Goal: Task Accomplishment & Management: Complete application form

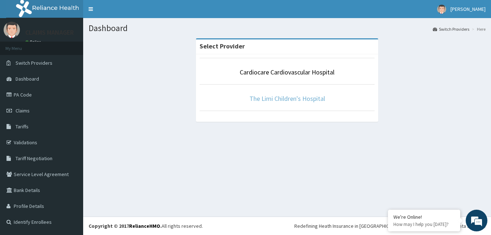
click at [263, 102] on link "The Limi Children's Hospital" at bounding box center [287, 98] width 76 height 8
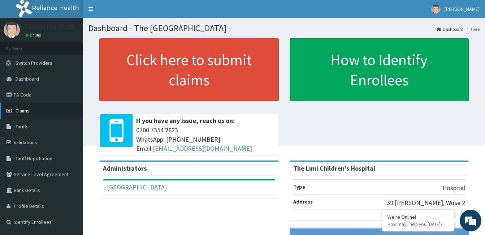
click at [49, 113] on link "Claims" at bounding box center [41, 111] width 83 height 16
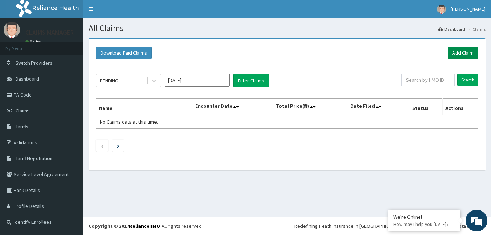
click at [464, 52] on link "Add Claim" at bounding box center [462, 53] width 31 height 12
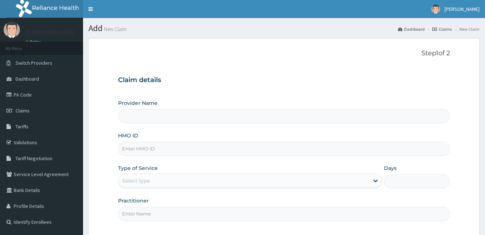
click at [200, 151] on input "HMO ID" at bounding box center [284, 149] width 332 height 14
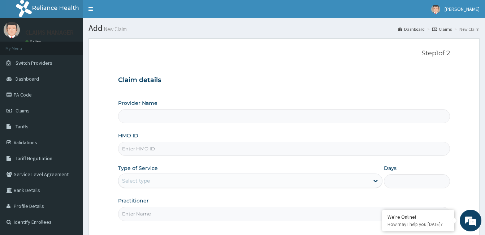
drag, startPoint x: 0, startPoint y: 0, endPoint x: 200, endPoint y: 151, distance: 250.6
paste input "SBL/10228/D"
type input "SBL/10228/D"
click at [239, 65] on div "Step 1 of 2 Claim details Provider Name HMO ID SBL/10228/D Type of Service Sele…" at bounding box center [284, 138] width 332 height 176
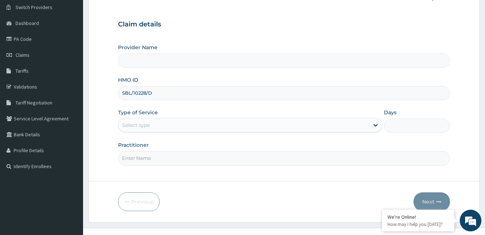
scroll to position [67, 0]
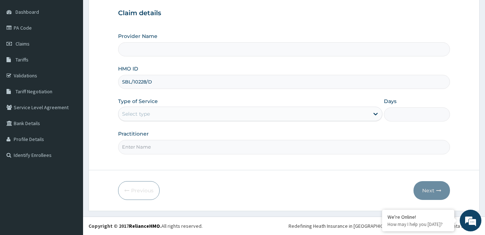
type input "The Limi Children's Hospital"
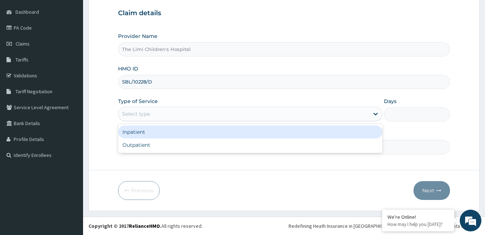
click at [172, 112] on div "Select type" at bounding box center [244, 114] width 251 height 12
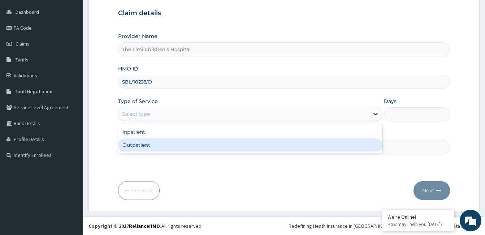
click at [165, 142] on div "Outpatient" at bounding box center [250, 144] width 265 height 13
type input "1"
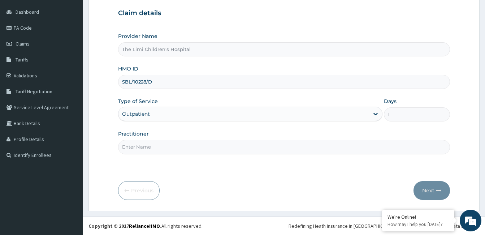
click at [165, 142] on input "Practitioner" at bounding box center [284, 147] width 332 height 14
type input "doctor"
click at [428, 186] on button "Next" at bounding box center [432, 190] width 37 height 19
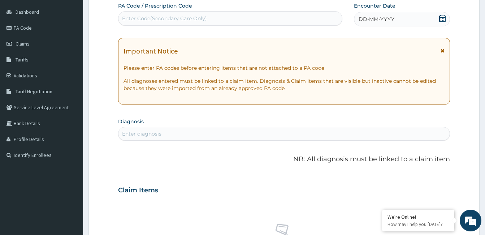
click at [379, 20] on span "DD-MM-YYYY" at bounding box center [377, 19] width 36 height 7
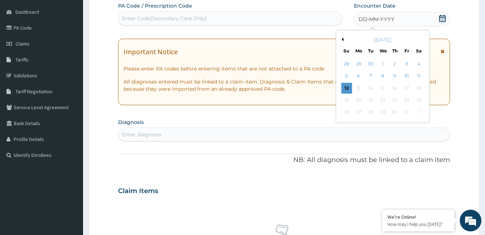
scroll to position [0, 0]
click at [342, 38] on button "Previous Month" at bounding box center [342, 40] width 4 height 4
click at [397, 99] on div "25" at bounding box center [395, 100] width 11 height 11
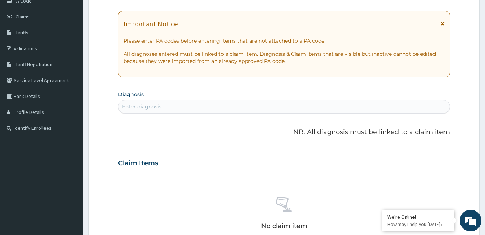
scroll to position [175, 0]
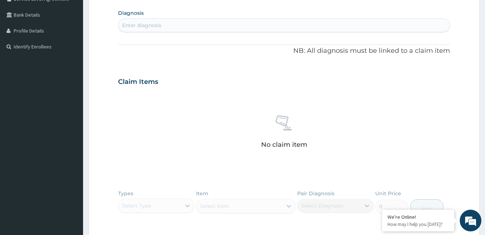
click at [153, 22] on div "Enter diagnosis" at bounding box center [141, 25] width 39 height 7
type input "acute tonsil"
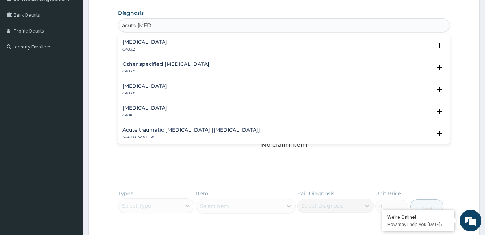
click at [150, 44] on h4 "Acute tonsillitis, unspecified" at bounding box center [145, 41] width 45 height 5
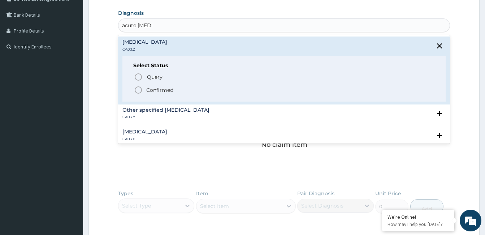
click at [136, 92] on circle "status option filled" at bounding box center [138, 90] width 7 height 7
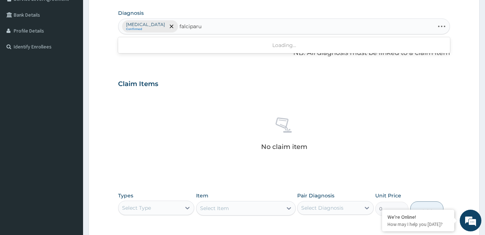
type input "falciparum"
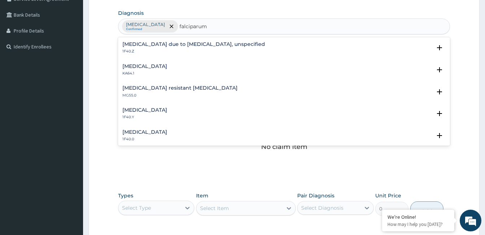
click at [155, 44] on h4 "Malaria due to Plasmodium falciparum, unspecified" at bounding box center [194, 44] width 143 height 5
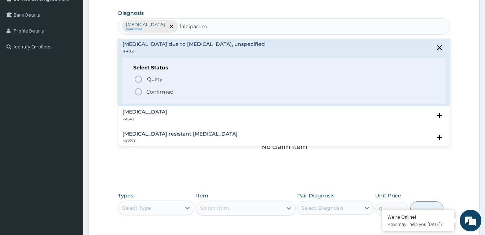
click at [145, 88] on span "Confirmed" at bounding box center [284, 91] width 301 height 9
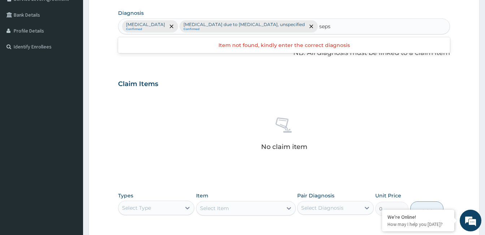
type input "sepsi"
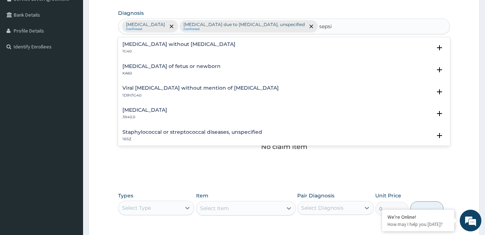
click at [130, 47] on h4 "Sepsis without septic shock" at bounding box center [179, 44] width 113 height 5
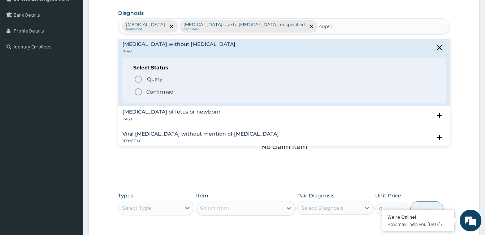
click at [136, 87] on div "Query Query covers suspected (?), Keep in view (kiv), Ruled out (r/o) Confirmed" at bounding box center [284, 85] width 302 height 22
click at [138, 92] on icon "status option filled" at bounding box center [138, 91] width 9 height 9
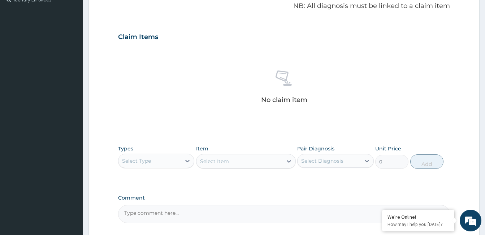
scroll to position [286, 0]
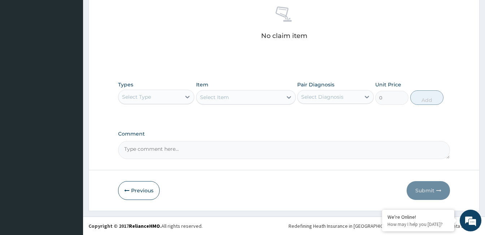
drag, startPoint x: 159, startPoint y: 94, endPoint x: 164, endPoint y: 106, distance: 12.3
click at [159, 95] on div "Select Type" at bounding box center [150, 97] width 63 height 12
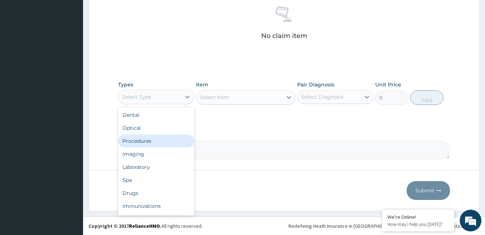
click at [163, 142] on div "Procedures" at bounding box center [156, 140] width 76 height 13
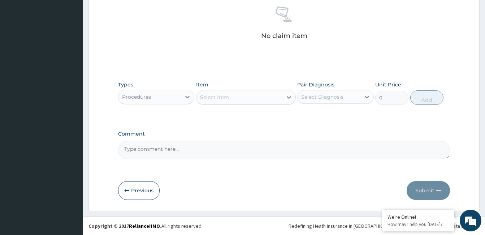
click at [190, 149] on textarea "Comment" at bounding box center [284, 150] width 332 height 18
paste textarea "PA/47238B"
click at [211, 141] on textarea "PA/47238B" at bounding box center [284, 150] width 332 height 18
type textarea "PA/47238B,"
click at [211, 93] on div "Select Item" at bounding box center [240, 97] width 86 height 12
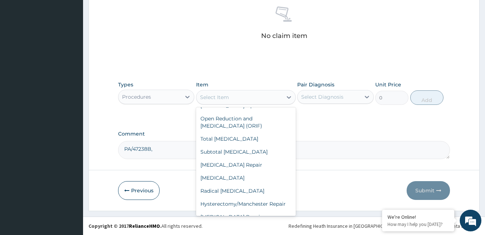
scroll to position [4600, 0]
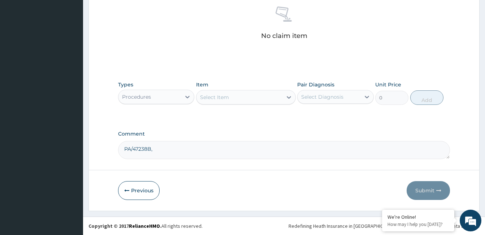
click at [300, 193] on div "Previous Submit" at bounding box center [284, 190] width 332 height 19
click at [280, 96] on div "Select Item" at bounding box center [240, 97] width 86 height 12
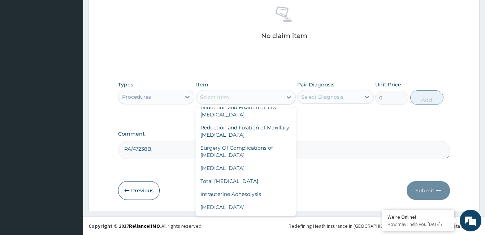
scroll to position [4941, 0]
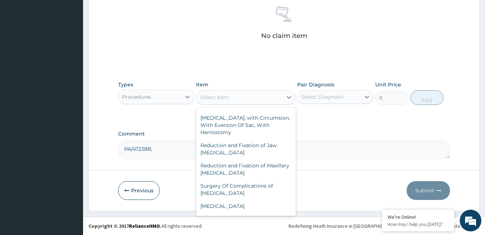
type input "18600"
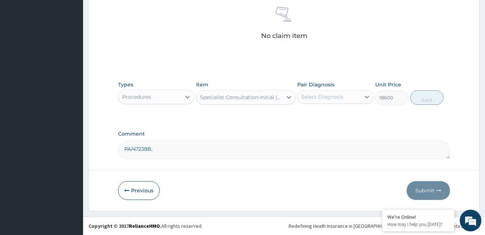
click at [353, 92] on div "Select Diagnosis" at bounding box center [329, 97] width 63 height 12
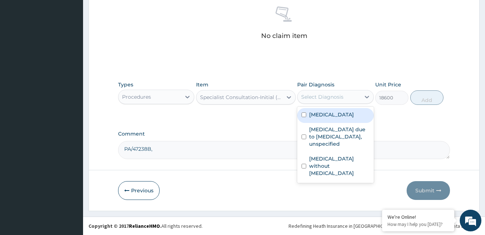
drag, startPoint x: 350, startPoint y: 121, endPoint x: 351, endPoint y: 141, distance: 20.3
click at [350, 118] on label "Acute tonsillitis, unspecified" at bounding box center [331, 114] width 45 height 7
checkbox input "true"
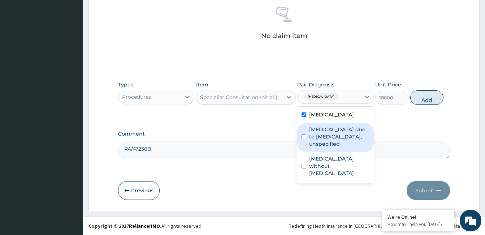
drag, startPoint x: 351, startPoint y: 142, endPoint x: 351, endPoint y: 146, distance: 4.4
click at [351, 143] on label "[MEDICAL_DATA] due to [MEDICAL_DATA], unspecified" at bounding box center [339, 137] width 60 height 22
checkbox input "true"
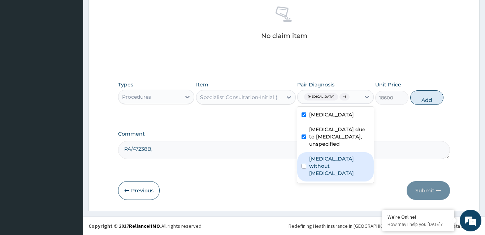
click at [355, 177] on label "[MEDICAL_DATA] without [MEDICAL_DATA]" at bounding box center [339, 166] width 60 height 22
checkbox input "true"
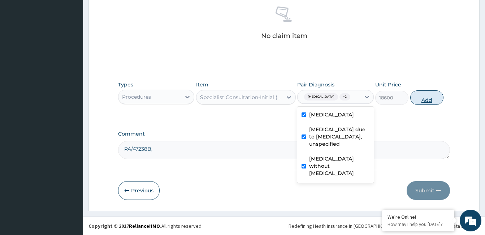
click at [427, 100] on button "Add" at bounding box center [427, 97] width 33 height 14
type input "0"
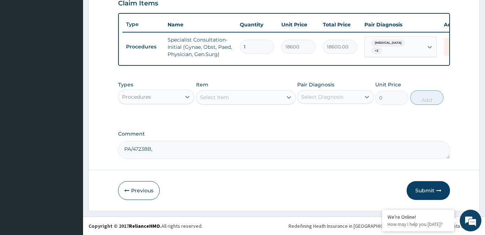
scroll to position [261, 0]
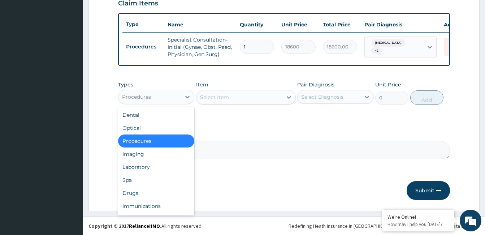
drag, startPoint x: 139, startPoint y: 95, endPoint x: 158, endPoint y: 146, distance: 53.6
click at [139, 98] on div "Procedures" at bounding box center [136, 96] width 29 height 7
drag, startPoint x: 161, startPoint y: 171, endPoint x: 190, endPoint y: 204, distance: 44.5
click at [163, 172] on div "Laboratory" at bounding box center [156, 166] width 76 height 13
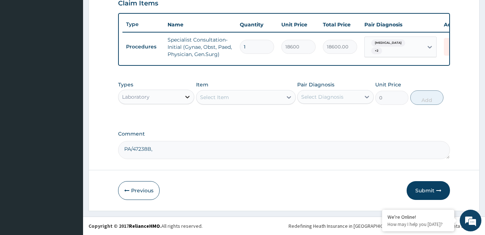
click at [181, 98] on div at bounding box center [187, 96] width 13 height 13
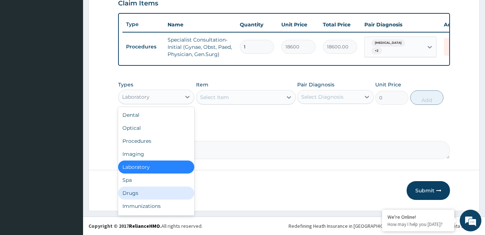
drag, startPoint x: 161, startPoint y: 195, endPoint x: 171, endPoint y: 186, distance: 13.6
click at [160, 194] on div "Drugs" at bounding box center [156, 192] width 76 height 13
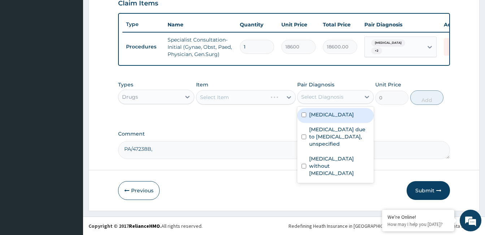
drag, startPoint x: 324, startPoint y: 90, endPoint x: 325, endPoint y: 100, distance: 10.9
click at [324, 90] on div "Select Diagnosis" at bounding box center [335, 97] width 76 height 14
drag, startPoint x: 326, startPoint y: 112, endPoint x: 326, endPoint y: 132, distance: 20.2
click at [326, 113] on label "Acute tonsillitis, unspecified" at bounding box center [331, 114] width 45 height 7
checkbox input "true"
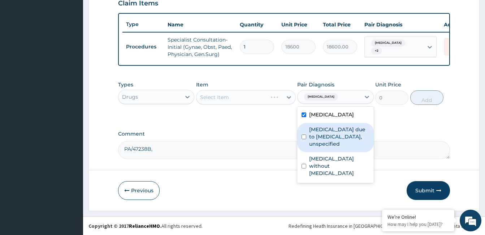
click at [326, 147] on label "[MEDICAL_DATA] due to [MEDICAL_DATA], unspecified" at bounding box center [339, 137] width 60 height 22
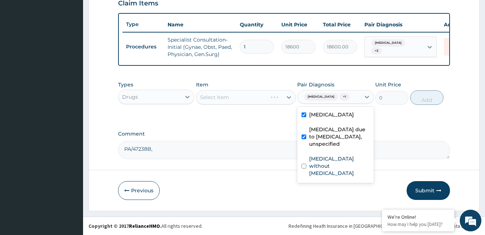
click at [325, 147] on label "[MEDICAL_DATA] due to [MEDICAL_DATA], unspecified" at bounding box center [339, 137] width 60 height 22
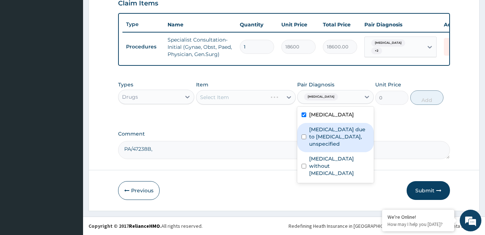
checkbox input "false"
click at [225, 152] on textarea "PA/47238B," at bounding box center [284, 150] width 332 height 18
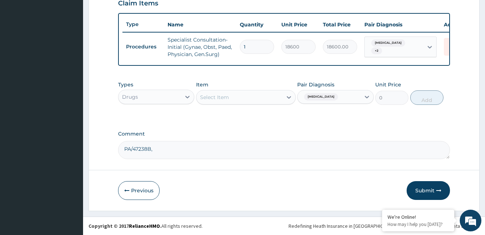
click at [225, 149] on textarea "PA/47238B," at bounding box center [284, 150] width 332 height 18
paste textarea "PA/FF5D7D"
type textarea "PA/47238B, PA/FF5D7D"
click at [250, 101] on div "Select Item" at bounding box center [240, 97] width 86 height 12
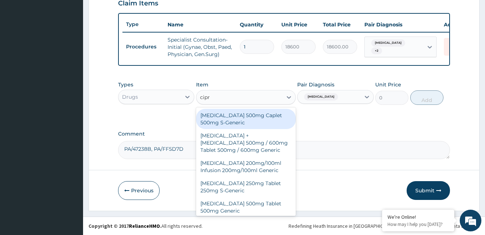
type input "cipro"
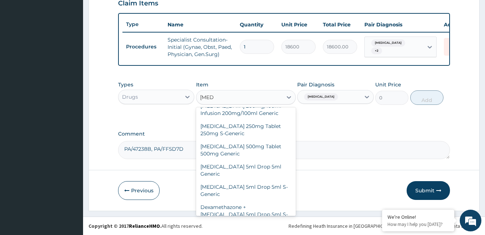
scroll to position [64, 0]
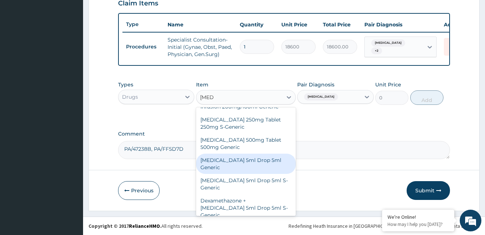
click at [230, 162] on div "[MEDICAL_DATA] 5ml Drop 5ml Generic" at bounding box center [246, 164] width 100 height 20
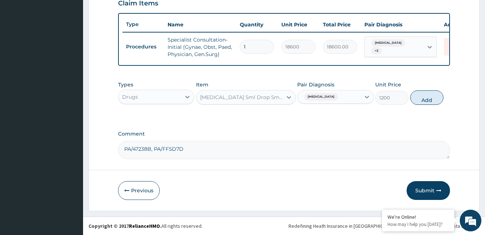
drag, startPoint x: 426, startPoint y: 100, endPoint x: 368, endPoint y: 134, distance: 68.2
click at [426, 100] on button "Add" at bounding box center [427, 97] width 33 height 14
type input "0"
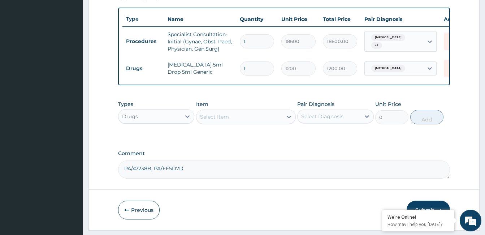
click at [231, 120] on div "Select Item" at bounding box center [240, 117] width 86 height 12
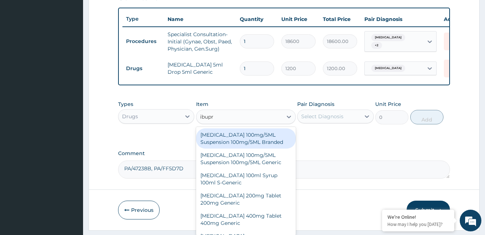
type input "ibupro"
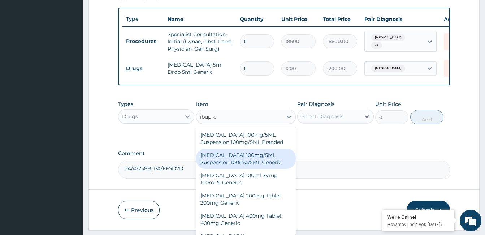
click at [236, 160] on div "[MEDICAL_DATA] 100mg/5ML Suspension 100mg/5ML Generic" at bounding box center [246, 159] width 100 height 20
type input "672"
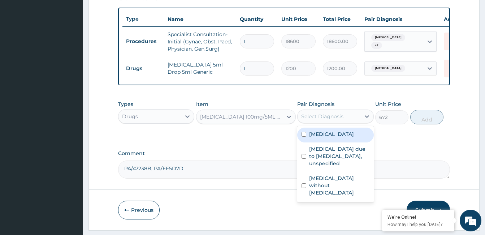
drag, startPoint x: 343, startPoint y: 125, endPoint x: 341, endPoint y: 142, distance: 16.4
click at [344, 122] on div "Select Diagnosis" at bounding box center [329, 117] width 63 height 12
click at [341, 138] on label "Acute tonsillitis, unspecified" at bounding box center [331, 133] width 45 height 7
checkbox input "true"
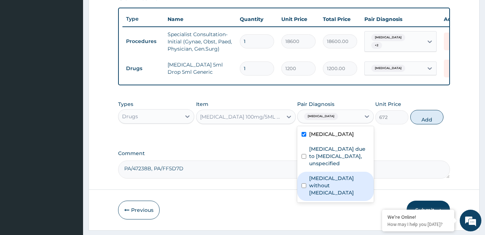
click at [347, 192] on div "[MEDICAL_DATA] without [MEDICAL_DATA]" at bounding box center [335, 186] width 76 height 29
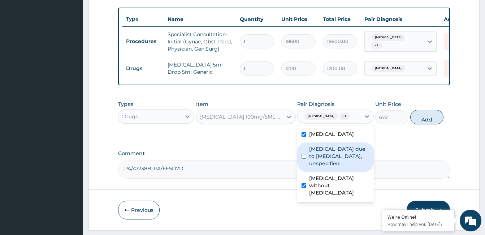
checkbox input "true"
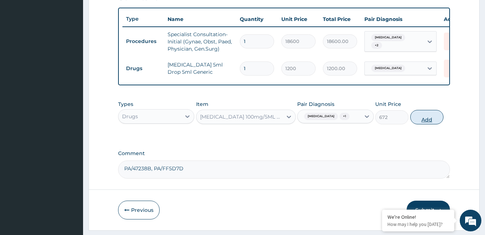
click at [421, 124] on button "Add" at bounding box center [427, 117] width 33 height 14
type input "0"
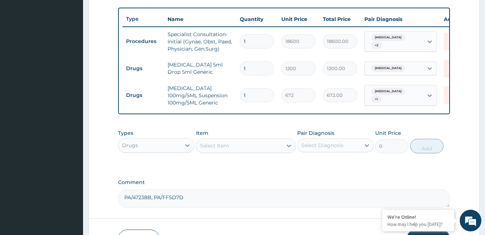
click at [229, 149] on div "Select Item" at bounding box center [214, 145] width 29 height 7
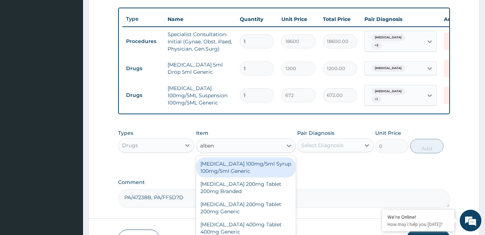
type input "albend"
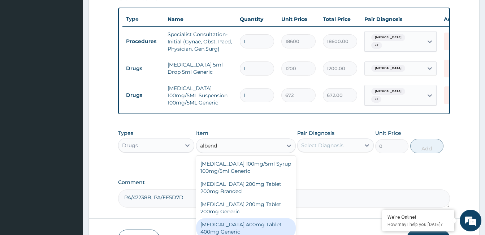
click at [252, 230] on div "[MEDICAL_DATA] 400mg Tablet 400mg Generic" at bounding box center [246, 228] width 100 height 20
type input "600"
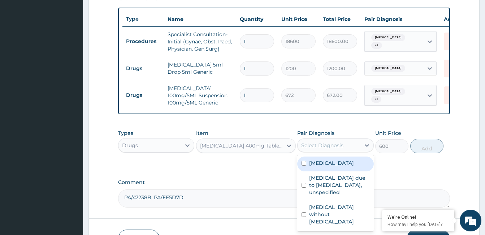
click at [323, 147] on div "Select Diagnosis" at bounding box center [322, 145] width 42 height 7
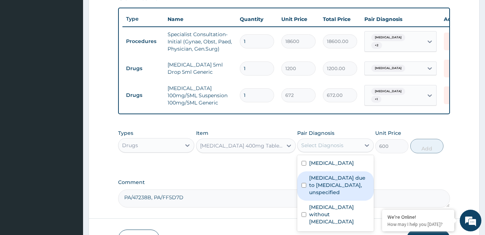
click at [338, 196] on label "[MEDICAL_DATA] due to [MEDICAL_DATA], unspecified" at bounding box center [339, 185] width 60 height 22
checkbox input "true"
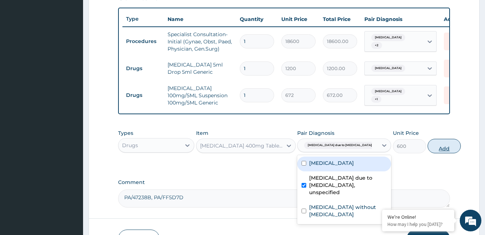
click at [430, 153] on button "Add" at bounding box center [444, 146] width 33 height 14
type input "0"
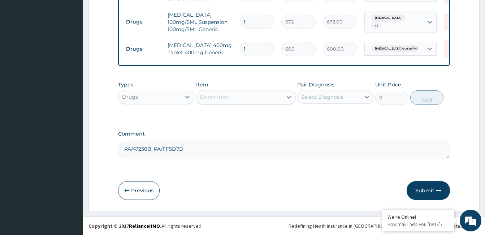
scroll to position [340, 0]
click at [426, 189] on button "Submit" at bounding box center [428, 190] width 43 height 19
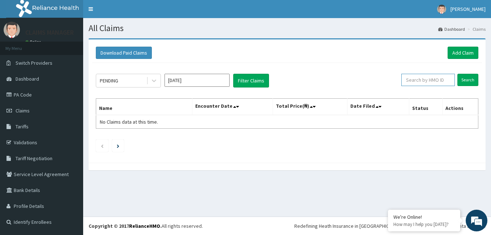
click at [433, 79] on input "text" at bounding box center [427, 80] width 53 height 12
paste input "SBL/10228/D"
type input "SBL/10228/D"
click at [468, 76] on input "Search" at bounding box center [467, 80] width 21 height 12
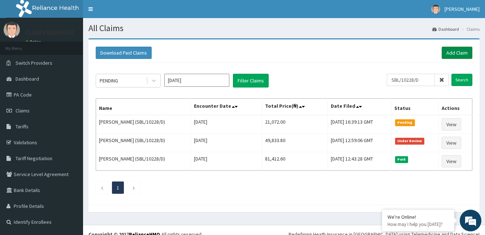
click at [454, 51] on link "Add Claim" at bounding box center [457, 53] width 31 height 12
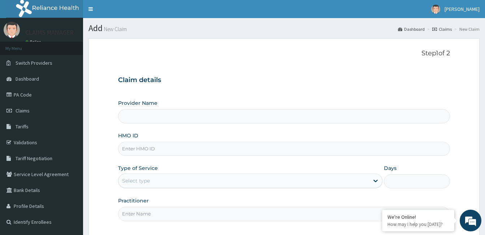
type input "The Limi Children's Hospital"
click at [173, 143] on input "HMO ID" at bounding box center [284, 149] width 332 height 14
paste input "LAY/10051/B"
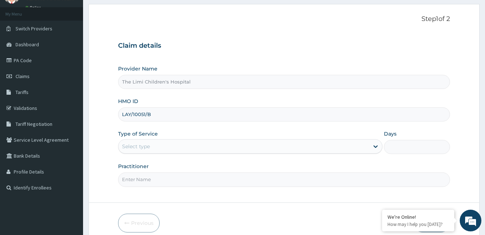
scroll to position [67, 0]
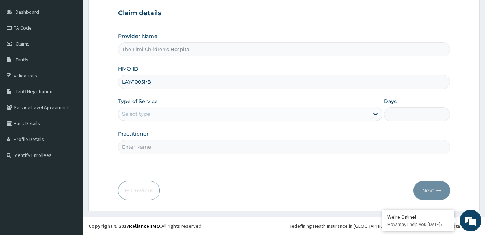
type input "LAY/10051/B"
click at [147, 115] on div "Select type" at bounding box center [136, 113] width 28 height 7
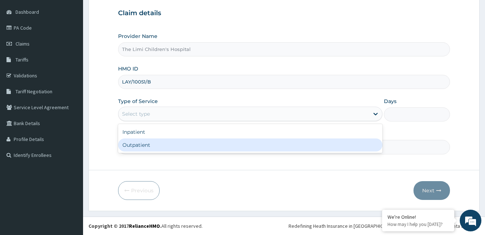
click at [149, 144] on div "Outpatient" at bounding box center [250, 144] width 265 height 13
type input "1"
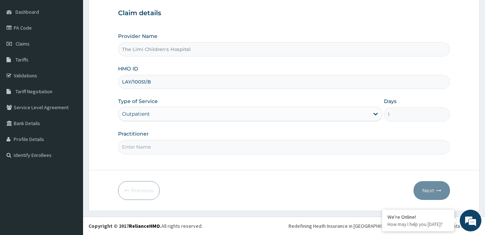
click at [149, 146] on input "Practitioner" at bounding box center [284, 147] width 332 height 14
type input "doctor"
click at [425, 188] on button "Next" at bounding box center [432, 190] width 37 height 19
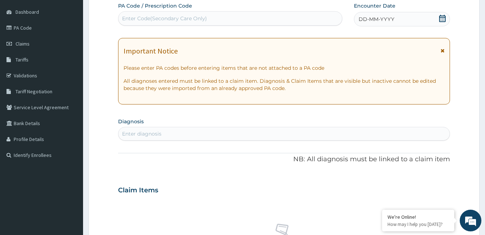
click at [399, 16] on div "DD-MM-YYYY" at bounding box center [402, 19] width 96 height 14
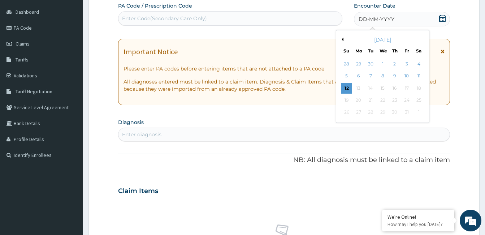
click at [341, 38] on button "Previous Month" at bounding box center [342, 40] width 4 height 4
click at [360, 110] on div "29" at bounding box center [358, 112] width 11 height 11
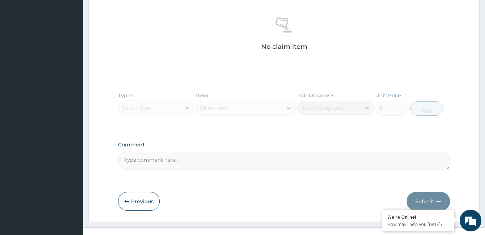
scroll to position [284, 0]
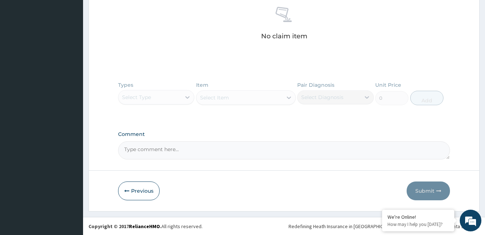
click at [179, 151] on textarea "Comment" at bounding box center [284, 150] width 332 height 18
paste textarea "PA/88C479"
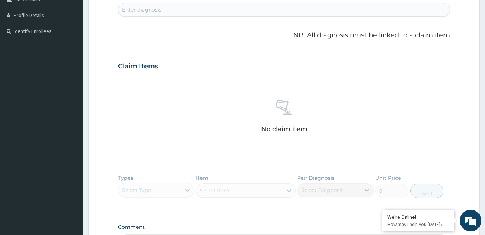
scroll to position [139, 0]
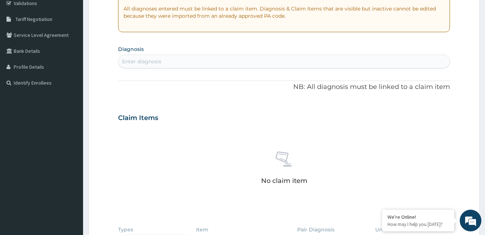
type textarea "PA/88C479"
click at [213, 61] on div "Enter diagnosis" at bounding box center [284, 62] width 331 height 12
type input "nasal congest"
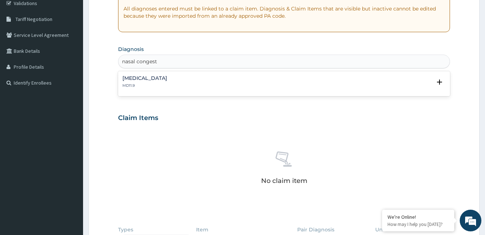
click at [160, 81] on div "Nasal congestion MD11.9" at bounding box center [145, 82] width 45 height 13
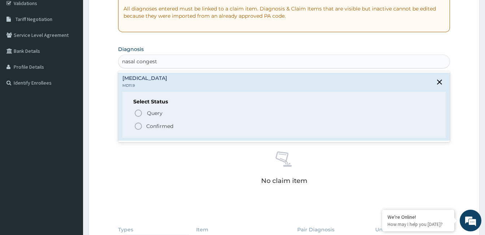
click at [153, 128] on p "Confirmed" at bounding box center [159, 126] width 27 height 7
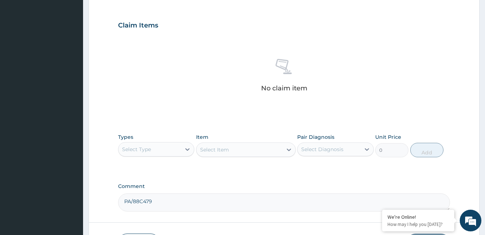
scroll to position [248, 0]
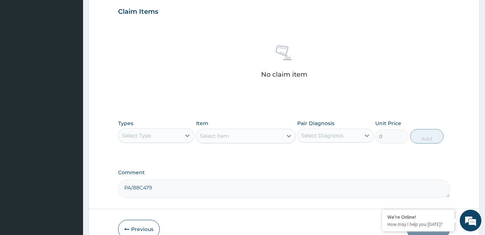
click at [183, 190] on textarea "PA/88C479" at bounding box center [284, 189] width 332 height 18
paste textarea "PA/6E17D7"
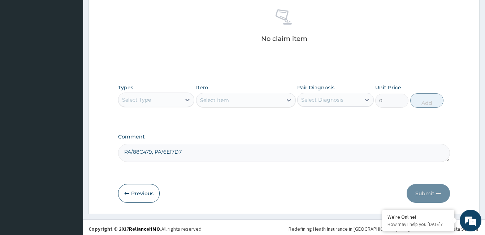
scroll to position [284, 0]
type textarea "PA/88C479, PA/6E17D7"
click at [168, 98] on div "Select Type" at bounding box center [150, 100] width 63 height 12
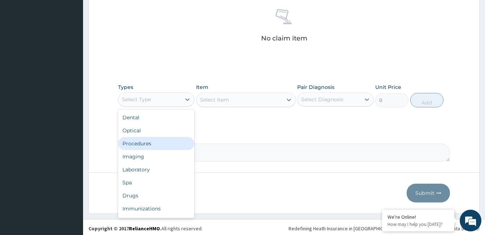
click at [172, 142] on div "Procedures" at bounding box center [156, 143] width 76 height 13
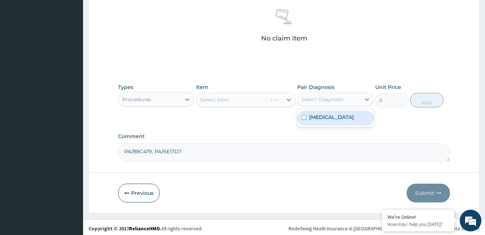
click at [327, 99] on div "Select Diagnosis" at bounding box center [322, 99] width 42 height 7
click at [329, 116] on label "Nasal congestion" at bounding box center [331, 116] width 45 height 7
checkbox input "true"
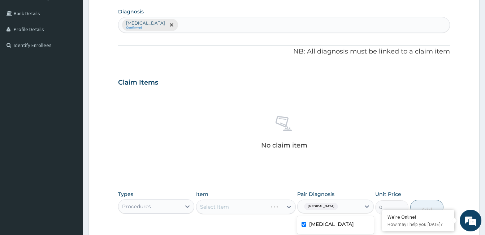
scroll to position [175, 0]
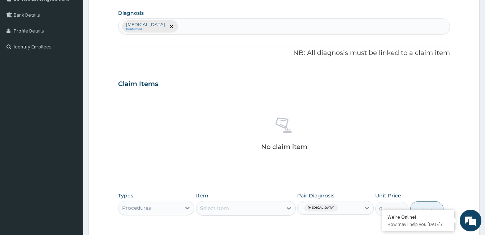
click at [219, 25] on div "Nasal congestion Confirmed" at bounding box center [284, 26] width 331 height 15
type input "falciparum"
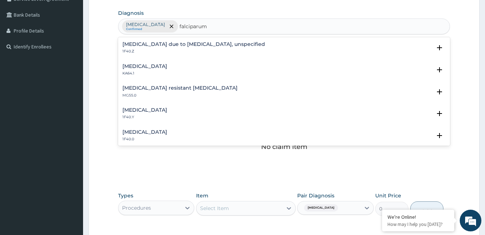
click at [202, 43] on h4 "Malaria due to Plasmodium falciparum, unspecified" at bounding box center [194, 44] width 143 height 5
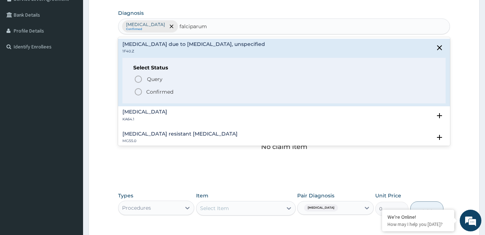
click at [159, 89] on p "Confirmed" at bounding box center [159, 91] width 27 height 7
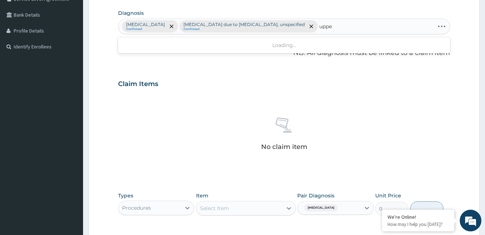
type input "upper"
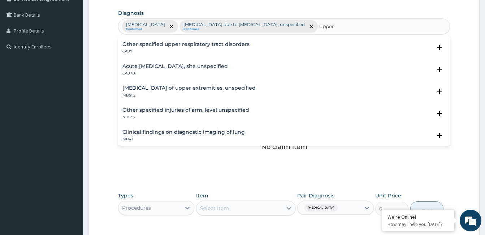
click at [133, 74] on p "CA07.0" at bounding box center [176, 73] width 106 height 5
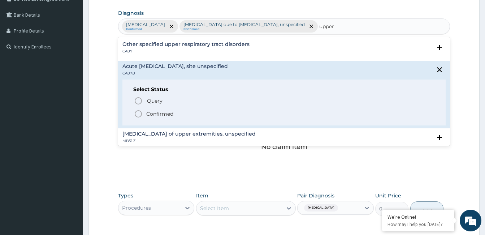
click at [137, 111] on circle "status option filled" at bounding box center [138, 114] width 7 height 7
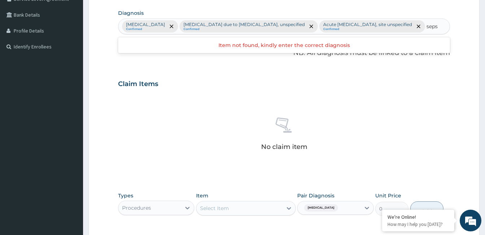
type input "sepsi"
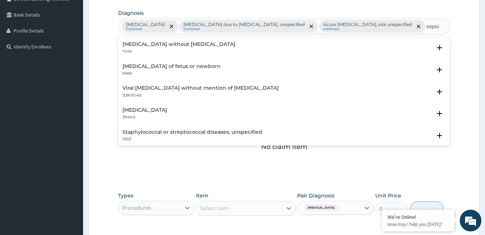
click at [149, 47] on h4 "[MEDICAL_DATA] without [MEDICAL_DATA]" at bounding box center [179, 44] width 113 height 5
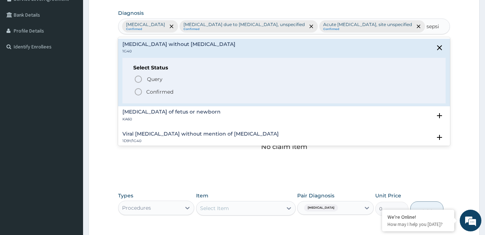
click at [146, 96] on span "Confirmed" at bounding box center [284, 91] width 301 height 9
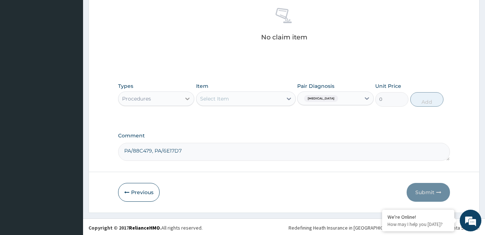
scroll to position [300, 0]
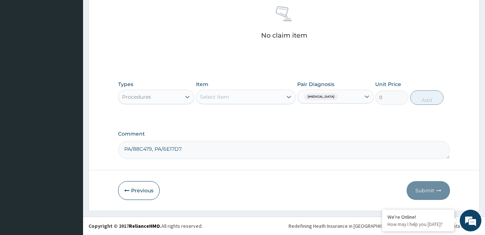
click at [247, 100] on div "Select Item" at bounding box center [240, 97] width 86 height 12
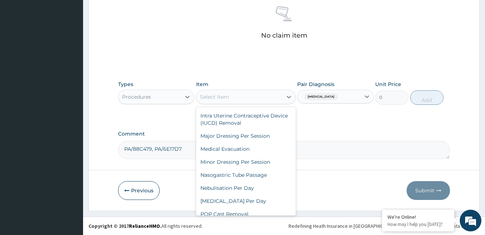
scroll to position [2052, 0]
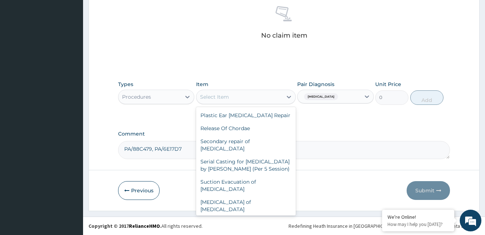
drag, startPoint x: 299, startPoint y: 158, endPoint x: 300, endPoint y: 175, distance: 16.7
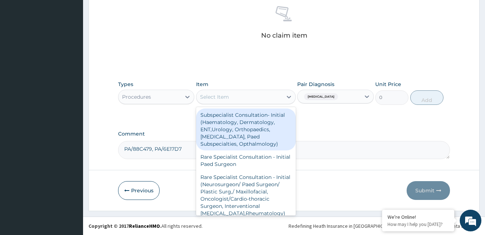
click at [270, 91] on div "Select Item" at bounding box center [240, 97] width 86 height 12
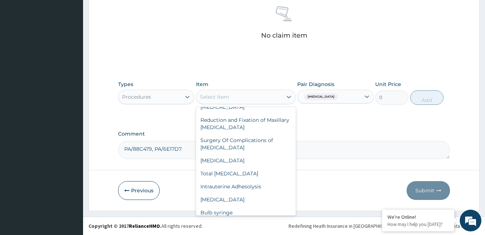
scroll to position [4962, 0]
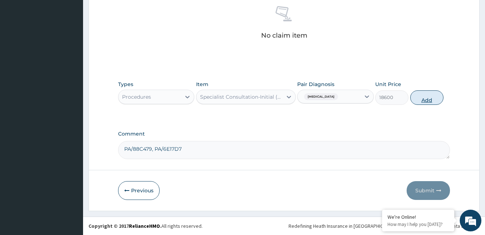
click at [430, 98] on button "Add" at bounding box center [427, 97] width 33 height 14
type input "0"
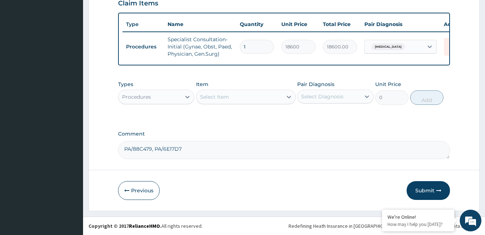
scroll to position [275, 0]
click at [170, 95] on div "Procedures" at bounding box center [150, 97] width 63 height 12
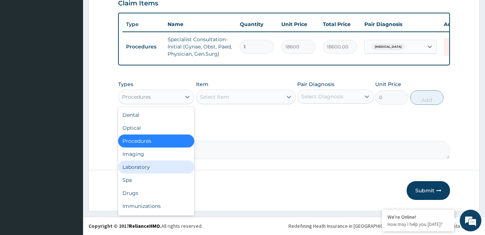
click at [168, 168] on div "Laboratory" at bounding box center [156, 166] width 76 height 13
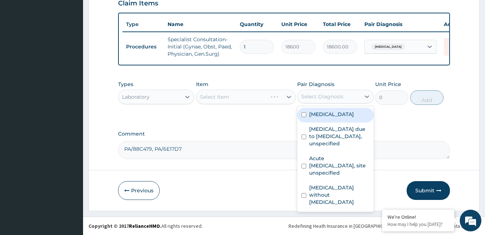
click at [325, 93] on div "Select Diagnosis" at bounding box center [329, 97] width 63 height 12
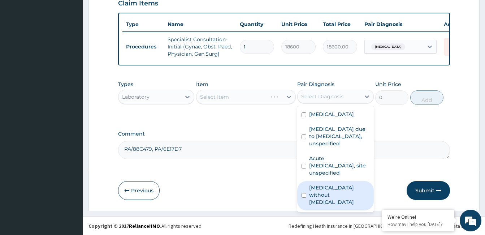
click at [341, 194] on label "[MEDICAL_DATA] without [MEDICAL_DATA]" at bounding box center [339, 195] width 60 height 22
checkbox input "true"
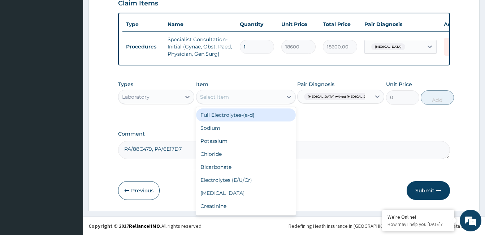
click at [252, 97] on div "Select Item" at bounding box center [240, 97] width 86 height 12
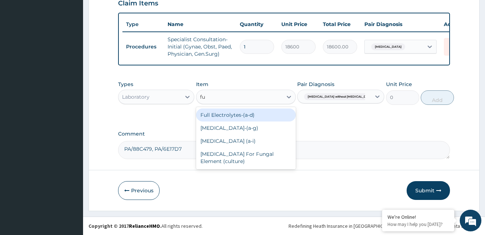
type input "ful"
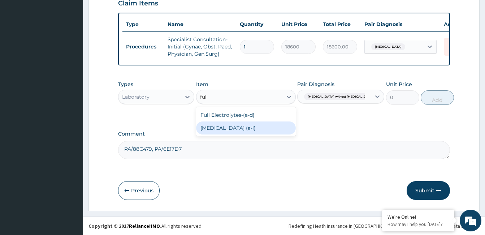
click at [250, 134] on div "[MEDICAL_DATA] (a‐i)" at bounding box center [246, 127] width 100 height 13
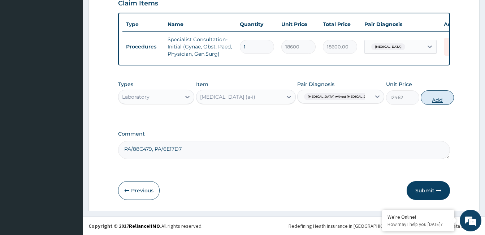
click at [421, 103] on button "Add" at bounding box center [437, 97] width 33 height 14
type input "0"
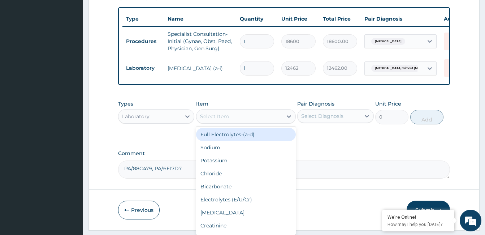
click at [275, 122] on div "Select Item" at bounding box center [240, 117] width 86 height 12
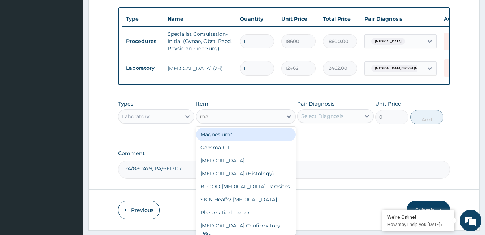
type input "mal"
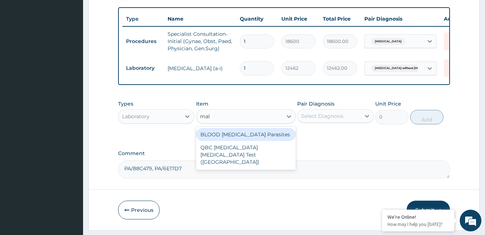
drag, startPoint x: 268, startPoint y: 137, endPoint x: 308, endPoint y: 129, distance: 41.0
click at [270, 137] on div "BLOOD [MEDICAL_DATA] Parasites" at bounding box center [246, 134] width 100 height 13
type input "3255"
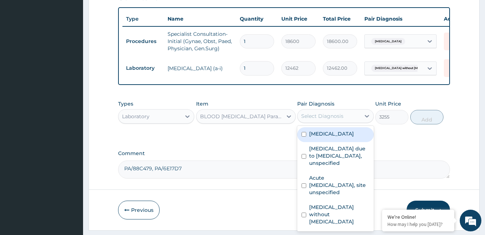
click at [325, 120] on div "Select Diagnosis" at bounding box center [322, 115] width 42 height 7
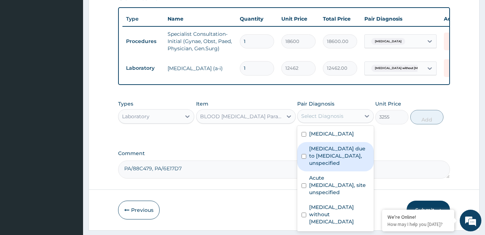
drag, startPoint x: 331, startPoint y: 160, endPoint x: 340, endPoint y: 158, distance: 8.9
click at [334, 160] on label "[MEDICAL_DATA] due to [MEDICAL_DATA], unspecified" at bounding box center [339, 156] width 60 height 22
checkbox input "true"
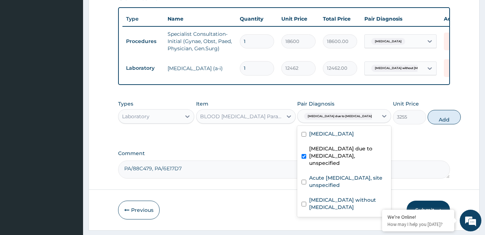
drag, startPoint x: 437, startPoint y: 127, endPoint x: 432, endPoint y: 129, distance: 4.9
click at [436, 124] on button "Add" at bounding box center [444, 117] width 33 height 14
type input "0"
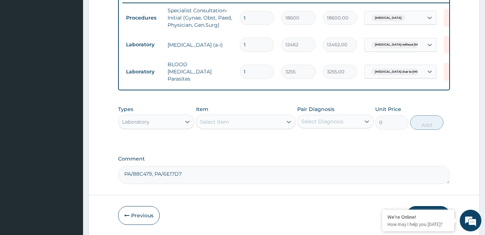
scroll to position [325, 0]
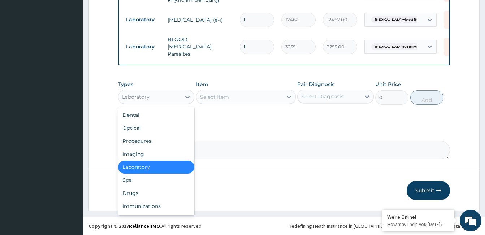
click at [137, 95] on div "Laboratory" at bounding box center [135, 96] width 27 height 7
click at [143, 194] on div "Drugs" at bounding box center [156, 192] width 76 height 13
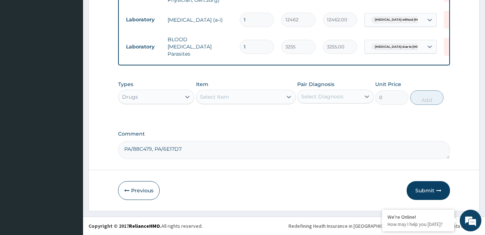
click at [233, 96] on div "Select Item" at bounding box center [240, 97] width 86 height 12
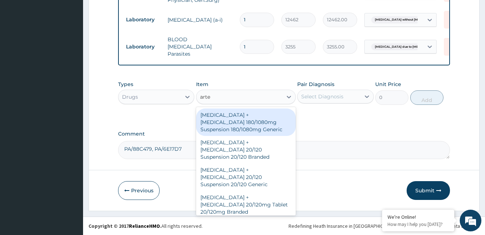
type input "artes"
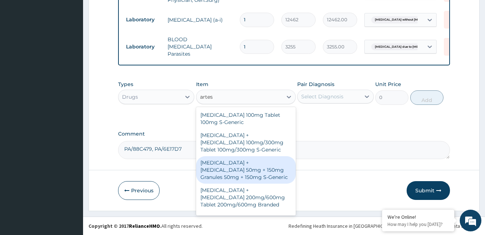
click at [242, 167] on div "[MEDICAL_DATA] + [MEDICAL_DATA] 50mg + 150mg Granules 50mg + 150mg S-Generic" at bounding box center [246, 169] width 100 height 27
type input "212.8"
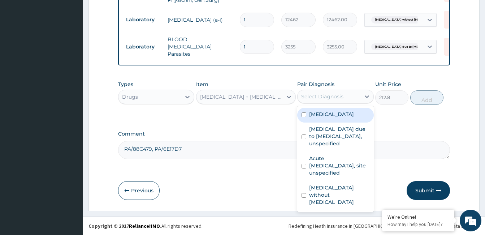
click at [331, 96] on div "Select Diagnosis" at bounding box center [322, 96] width 42 height 7
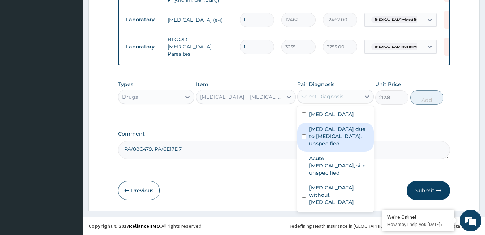
drag, startPoint x: 337, startPoint y: 137, endPoint x: 359, endPoint y: 128, distance: 24.0
click at [338, 137] on label "[MEDICAL_DATA] due to [MEDICAL_DATA], unspecified" at bounding box center [339, 136] width 60 height 22
checkbox input "true"
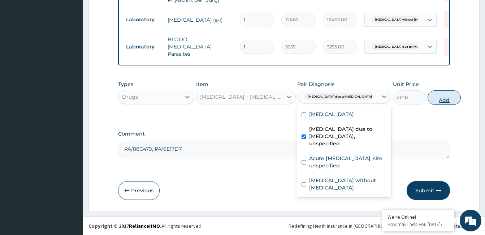
click at [429, 103] on button "Add" at bounding box center [444, 97] width 33 height 14
type input "0"
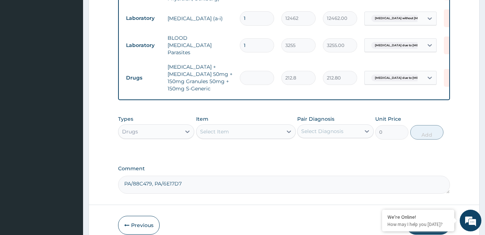
type input "0.00"
type input "6"
type input "1276.80"
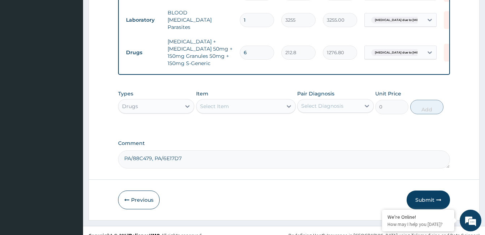
scroll to position [361, 0]
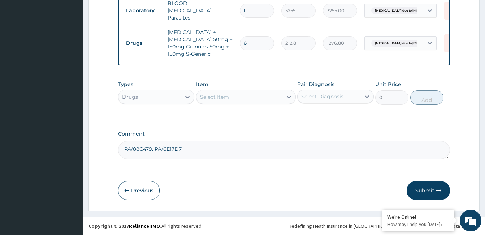
type input "6"
click at [242, 91] on div "Select Item" at bounding box center [240, 97] width 86 height 12
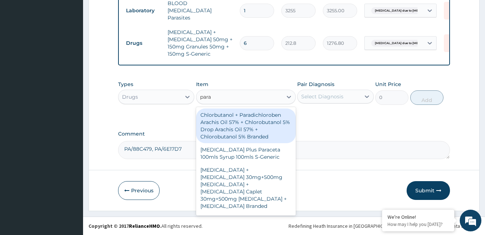
type input "parac"
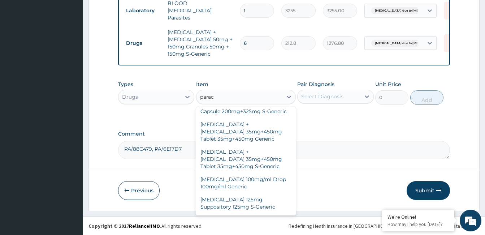
scroll to position [181, 0]
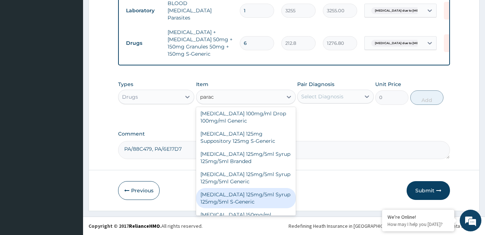
click at [248, 189] on div "[MEDICAL_DATA] 125mg/5ml Syrup 125mg/5ml S-Generic" at bounding box center [246, 198] width 100 height 20
type input "660"
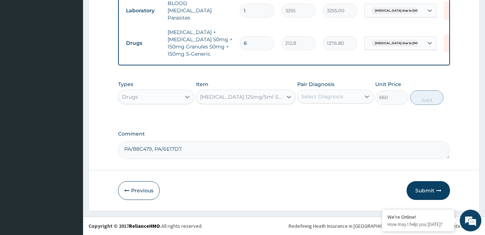
click at [345, 96] on div "Select Diagnosis" at bounding box center [329, 97] width 63 height 12
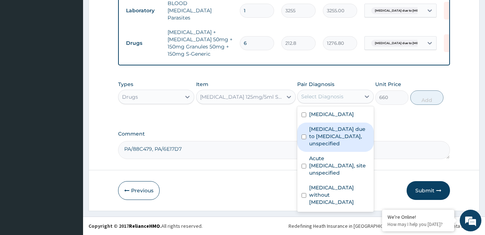
drag, startPoint x: 349, startPoint y: 137, endPoint x: 393, endPoint y: 122, distance: 46.6
click at [349, 138] on label "[MEDICAL_DATA] due to [MEDICAL_DATA], unspecified" at bounding box center [339, 136] width 60 height 22
checkbox input "true"
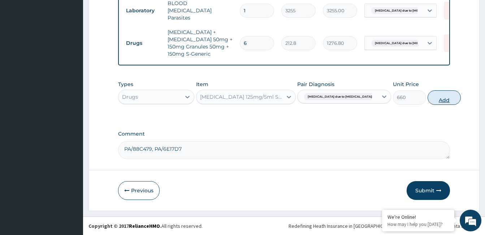
drag, startPoint x: 437, startPoint y: 98, endPoint x: 427, endPoint y: 107, distance: 13.6
click at [437, 98] on button "Add" at bounding box center [444, 97] width 33 height 14
type input "0"
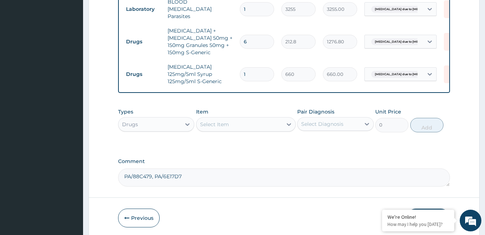
scroll to position [390, 0]
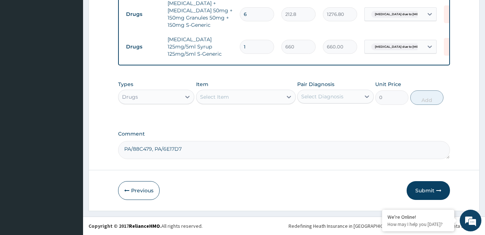
click at [224, 95] on div "Select Item" at bounding box center [214, 96] width 29 height 7
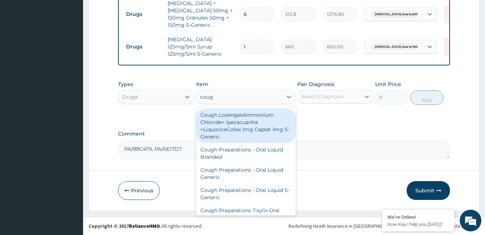
type input "cough"
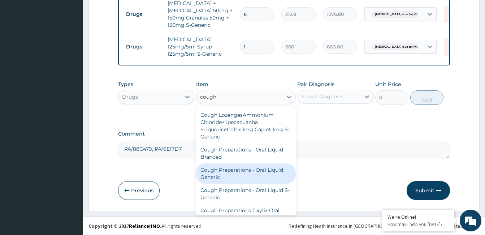
click at [252, 175] on div "Cough Preparations - Oral Liquid Generic" at bounding box center [246, 173] width 100 height 20
type input "780"
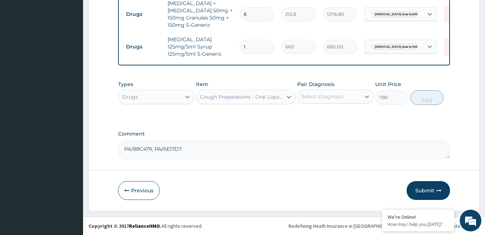
click at [337, 94] on div "Select Diagnosis" at bounding box center [322, 96] width 42 height 7
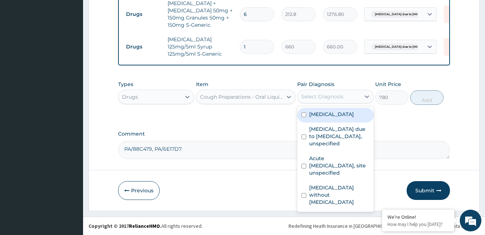
click at [337, 117] on label "Nasal congestion" at bounding box center [331, 114] width 45 height 7
checkbox input "true"
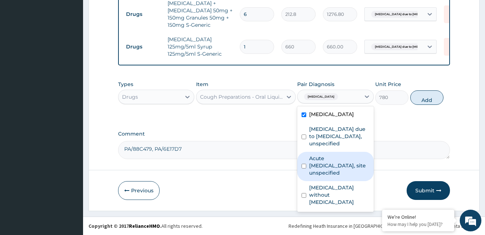
drag, startPoint x: 345, startPoint y: 172, endPoint x: 407, endPoint y: 126, distance: 77.0
click at [353, 167] on label "Acute upper respiratory infection, site unspecified" at bounding box center [339, 166] width 60 height 22
checkbox input "true"
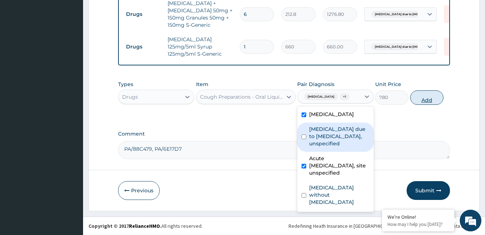
click at [434, 99] on button "Add" at bounding box center [427, 97] width 33 height 14
type input "0"
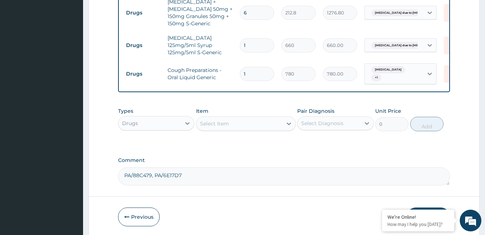
click at [240, 119] on div "Select Item" at bounding box center [240, 124] width 86 height 12
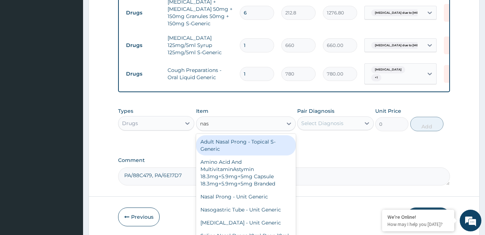
type input "nasa"
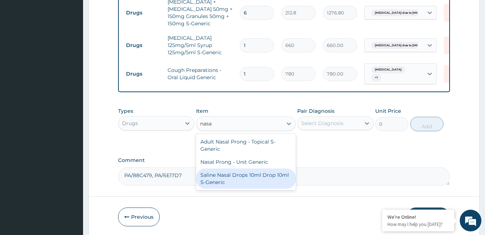
click at [251, 170] on div "Saline Nasal Drops 10ml Drop 10ml S-Generic" at bounding box center [246, 178] width 100 height 20
type input "4480"
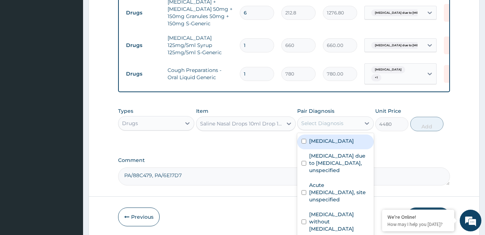
click at [336, 120] on div "Select Diagnosis" at bounding box center [322, 123] width 42 height 7
click at [346, 144] on div "Nasal congestion" at bounding box center [335, 141] width 76 height 15
checkbox input "true"
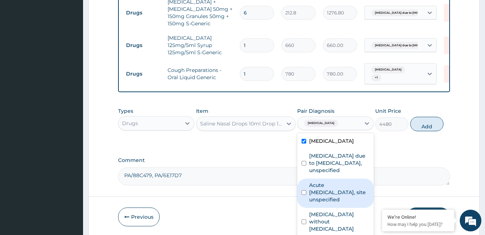
drag, startPoint x: 340, startPoint y: 197, endPoint x: 379, endPoint y: 161, distance: 52.4
click at [342, 194] on label "Acute upper respiratory infection, site unspecified" at bounding box center [339, 192] width 60 height 22
checkbox input "true"
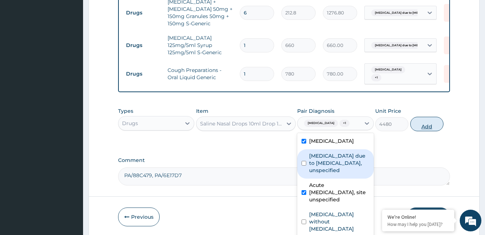
click at [413, 121] on button "Add" at bounding box center [427, 124] width 33 height 14
type input "0"
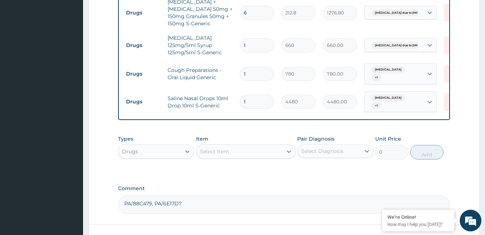
scroll to position [440, 0]
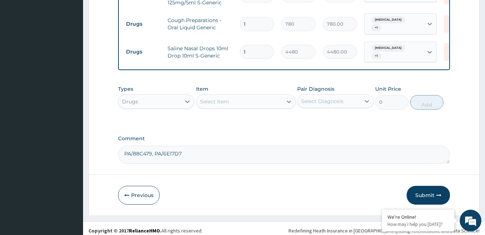
click at [248, 97] on div "Select Item" at bounding box center [240, 102] width 86 height 12
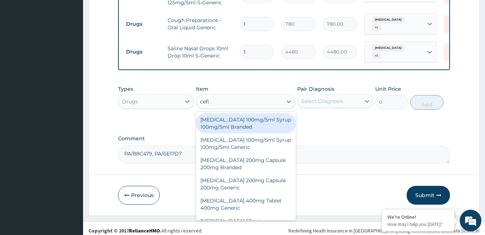
type input "cefix"
click at [246, 120] on div "[MEDICAL_DATA] 100mg/5ml Syrup 100mg/5ml Branded" at bounding box center [246, 123] width 100 height 20
type input "2090"
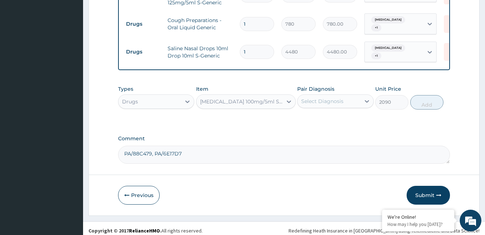
click at [319, 99] on div "Select Diagnosis" at bounding box center [322, 101] width 42 height 7
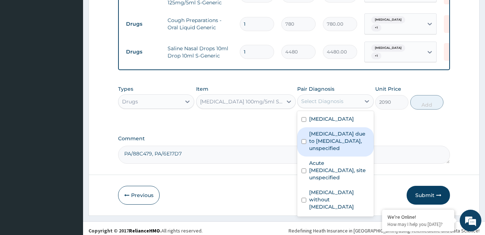
click at [334, 148] on label "Malaria due to Plasmodium falciparum, unspecified" at bounding box center [339, 141] width 60 height 22
checkbox input "true"
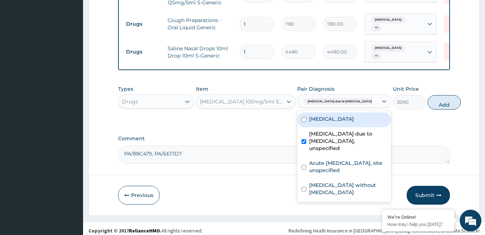
click at [340, 115] on label "Nasal congestion" at bounding box center [331, 118] width 45 height 7
checkbox input "true"
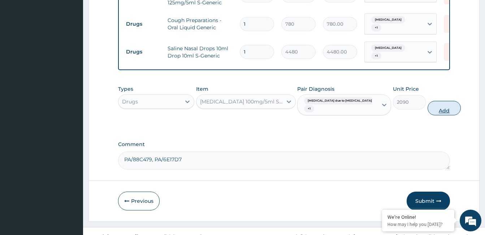
click at [428, 101] on button "Add" at bounding box center [444, 108] width 33 height 14
type input "0"
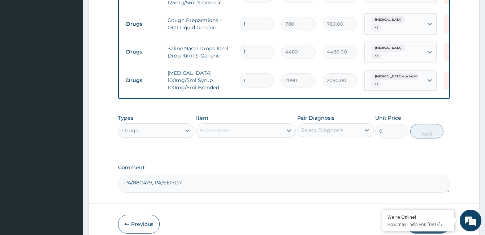
click at [258, 125] on div "Select Item" at bounding box center [240, 131] width 86 height 12
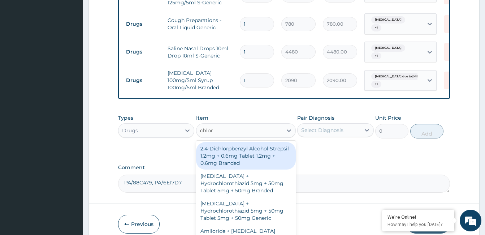
type input "chlorp"
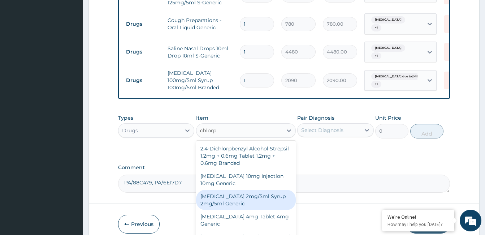
click at [253, 193] on div "[MEDICAL_DATA] 2mg/5ml Syrup 2mg/5ml Generic" at bounding box center [246, 200] width 100 height 20
type input "1104"
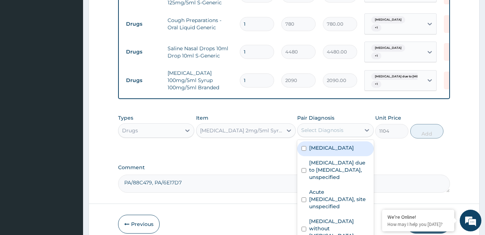
click at [329, 129] on div "Select Diagnosis" at bounding box center [322, 129] width 42 height 7
drag, startPoint x: 344, startPoint y: 142, endPoint x: 341, endPoint y: 169, distance: 26.5
click at [345, 144] on label "Nasal congestion" at bounding box center [331, 147] width 45 height 7
checkbox input "true"
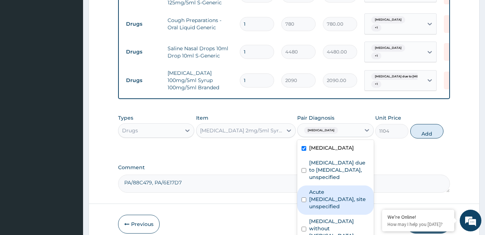
drag, startPoint x: 339, startPoint y: 199, endPoint x: 404, endPoint y: 160, distance: 75.4
click at [340, 199] on label "Acute upper respiratory infection, site unspecified" at bounding box center [339, 199] width 60 height 22
checkbox input "true"
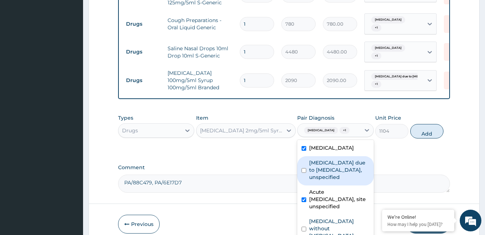
drag, startPoint x: 430, startPoint y: 124, endPoint x: 418, endPoint y: 137, distance: 17.6
click at [430, 124] on button "Add" at bounding box center [427, 131] width 33 height 14
type input "0"
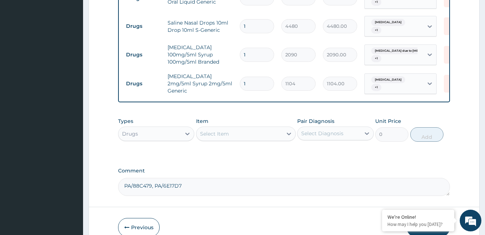
scroll to position [498, 0]
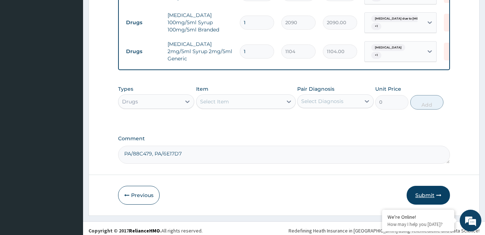
click at [419, 190] on button "Submit" at bounding box center [428, 195] width 43 height 19
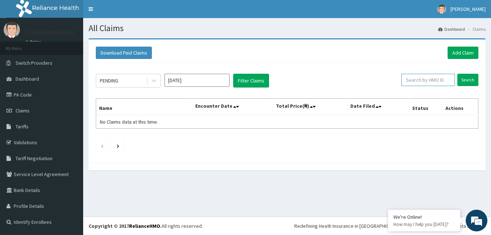
click at [427, 79] on input "text" at bounding box center [427, 80] width 53 height 12
paste input "LAY/10051/B"
type input "LAY/10051/B"
click at [469, 77] on input "Search" at bounding box center [467, 80] width 21 height 12
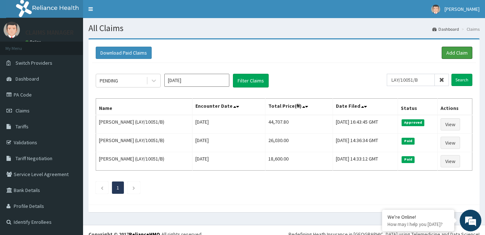
drag, startPoint x: 462, startPoint y: 52, endPoint x: 429, endPoint y: 68, distance: 36.5
click at [462, 51] on link "Add Claim" at bounding box center [457, 53] width 31 height 12
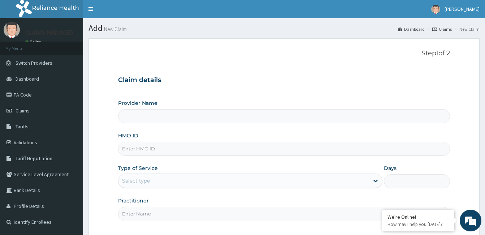
type input "The Limi Children's Hospital"
click at [199, 144] on input "HMO ID" at bounding box center [284, 149] width 332 height 14
paste input "GBI/10088/C"
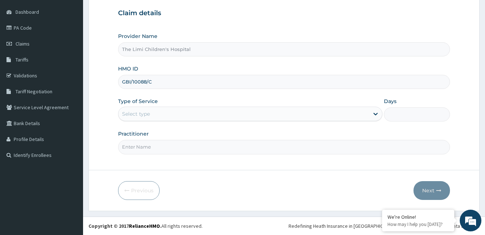
type input "GBI/10088/C"
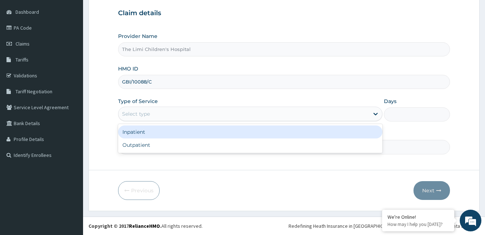
click at [188, 109] on div "Select type" at bounding box center [244, 114] width 251 height 12
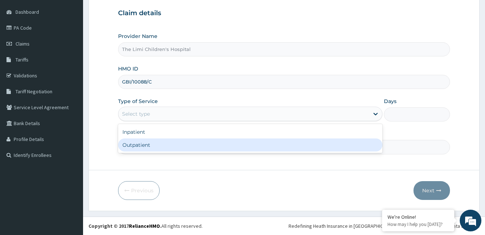
click at [175, 144] on div "Outpatient" at bounding box center [250, 144] width 265 height 13
type input "1"
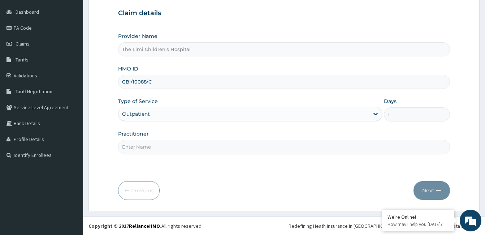
click at [175, 144] on input "Practitioner" at bounding box center [284, 147] width 332 height 14
type input "doctor"
click at [427, 186] on button "Next" at bounding box center [432, 190] width 37 height 19
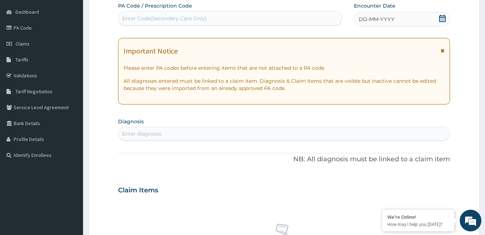
click at [389, 18] on span "DD-MM-YYYY" at bounding box center [377, 19] width 36 height 7
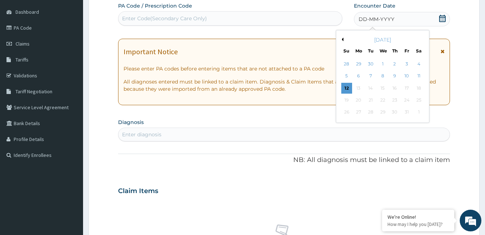
click at [340, 39] on button "Previous Month" at bounding box center [342, 40] width 4 height 4
click at [371, 102] on div "23" at bounding box center [370, 100] width 11 height 11
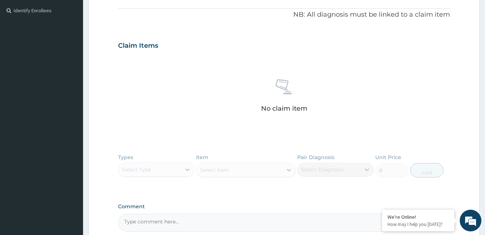
scroll to position [175, 0]
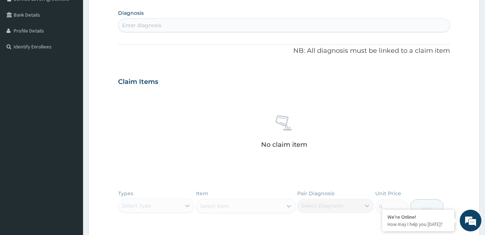
click at [213, 22] on div "Enter diagnosis" at bounding box center [284, 26] width 331 height 12
type input "falciparum"
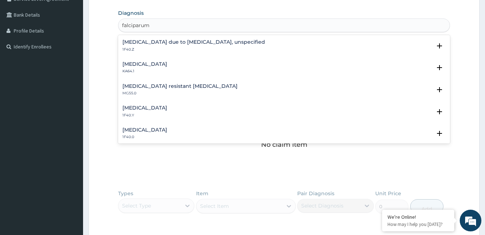
click at [186, 40] on h4 "Malaria due to Plasmodium falciparum, unspecified" at bounding box center [194, 41] width 143 height 5
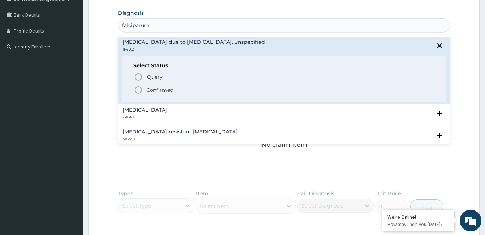
click at [155, 88] on p "Confirmed" at bounding box center [159, 89] width 27 height 7
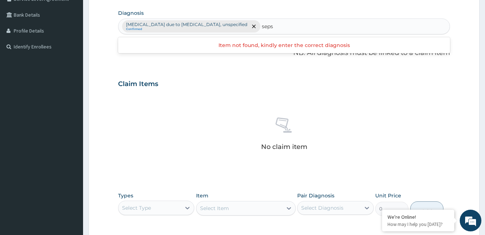
type input "sepsi"
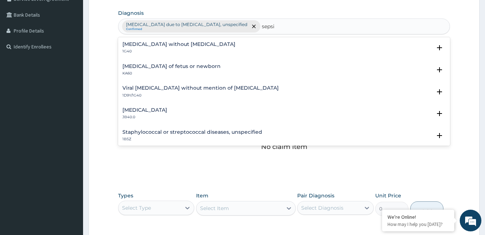
click at [149, 46] on h4 "[MEDICAL_DATA] without [MEDICAL_DATA]" at bounding box center [179, 44] width 113 height 5
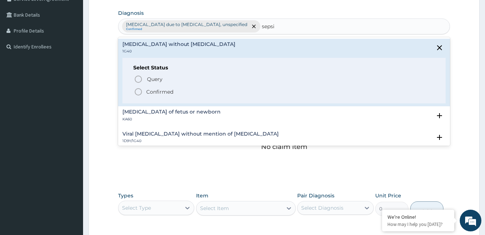
click at [140, 91] on icon "status option filled" at bounding box center [138, 91] width 9 height 9
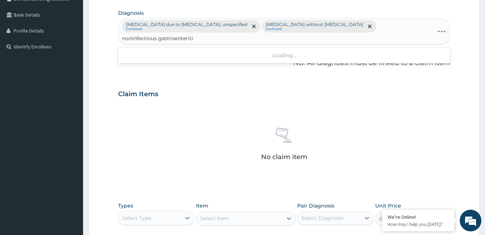
type input "noninfectious gastroenteritis"
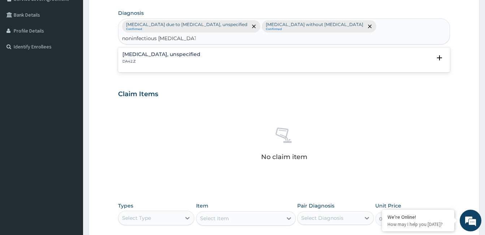
click at [147, 52] on h4 "Gastritis, unspecified" at bounding box center [162, 54] width 78 height 5
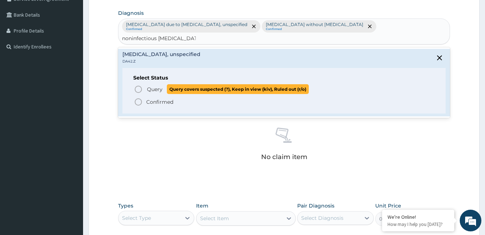
drag, startPoint x: 146, startPoint y: 80, endPoint x: 162, endPoint y: 107, distance: 31.3
click at [146, 84] on span "Query Query covers suspected (?), Keep in view (kiv), Ruled out (r/o)" at bounding box center [284, 89] width 301 height 10
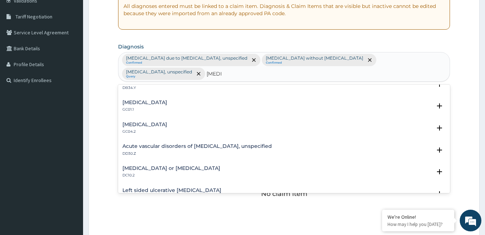
scroll to position [991, 0]
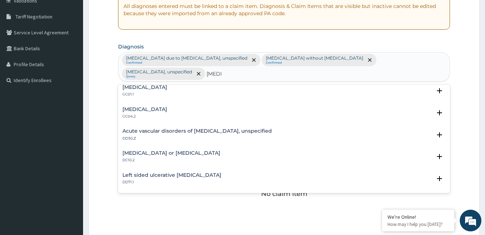
type input "colitis"
click at [233, 207] on div "No claim item" at bounding box center [284, 182] width 332 height 83
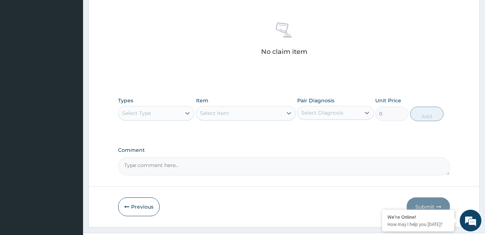
scroll to position [286, 0]
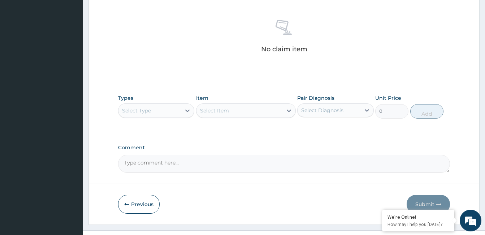
click at [167, 105] on div "Select Type" at bounding box center [150, 111] width 63 height 12
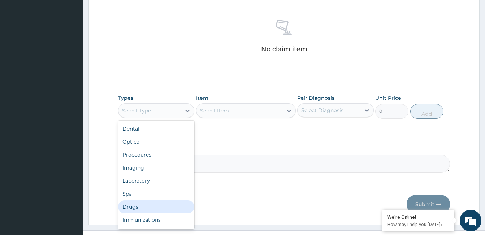
click at [148, 200] on div "Drugs" at bounding box center [156, 206] width 76 height 13
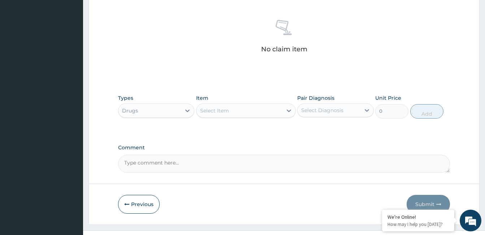
click at [251, 105] on div "Select Item" at bounding box center [240, 111] width 86 height 12
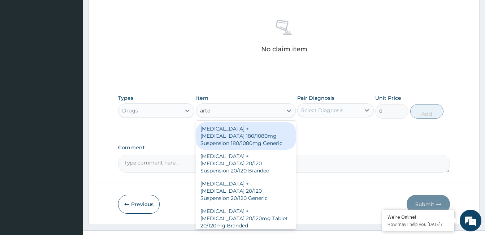
type input "artem"
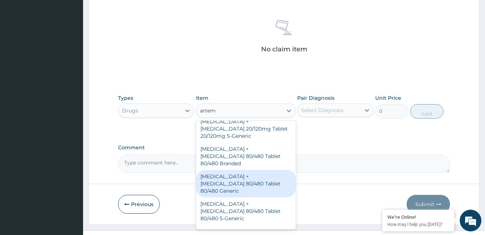
scroll to position [108, 0]
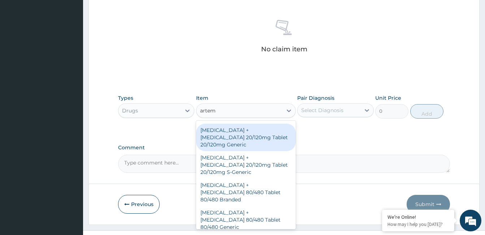
click at [258, 124] on div "[MEDICAL_DATA] + [MEDICAL_DATA] 20/120mg Tablet 20/120mg Generic" at bounding box center [246, 137] width 100 height 27
type input "78"
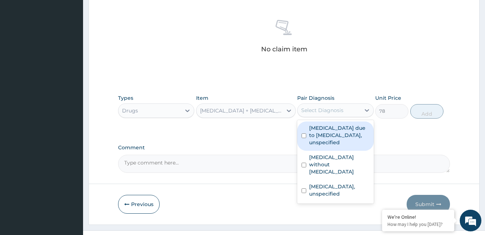
click at [330, 107] on div "Select Diagnosis" at bounding box center [322, 110] width 42 height 7
click at [345, 129] on label "[MEDICAL_DATA] due to [MEDICAL_DATA], unspecified" at bounding box center [339, 135] width 60 height 22
checkbox input "true"
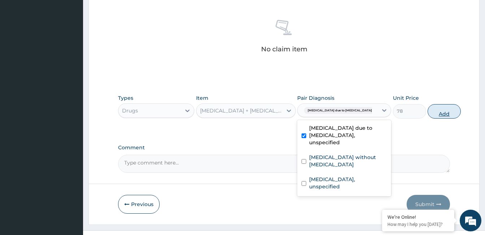
click at [428, 104] on button "Add" at bounding box center [444, 111] width 33 height 14
type input "0"
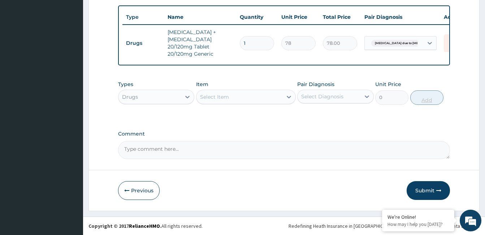
scroll to position [261, 0]
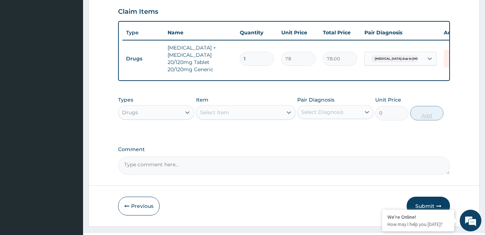
type input "0.00"
type input "6"
type input "468.00"
type input "6"
click at [260, 107] on div "Select Item" at bounding box center [240, 113] width 86 height 12
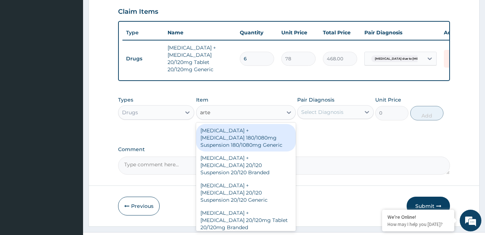
type input "artem"
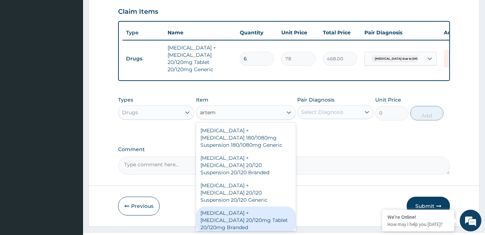
scroll to position [108, 0]
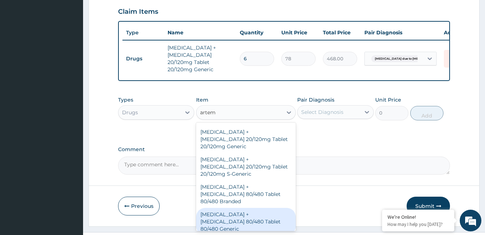
click at [254, 208] on div "[MEDICAL_DATA] + [MEDICAL_DATA] 80/480 Tablet 80/480 Generic" at bounding box center [246, 221] width 100 height 27
type input "264"
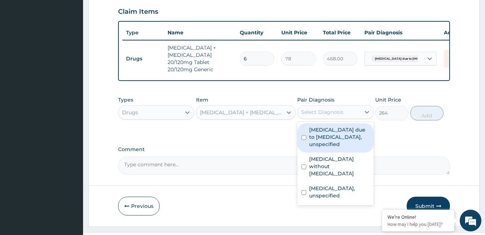
click at [323, 108] on div "Select Diagnosis" at bounding box center [322, 111] width 42 height 7
drag, startPoint x: 348, startPoint y: 122, endPoint x: 371, endPoint y: 117, distance: 23.0
click at [349, 126] on label "[MEDICAL_DATA] due to [MEDICAL_DATA], unspecified" at bounding box center [339, 137] width 60 height 22
checkbox input "true"
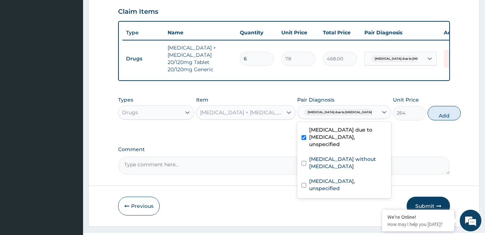
click at [428, 106] on button "Add" at bounding box center [444, 113] width 33 height 14
type input "0"
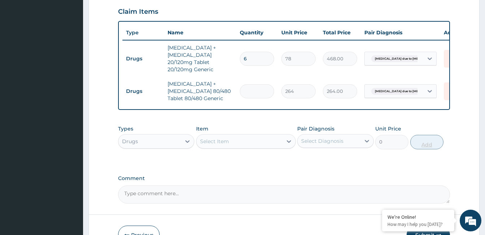
type input "0.00"
type input "6"
type input "1584.00"
type input "6"
click at [446, 50] on icon at bounding box center [452, 59] width 16 height 18
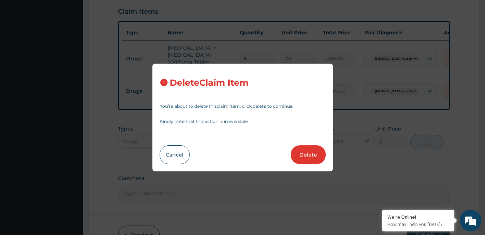
click at [319, 155] on button "Delete" at bounding box center [308, 154] width 35 height 19
type input "264"
type input "1584.00"
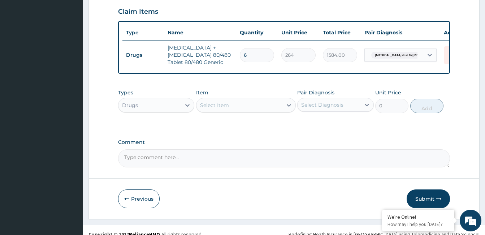
click at [236, 101] on div "Select Item" at bounding box center [240, 105] width 86 height 12
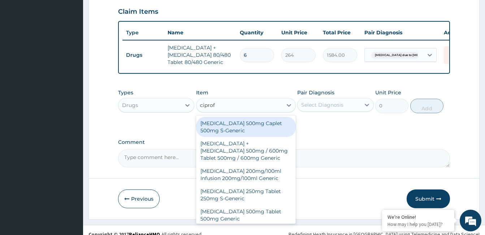
type input "ciprofl"
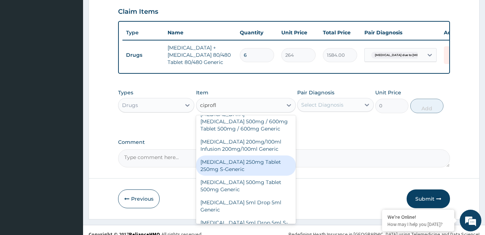
scroll to position [36, 0]
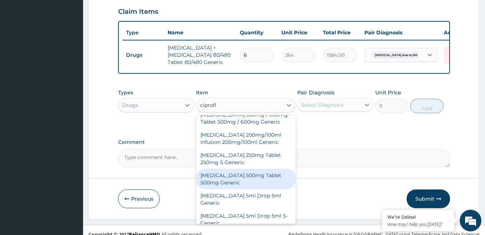
click at [251, 169] on div "[MEDICAL_DATA] 500mg Tablet 500mg Generic" at bounding box center [246, 179] width 100 height 20
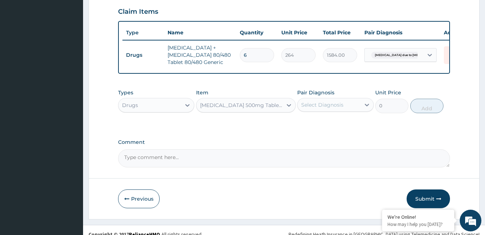
type input "137.2"
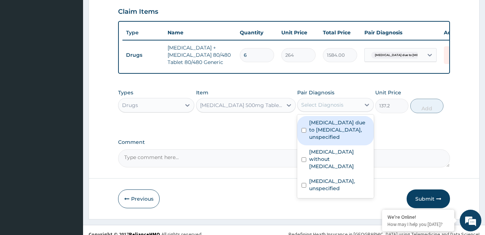
click at [345, 99] on div "Select Diagnosis" at bounding box center [329, 105] width 63 height 12
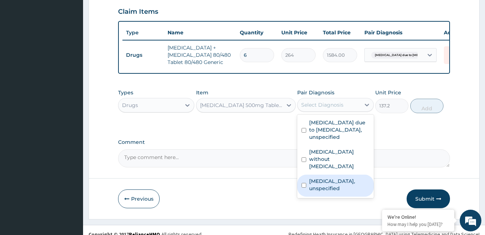
click at [342, 177] on label "Gastritis, unspecified" at bounding box center [339, 184] width 60 height 14
checkbox input "true"
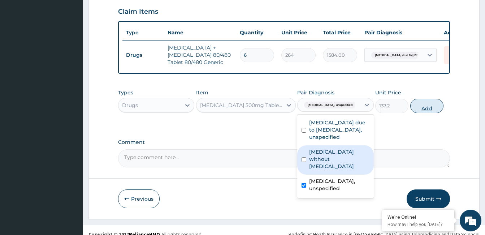
click at [421, 99] on button "Add" at bounding box center [427, 106] width 33 height 14
type input "0"
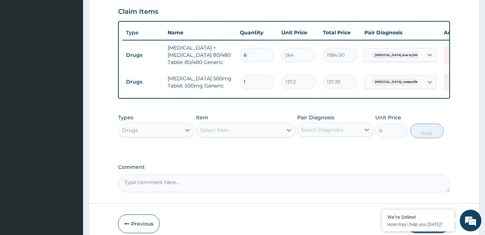
type input "10"
type input "1372.00"
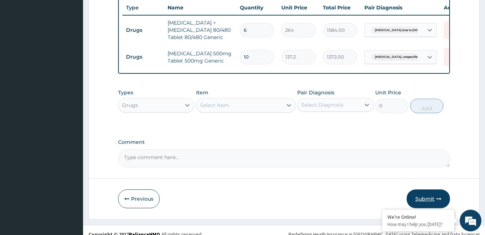
type input "10"
click at [422, 189] on button "Submit" at bounding box center [428, 198] width 43 height 19
click at [386, 26] on div "Malaria due to Plasmodium falc..." at bounding box center [393, 30] width 49 height 9
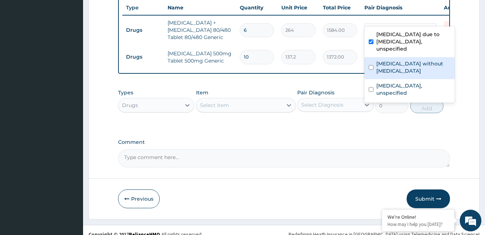
click at [379, 60] on label "[MEDICAL_DATA] without [MEDICAL_DATA]" at bounding box center [414, 67] width 74 height 14
checkbox input "true"
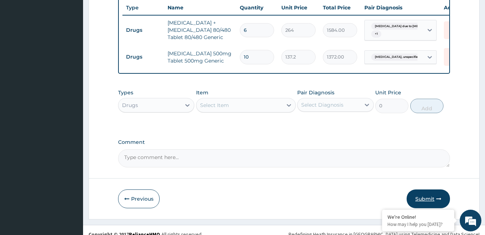
click at [427, 189] on button "Submit" at bounding box center [428, 198] width 43 height 19
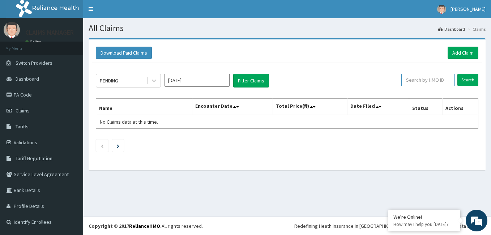
click at [411, 79] on input "text" at bounding box center [427, 80] width 53 height 12
paste input "GBI/10088/C"
type input "GBI/10088/C"
click at [471, 79] on input "Search" at bounding box center [467, 80] width 21 height 12
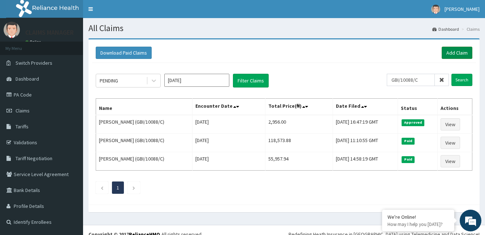
click at [455, 55] on link "Add Claim" at bounding box center [457, 53] width 31 height 12
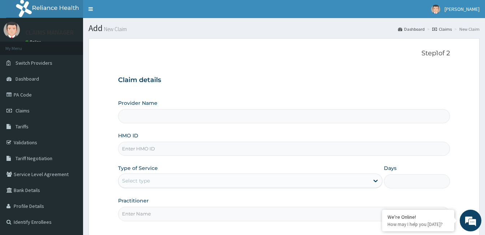
type input "The Limi Children's Hospital"
click at [179, 146] on input "HMO ID" at bounding box center [284, 149] width 332 height 14
paste input "RSJ/10029/E"
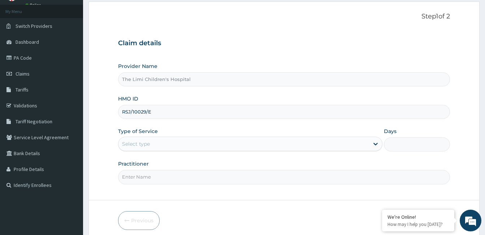
scroll to position [67, 0]
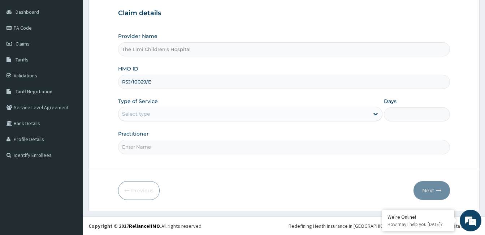
type input "RSJ/10029/E"
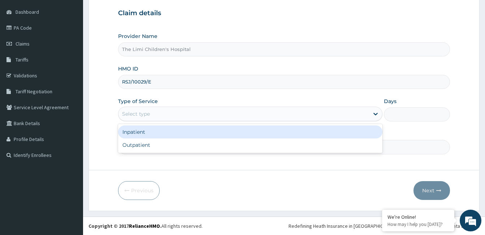
click at [160, 110] on div "Select type" at bounding box center [244, 114] width 251 height 12
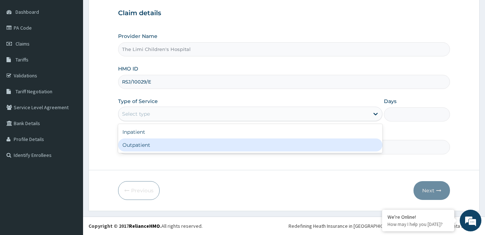
click at [154, 140] on div "Outpatient" at bounding box center [250, 144] width 265 height 13
type input "1"
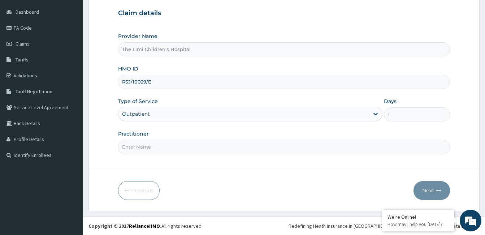
click at [154, 144] on input "Practitioner" at bounding box center [284, 147] width 332 height 14
type input "doctor"
click at [426, 186] on button "Next" at bounding box center [432, 190] width 37 height 19
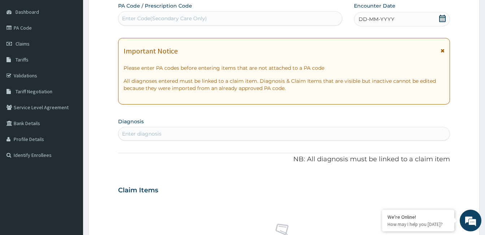
click at [372, 20] on span "DD-MM-YYYY" at bounding box center [377, 19] width 36 height 7
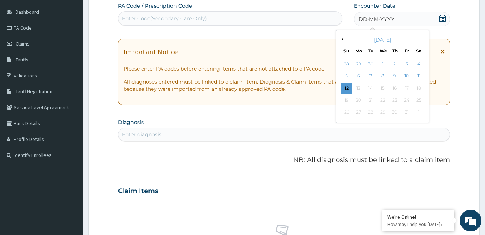
click at [343, 38] on button "Previous Month" at bounding box center [342, 40] width 4 height 4
click at [404, 97] on div "26" at bounding box center [407, 100] width 11 height 11
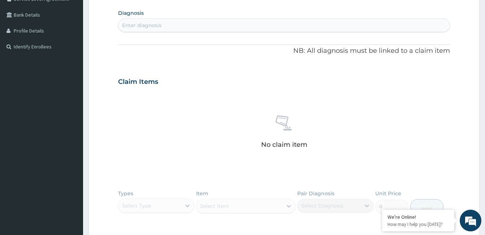
scroll to position [284, 0]
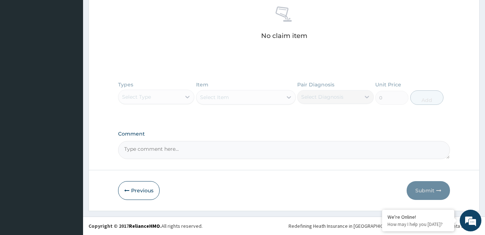
click at [197, 149] on textarea "Comment" at bounding box center [284, 150] width 332 height 18
paste textarea "PA/CDF4ED"
type textarea "PA/CDF4ED"
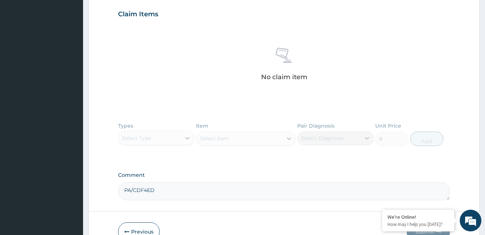
scroll to position [176, 0]
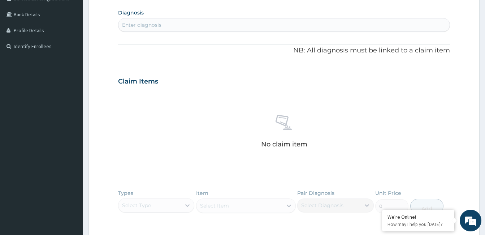
click at [202, 29] on div "Enter diagnosis" at bounding box center [284, 25] width 331 height 12
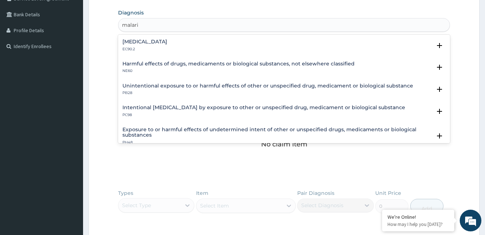
type input "malaria"
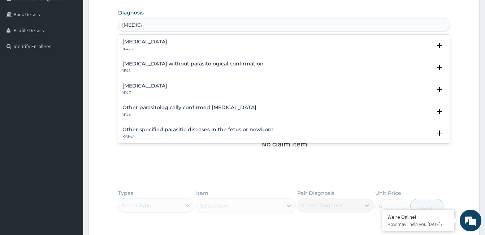
click at [154, 87] on h4 "Malaria, unspecified" at bounding box center [145, 85] width 45 height 5
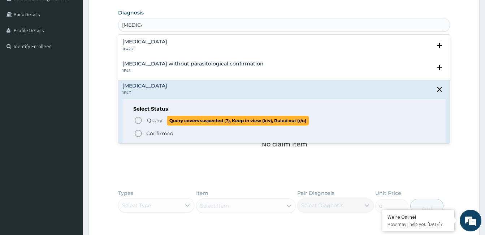
click at [140, 117] on circle "status option query" at bounding box center [138, 120] width 7 height 7
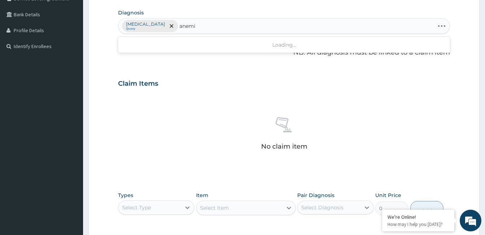
type input "anemia"
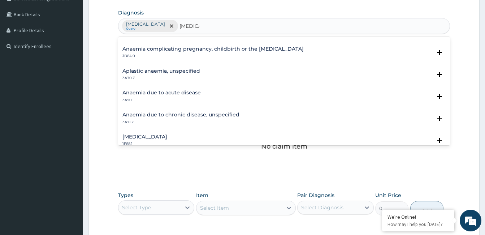
scroll to position [72, 0]
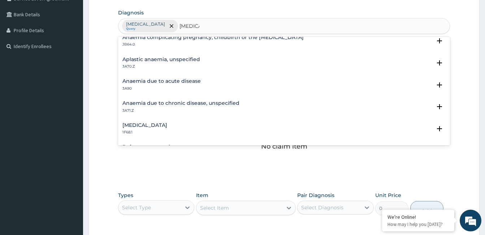
click at [158, 79] on h4 "Anaemia due to acute disease" at bounding box center [162, 80] width 78 height 5
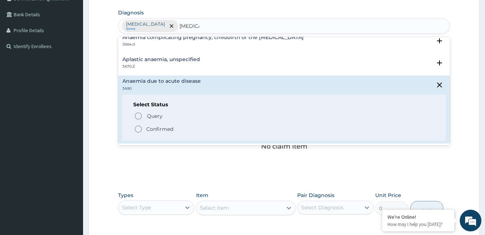
click at [139, 128] on icon "status option filled" at bounding box center [138, 129] width 9 height 9
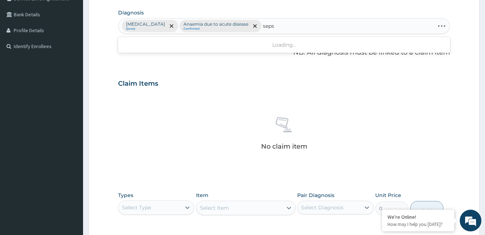
type input "sepsi"
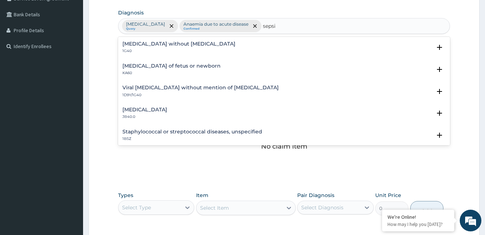
click at [164, 44] on h4 "Sepsis without septic shock" at bounding box center [179, 43] width 113 height 5
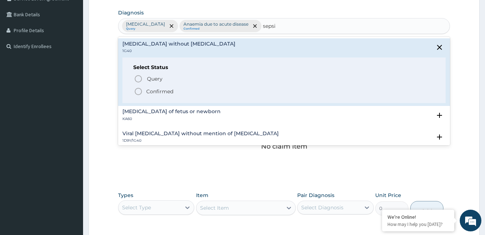
drag, startPoint x: 156, startPoint y: 90, endPoint x: 201, endPoint y: 139, distance: 65.8
click at [156, 90] on p "Confirmed" at bounding box center [159, 91] width 27 height 7
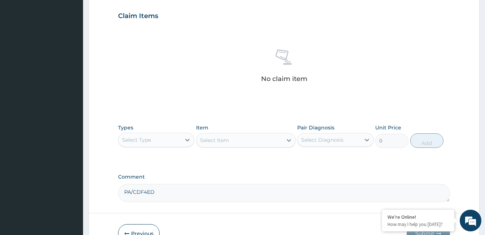
scroll to position [286, 0]
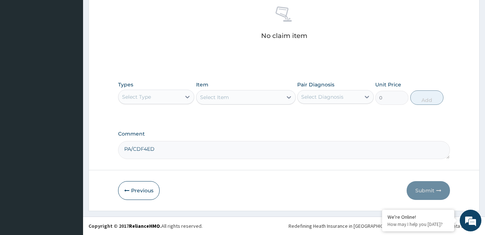
click at [176, 151] on textarea "PA/CDF4ED" at bounding box center [284, 150] width 332 height 18
paste textarea "PA/63FBC8"
type textarea "PA/CDF4ED, PA/63FBC8"
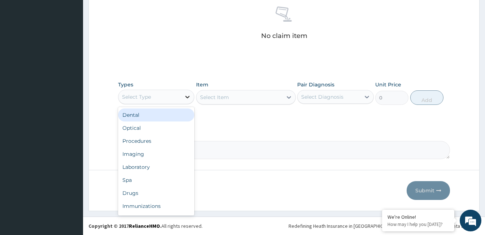
click at [185, 97] on icon at bounding box center [187, 96] width 7 height 7
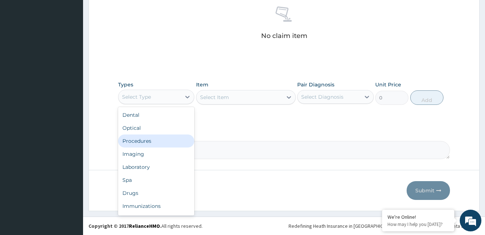
click at [163, 139] on div "Procedures" at bounding box center [156, 140] width 76 height 13
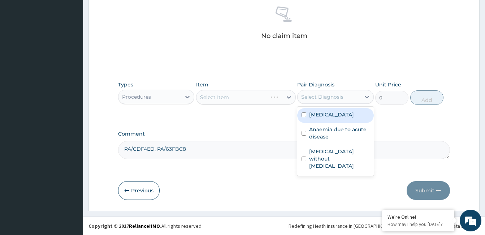
drag, startPoint x: 304, startPoint y: 93, endPoint x: 318, endPoint y: 110, distance: 22.1
click at [304, 93] on div "Select Diagnosis" at bounding box center [322, 96] width 42 height 7
click at [319, 113] on label "Malaria, unspecified" at bounding box center [331, 114] width 45 height 7
checkbox input "true"
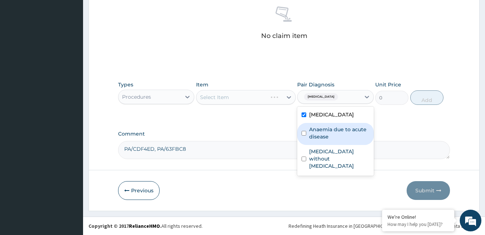
click at [320, 132] on label "Anaemia due to acute disease" at bounding box center [339, 133] width 60 height 14
checkbox input "true"
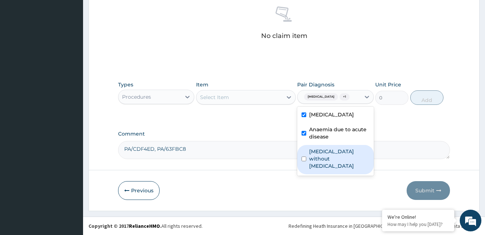
click at [320, 156] on label "[MEDICAL_DATA] without [MEDICAL_DATA]" at bounding box center [339, 159] width 60 height 22
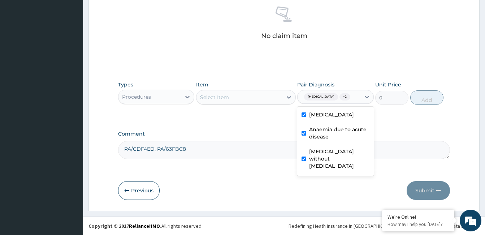
checkbox input "true"
click at [284, 100] on div at bounding box center [289, 97] width 13 height 13
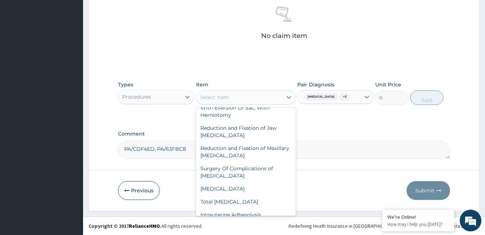
scroll to position [4948, 0]
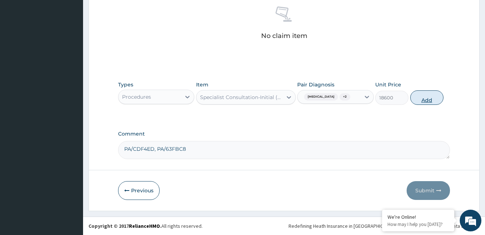
click at [424, 95] on button "Add" at bounding box center [427, 97] width 33 height 14
type input "0"
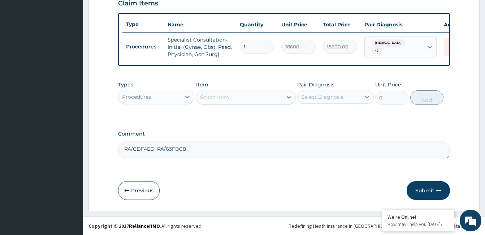
click at [165, 95] on div "Procedures" at bounding box center [150, 97] width 63 height 12
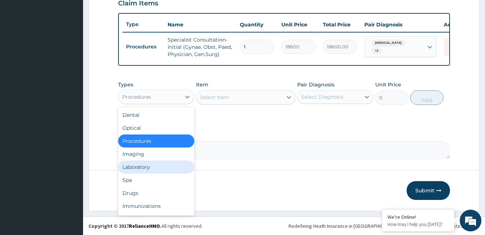
click at [156, 165] on div "Laboratory" at bounding box center [156, 166] width 76 height 13
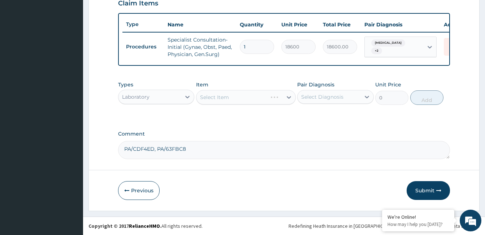
click at [323, 92] on div "Select Diagnosis" at bounding box center [329, 97] width 63 height 12
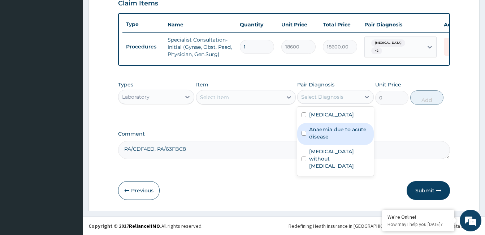
drag, startPoint x: 330, startPoint y: 136, endPoint x: 325, endPoint y: 134, distance: 5.0
click at [330, 136] on label "Anaemia due to acute disease" at bounding box center [339, 133] width 60 height 14
checkbox input "true"
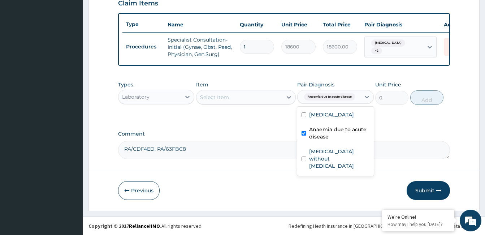
click at [253, 98] on div "Select Item" at bounding box center [240, 97] width 86 height 12
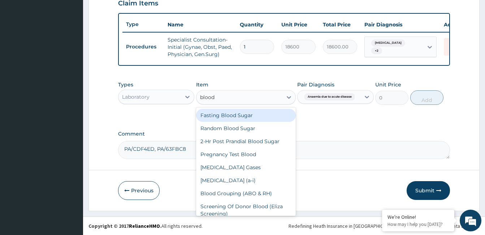
type input "blood c"
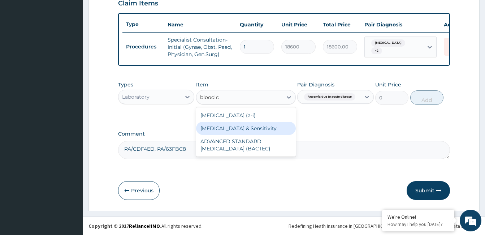
click at [244, 129] on div "BLOOD Culture & Sensitivity" at bounding box center [246, 128] width 100 height 13
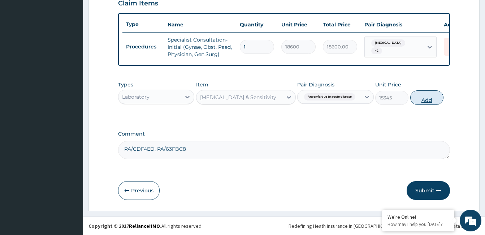
click at [435, 100] on button "Add" at bounding box center [427, 97] width 33 height 14
type input "0"
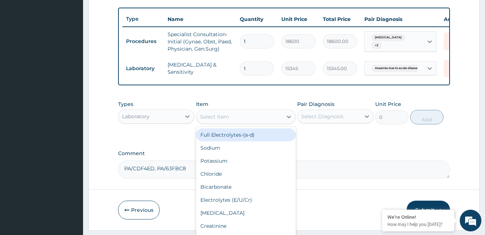
click at [242, 120] on div "Select Item" at bounding box center [240, 117] width 86 height 12
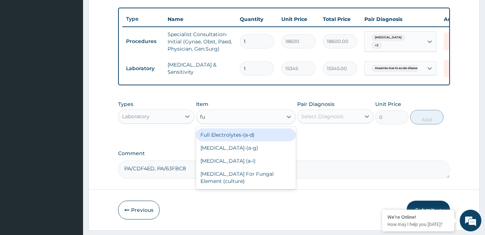
type input "ful"
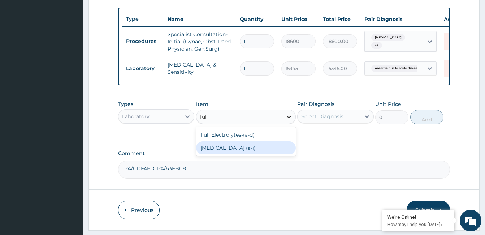
drag, startPoint x: 238, startPoint y: 151, endPoint x: 286, endPoint y: 126, distance: 54.2
click at [238, 151] on div "[MEDICAL_DATA] (a‐i)" at bounding box center [246, 147] width 100 height 13
type input "12462"
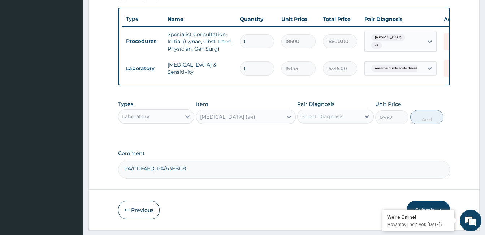
click at [318, 120] on div "Select Diagnosis" at bounding box center [322, 116] width 42 height 7
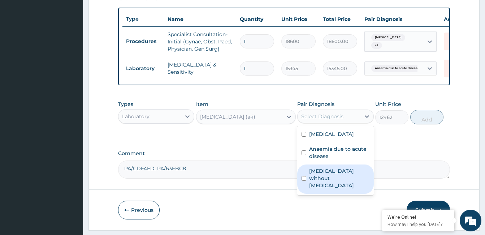
click at [331, 178] on label "[MEDICAL_DATA] without [MEDICAL_DATA]" at bounding box center [339, 178] width 60 height 22
checkbox input "true"
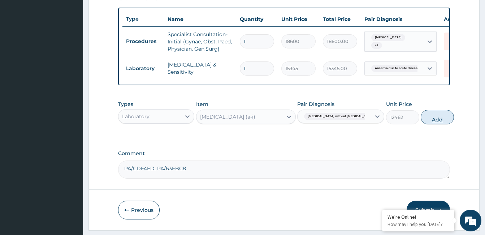
click at [423, 118] on button "Add" at bounding box center [437, 117] width 33 height 14
type input "0"
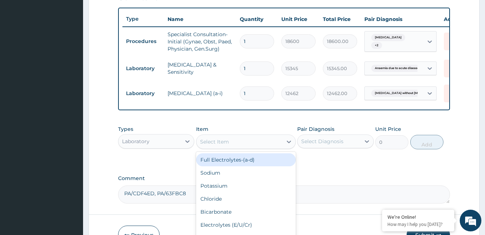
click at [226, 145] on div "Select Item" at bounding box center [214, 141] width 29 height 7
type input "mal"
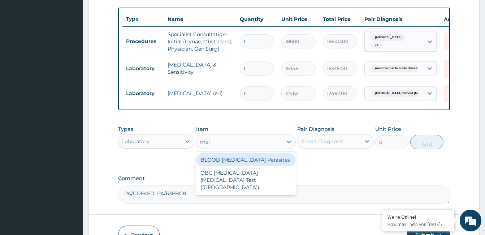
click at [226, 162] on div "BLOOD [MEDICAL_DATA] Parasites" at bounding box center [246, 159] width 100 height 13
type input "3255"
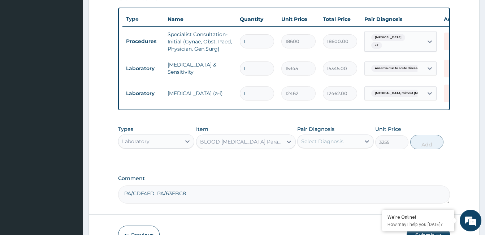
click at [349, 147] on div "Select Diagnosis" at bounding box center [329, 142] width 63 height 12
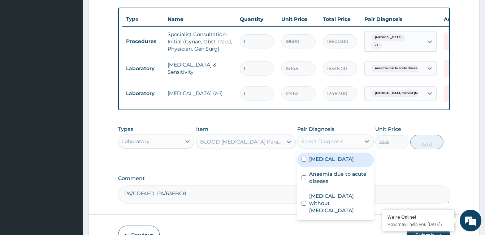
drag, startPoint x: 347, startPoint y: 165, endPoint x: 411, endPoint y: 154, distance: 64.9
click at [348, 163] on label "Malaria, unspecified" at bounding box center [331, 158] width 45 height 7
checkbox input "true"
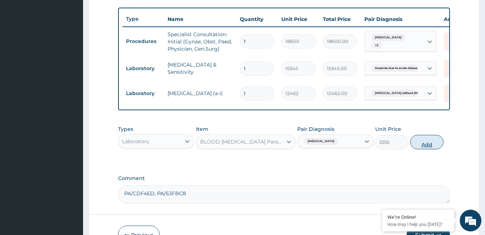
click at [432, 149] on button "Add" at bounding box center [427, 142] width 33 height 14
type input "0"
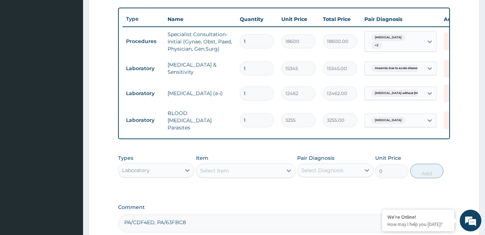
scroll to position [336, 0]
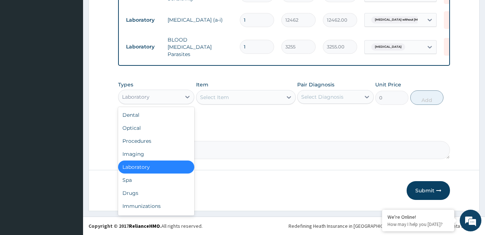
click at [174, 99] on div "Laboratory" at bounding box center [150, 97] width 63 height 12
drag, startPoint x: 147, startPoint y: 194, endPoint x: 239, endPoint y: 219, distance: 96.0
click at [148, 194] on div "Drugs" at bounding box center [156, 192] width 76 height 13
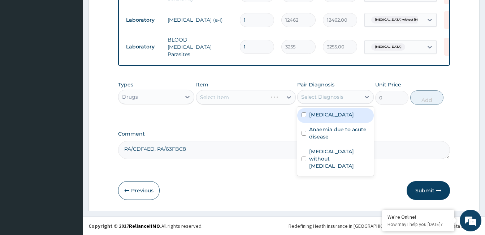
click at [346, 99] on div "Select Diagnosis" at bounding box center [329, 97] width 63 height 12
click at [349, 114] on label "Malaria, unspecified" at bounding box center [331, 114] width 45 height 7
checkbox input "true"
click at [253, 95] on div "Select Item" at bounding box center [240, 97] width 86 height 12
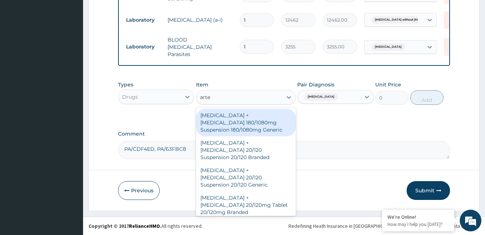
type input "artes"
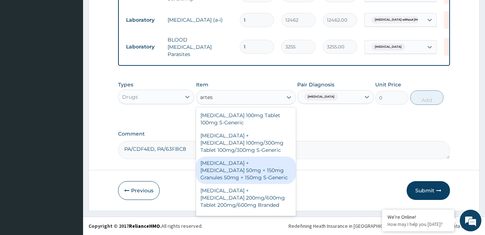
click at [258, 163] on div "Artesunate + Amodiaquine 50mg + 150mg Granules 50mg + 150mg S-Generic" at bounding box center [246, 169] width 100 height 27
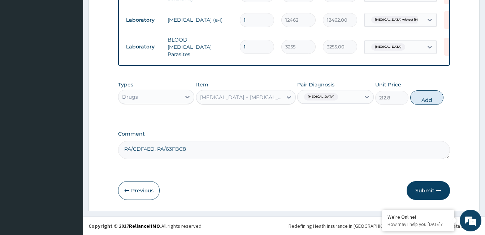
click at [422, 99] on button "Add" at bounding box center [427, 97] width 33 height 14
type input "0"
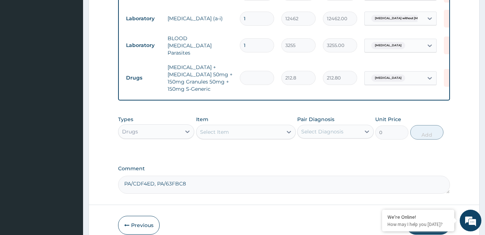
type input "0.00"
type input "6"
type input "1276.80"
type input "6"
click at [216, 132] on div "Select Item" at bounding box center [214, 131] width 29 height 7
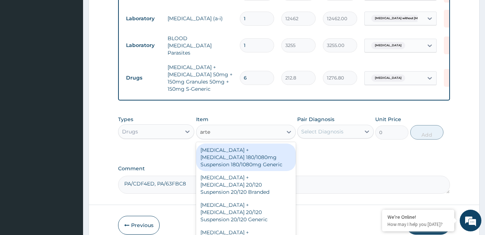
type input "artes"
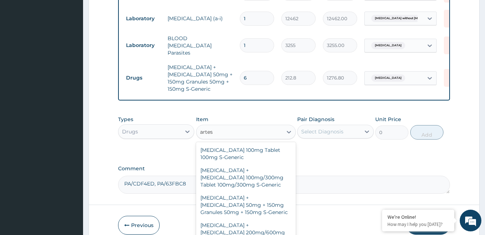
scroll to position [72, 0]
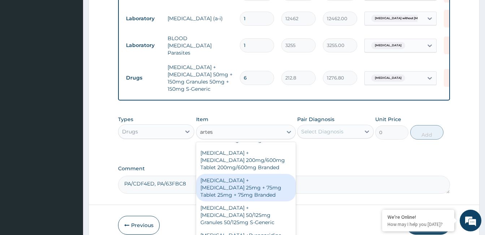
click at [249, 181] on div "[MEDICAL_DATA] + [MEDICAL_DATA] 25mg + 75mg Tablet 25mg + 75mg Branded" at bounding box center [246, 187] width 100 height 27
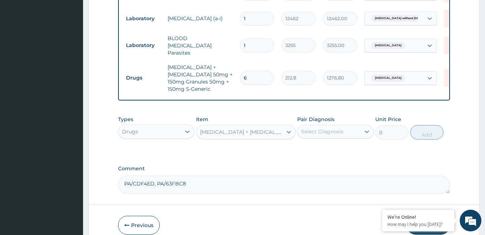
type input "231"
click at [340, 131] on div "Select Diagnosis" at bounding box center [322, 131] width 42 height 7
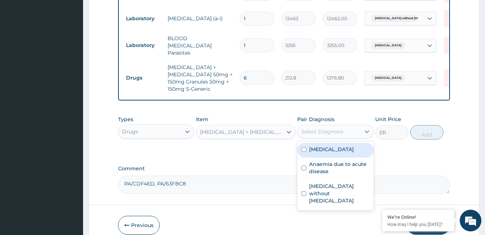
click at [339, 154] on div "Malaria, unspecified" at bounding box center [335, 150] width 76 height 15
checkbox input "true"
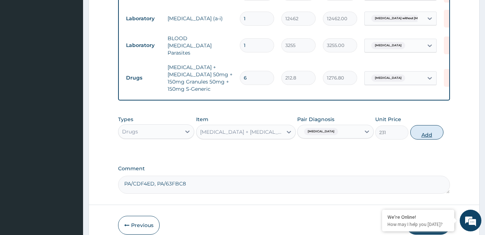
click at [430, 132] on button "Add" at bounding box center [427, 132] width 33 height 14
type input "0"
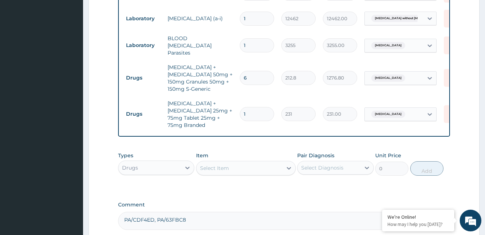
type input "0.00"
type input "6"
type input "1386.00"
type input "6"
click at [444, 75] on icon at bounding box center [452, 78] width 16 height 18
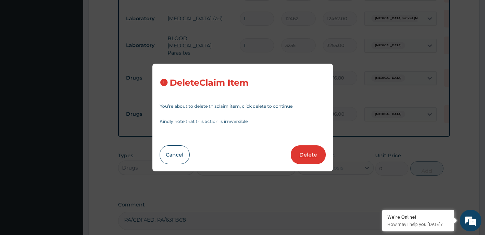
click at [316, 155] on button "Delete" at bounding box center [308, 154] width 35 height 19
type input "231"
type input "1386.00"
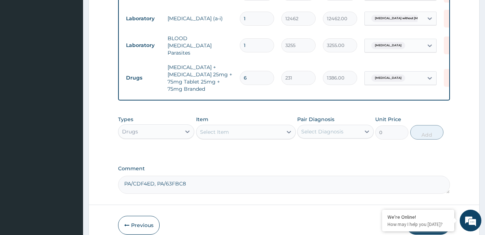
click at [228, 131] on div "Select Item" at bounding box center [214, 131] width 29 height 7
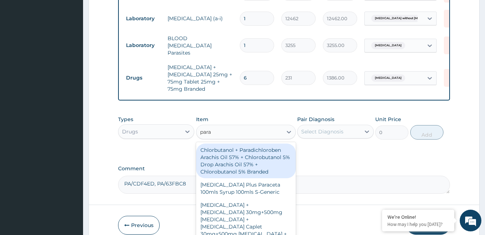
type input "parac"
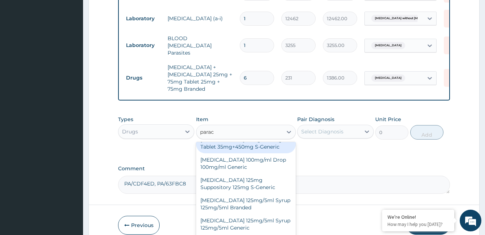
scroll to position [181, 0]
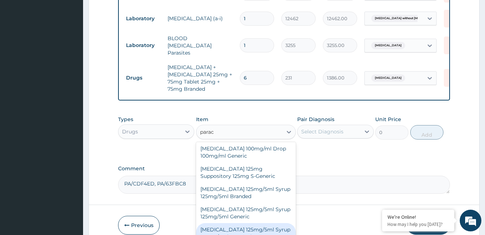
click at [244, 223] on div "[MEDICAL_DATA] 125mg/5ml Syrup 125mg/5ml S-Generic" at bounding box center [246, 233] width 100 height 20
type input "660"
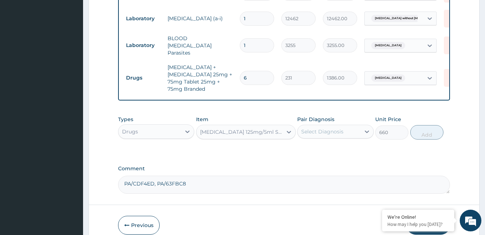
click at [351, 132] on div "Select Diagnosis" at bounding box center [329, 132] width 63 height 12
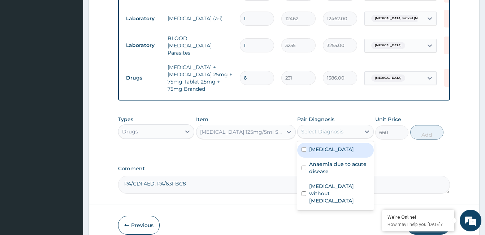
drag, startPoint x: 348, startPoint y: 153, endPoint x: 353, endPoint y: 150, distance: 5.0
click at [349, 152] on label "Malaria, unspecified" at bounding box center [331, 149] width 45 height 7
checkbox input "true"
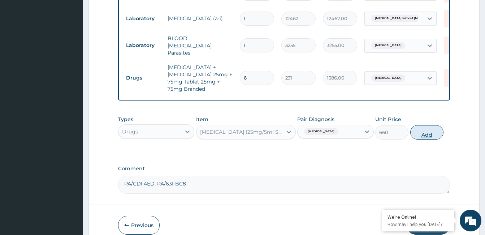
click at [438, 138] on button "Add" at bounding box center [427, 132] width 33 height 14
type input "0"
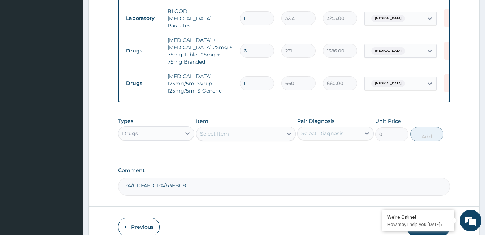
scroll to position [401, 0]
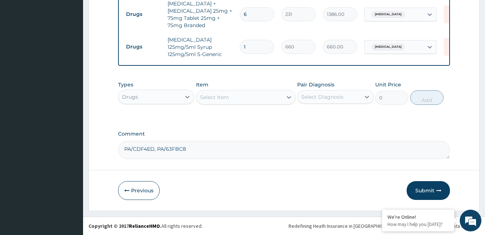
click at [218, 95] on div "Select Item" at bounding box center [214, 97] width 29 height 7
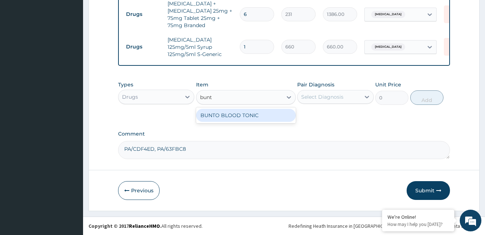
type input "bunto"
click at [222, 109] on div "BUNTO BLOOD TONIC" at bounding box center [246, 115] width 100 height 16
click at [222, 111] on div "BUNTO BLOOD TONIC" at bounding box center [246, 115] width 100 height 13
type input "1360"
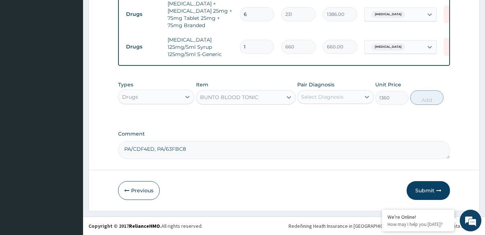
click at [314, 97] on div "Select Diagnosis" at bounding box center [322, 96] width 42 height 7
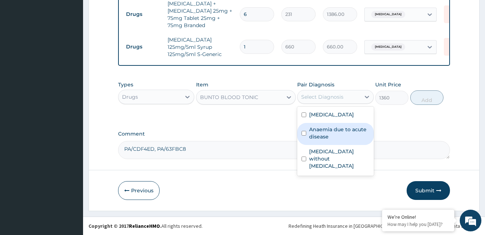
click at [343, 131] on label "Anaemia due to acute disease" at bounding box center [339, 133] width 60 height 14
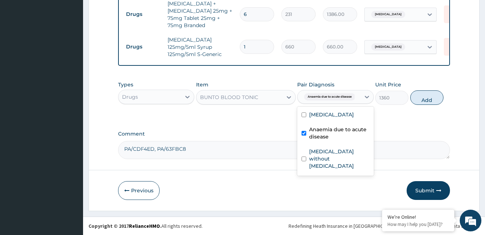
checkbox input "true"
click at [422, 99] on button "Add" at bounding box center [427, 97] width 33 height 14
type input "0"
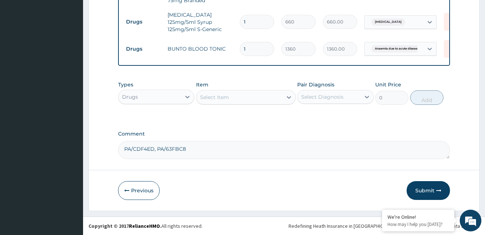
scroll to position [426, 0]
click at [422, 186] on button "Submit" at bounding box center [428, 190] width 43 height 19
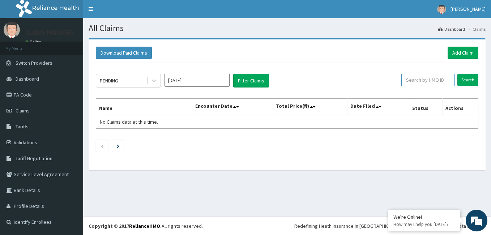
click at [421, 77] on input "text" at bounding box center [427, 80] width 53 height 12
paste input "RSJ/10029/E"
type input "RSJ/10029/E"
click at [471, 81] on input "Search" at bounding box center [467, 80] width 21 height 12
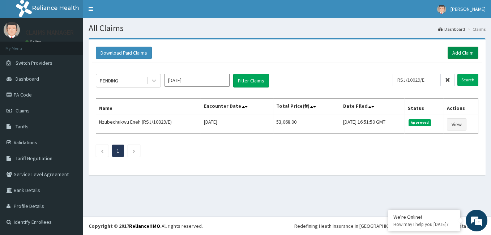
drag, startPoint x: 455, startPoint y: 48, endPoint x: 436, endPoint y: 84, distance: 40.8
click at [456, 48] on link "Add Claim" at bounding box center [462, 53] width 31 height 12
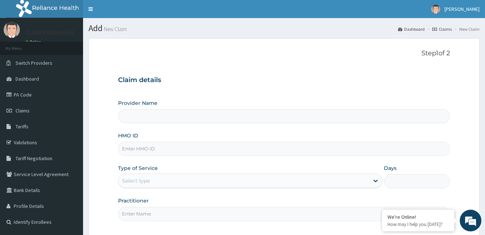
type input "The Limi Children's Hospital"
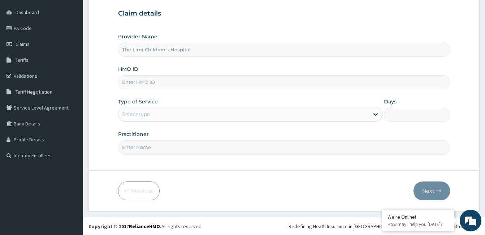
scroll to position [67, 0]
click at [155, 80] on input "HMO ID" at bounding box center [284, 82] width 332 height 14
paste input "RSJ/10029/C"
type input "RSJ/10029/C"
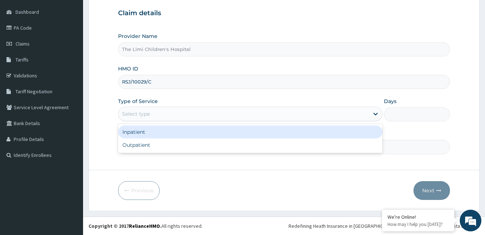
click at [188, 112] on div "Select type" at bounding box center [244, 114] width 251 height 12
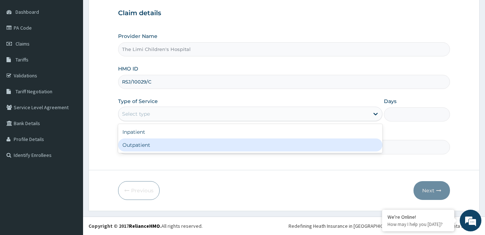
click at [173, 145] on div "Outpatient" at bounding box center [250, 144] width 265 height 13
type input "1"
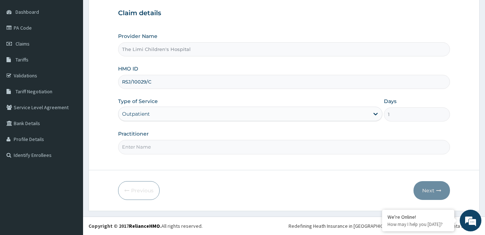
click at [173, 145] on input "Practitioner" at bounding box center [284, 147] width 332 height 14
type input "doctor"
click at [426, 188] on button "Next" at bounding box center [432, 190] width 37 height 19
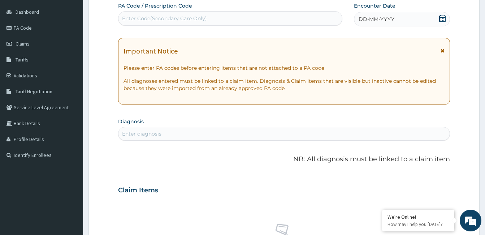
click at [376, 22] on span "DD-MM-YYYY" at bounding box center [377, 19] width 36 height 7
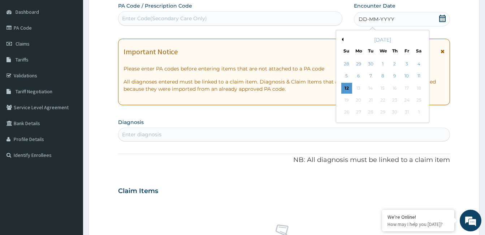
click at [343, 39] on button "Previous Month" at bounding box center [342, 40] width 4 height 4
click at [409, 99] on div "26" at bounding box center [407, 100] width 11 height 11
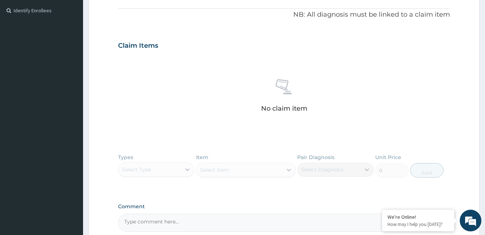
scroll to position [139, 0]
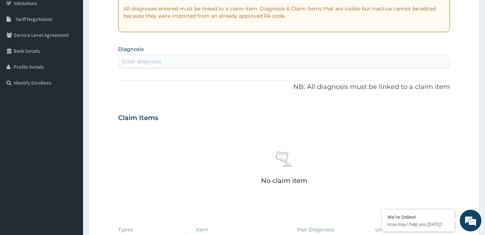
click at [175, 61] on div "Enter diagnosis" at bounding box center [284, 62] width 331 height 12
type input "sepsi"
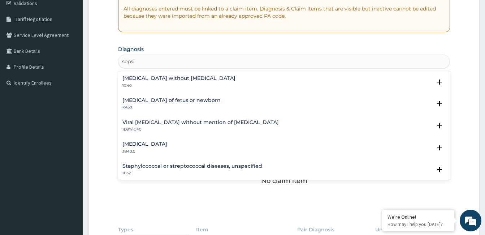
click at [166, 82] on div "Sepsis without septic shock 1G40" at bounding box center [179, 82] width 113 height 13
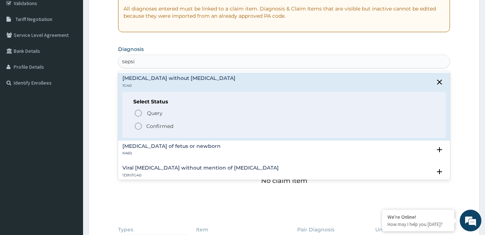
click at [152, 125] on p "Confirmed" at bounding box center [159, 126] width 27 height 7
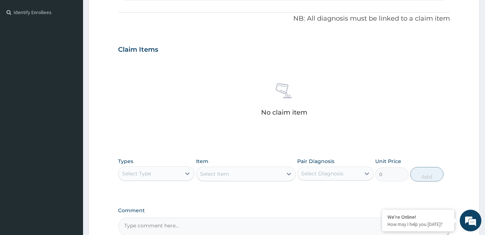
scroll to position [284, 0]
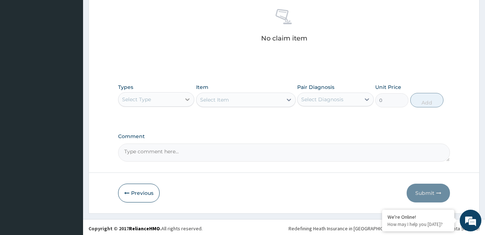
click at [185, 102] on icon at bounding box center [187, 99] width 7 height 7
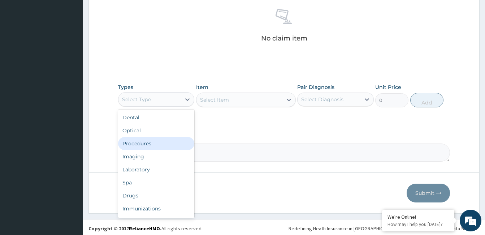
click at [158, 138] on div "Procedures" at bounding box center [156, 143] width 76 height 13
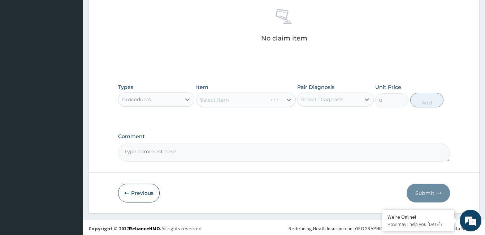
click at [158, 147] on textarea "Comment" at bounding box center [284, 152] width 332 height 18
paste textarea "PA/11EC10"
type textarea "PA/11EC10"
click at [299, 98] on div "Select Diagnosis" at bounding box center [329, 100] width 63 height 12
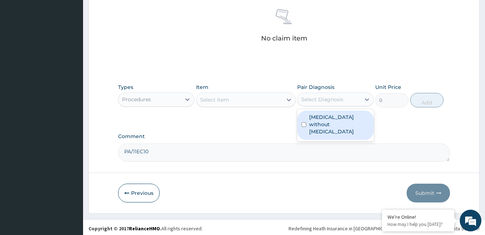
click at [316, 119] on label "Sepsis without septic shock" at bounding box center [339, 124] width 60 height 22
checkbox input "true"
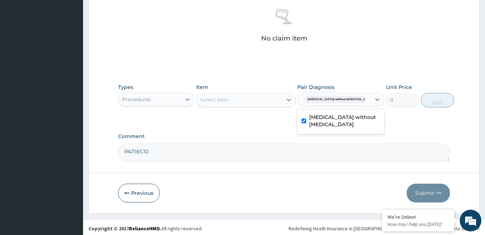
click at [270, 100] on div "Select Item" at bounding box center [240, 100] width 86 height 12
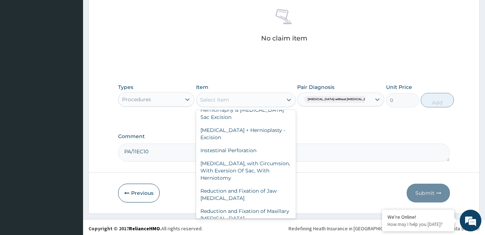
scroll to position [4900, 0]
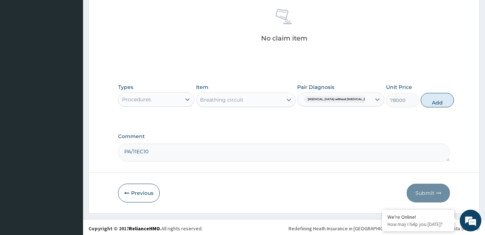
click at [259, 101] on div "Breathing circuit" at bounding box center [240, 100] width 86 height 12
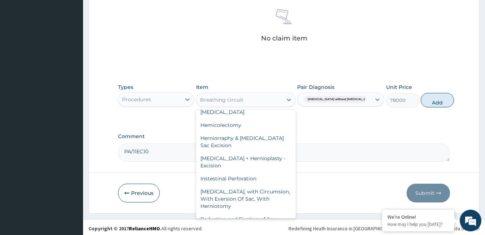
scroll to position [4906, 0]
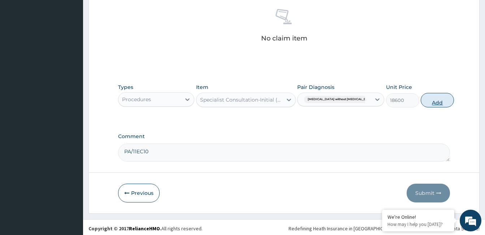
click at [432, 103] on button "Add" at bounding box center [437, 100] width 33 height 14
type input "0"
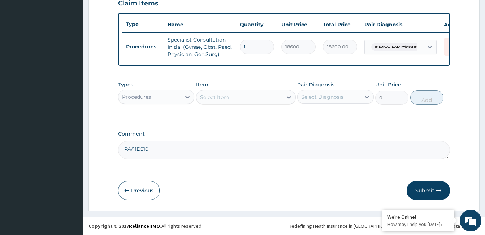
drag, startPoint x: 176, startPoint y: 98, endPoint x: 175, endPoint y: 101, distance: 3.8
click at [176, 99] on div "Procedures" at bounding box center [150, 97] width 63 height 12
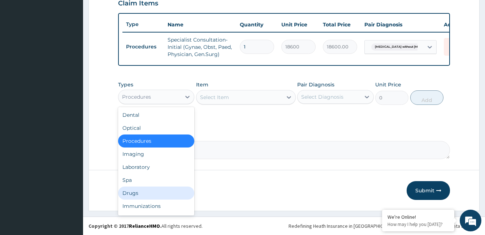
drag, startPoint x: 165, startPoint y: 190, endPoint x: 184, endPoint y: 203, distance: 22.5
click at [165, 191] on div "Drugs" at bounding box center [156, 192] width 76 height 13
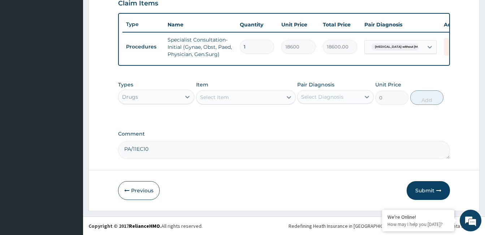
click at [248, 96] on div "Select Item" at bounding box center [240, 97] width 86 height 12
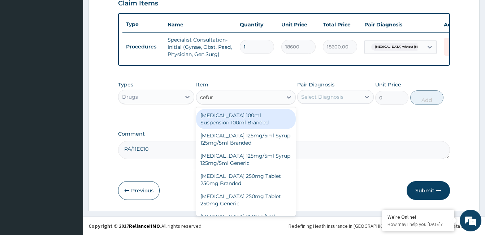
type input "cefuro"
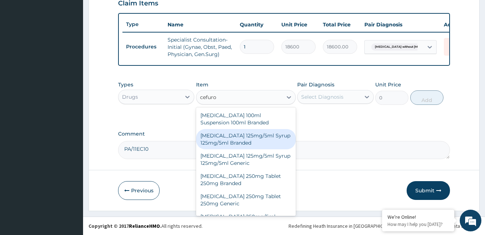
click at [255, 142] on div "Cefuroxime 125mg/5ml Syrup 125mg/5ml Branded" at bounding box center [246, 139] width 100 height 20
type input "7620"
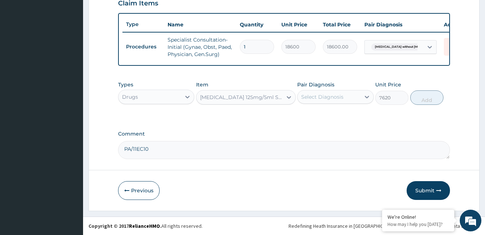
click at [343, 100] on div "Select Diagnosis" at bounding box center [322, 96] width 42 height 7
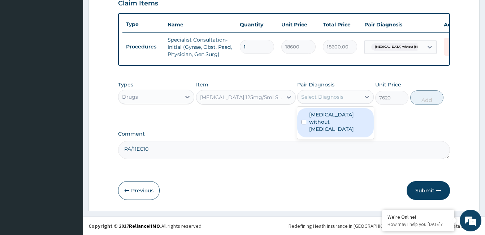
click at [341, 119] on label "Sepsis without septic shock" at bounding box center [339, 122] width 60 height 22
checkbox input "true"
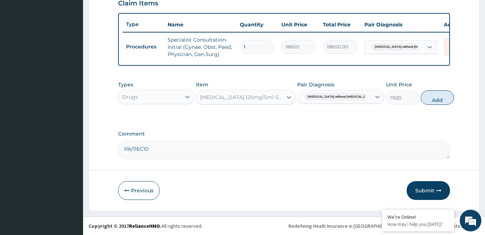
drag, startPoint x: 422, startPoint y: 99, endPoint x: 425, endPoint y: 109, distance: 10.9
click at [422, 99] on button "Add" at bounding box center [437, 97] width 33 height 14
type input "0"
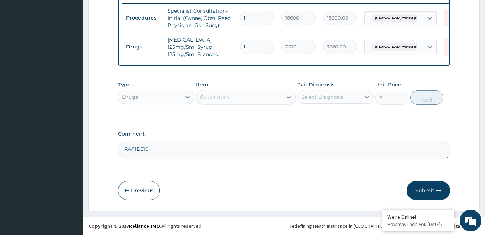
click at [429, 193] on button "Submit" at bounding box center [428, 190] width 43 height 19
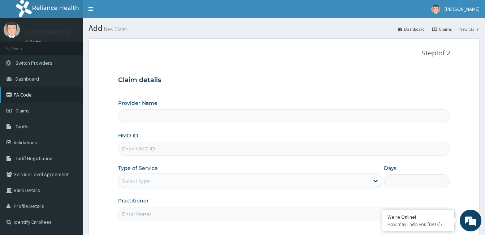
click at [34, 90] on link "PA Code" at bounding box center [41, 95] width 83 height 16
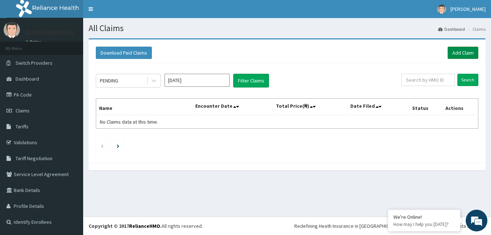
click at [450, 55] on link "Add Claim" at bounding box center [462, 53] width 31 height 12
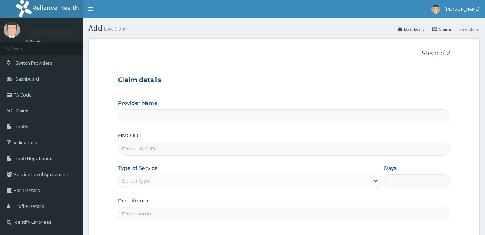
click at [169, 144] on input "HMO ID" at bounding box center [284, 149] width 332 height 14
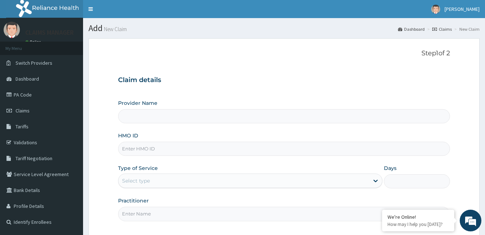
paste input "RSJ/10029/C"
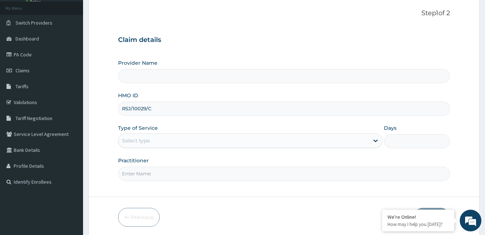
scroll to position [67, 0]
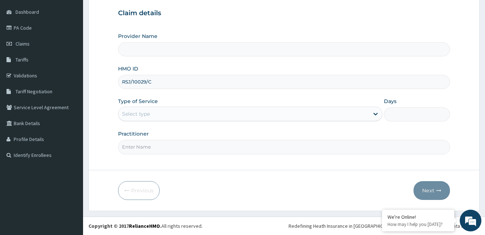
type input "RSJ/10029/C"
click at [150, 119] on div "Select type" at bounding box center [244, 114] width 251 height 12
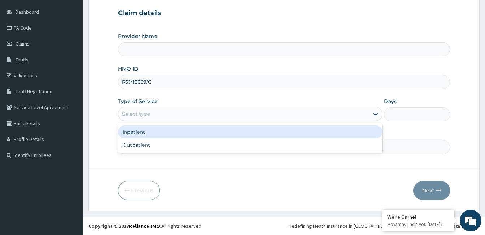
click at [149, 137] on div "Inpatient" at bounding box center [250, 131] width 265 height 13
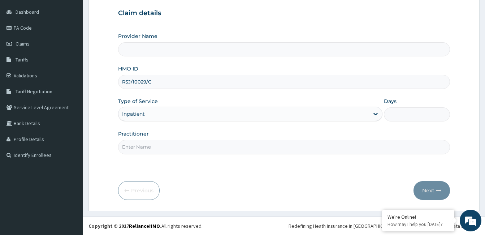
type input "The Limi Children's Hospital"
drag, startPoint x: 164, startPoint y: 109, endPoint x: 160, endPoint y: 119, distance: 10.2
click at [163, 111] on div "Inpatient" at bounding box center [244, 114] width 251 height 12
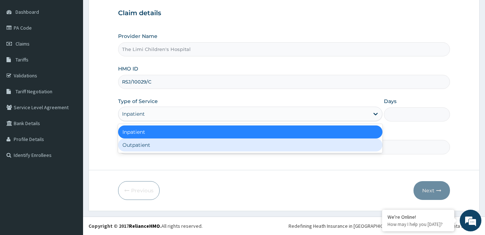
click at [161, 144] on div "Outpatient" at bounding box center [250, 144] width 265 height 13
type input "1"
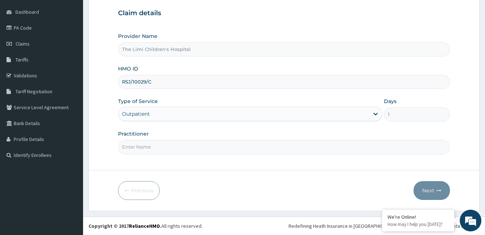
click at [160, 143] on input "Practitioner" at bounding box center [284, 147] width 332 height 14
type input "doctor"
click at [433, 192] on button "Next" at bounding box center [432, 190] width 37 height 19
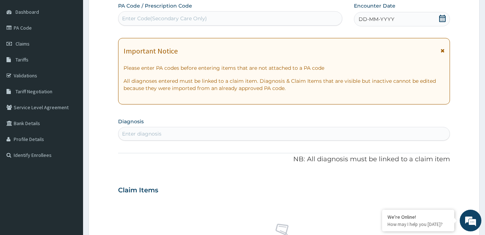
scroll to position [0, 0]
click at [375, 21] on span "DD-MM-YYYY" at bounding box center [377, 19] width 36 height 7
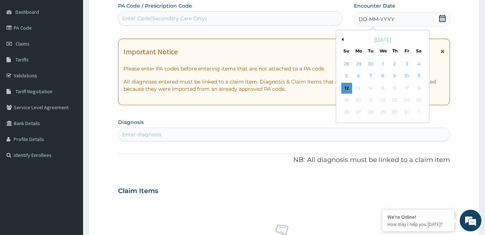
click at [343, 39] on button "Previous Month" at bounding box center [342, 40] width 4 height 4
click at [373, 102] on div "23" at bounding box center [370, 100] width 11 height 11
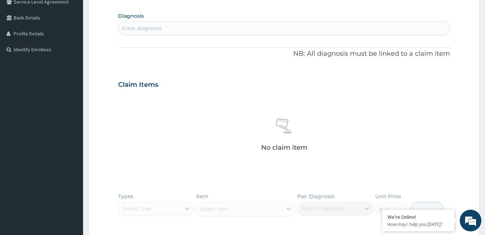
scroll to position [175, 0]
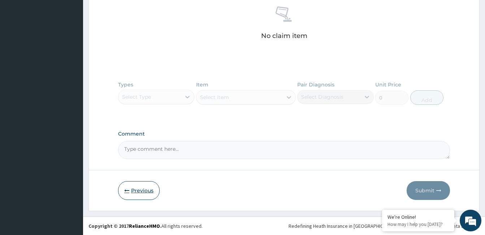
click at [144, 185] on button "Previous" at bounding box center [139, 190] width 42 height 19
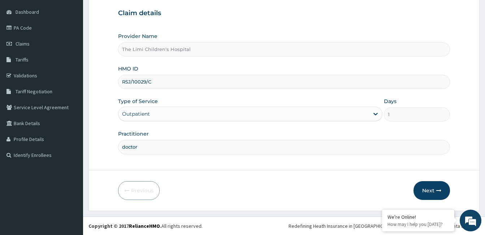
click at [129, 76] on input "RSJ/10029/C" at bounding box center [284, 82] width 332 height 14
click at [128, 79] on input "RSJ/10029/C" at bounding box center [284, 82] width 332 height 14
paste input "NTD/10025/E"
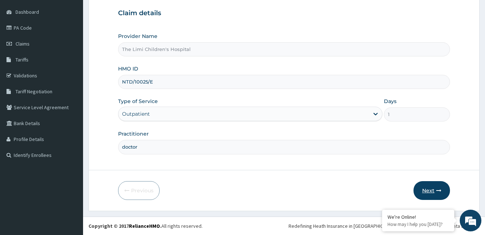
type input "NTD/10025/E"
click at [423, 184] on button "Next" at bounding box center [432, 190] width 37 height 19
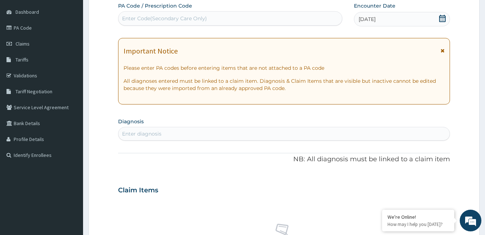
scroll to position [139, 0]
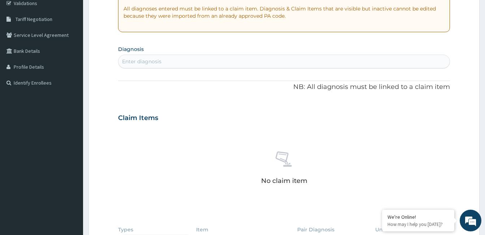
click at [191, 59] on div "Enter diagnosis" at bounding box center [284, 62] width 331 height 12
type input "sepsi"
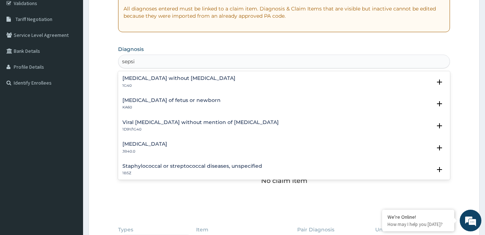
click at [173, 77] on h4 "[MEDICAL_DATA] without [MEDICAL_DATA]" at bounding box center [179, 78] width 113 height 5
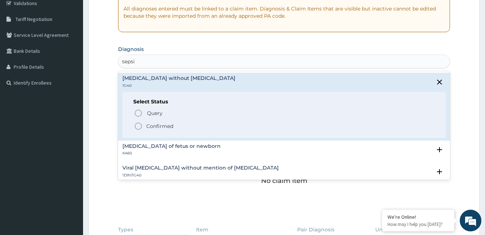
click at [146, 123] on p "Confirmed" at bounding box center [159, 126] width 27 height 7
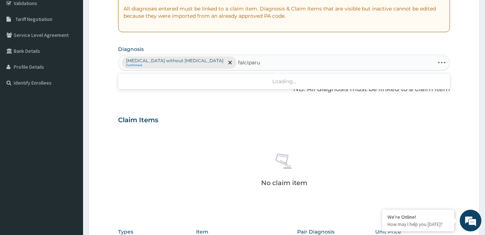
type input "falciparum"
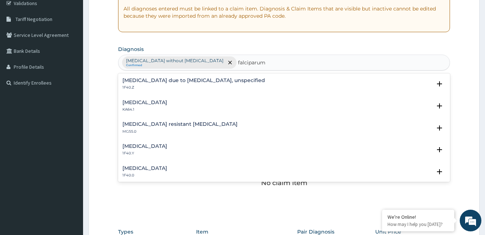
click at [146, 82] on h4 "Malaria due to Plasmodium falciparum, unspecified" at bounding box center [194, 80] width 143 height 5
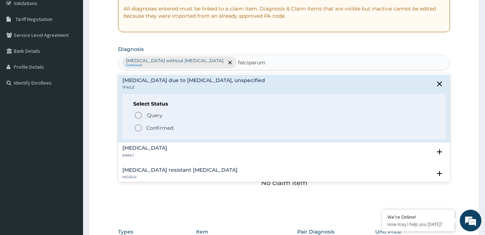
click at [146, 130] on span "Confirmed" at bounding box center [284, 128] width 301 height 9
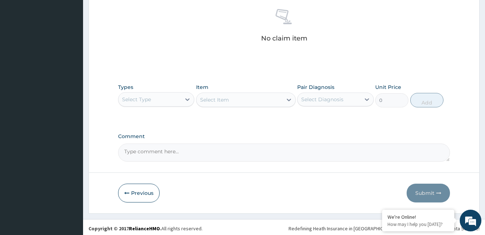
scroll to position [286, 0]
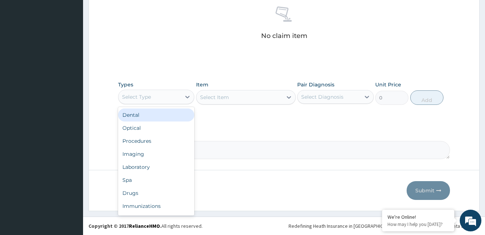
click at [179, 96] on div "Select Type" at bounding box center [150, 97] width 63 height 12
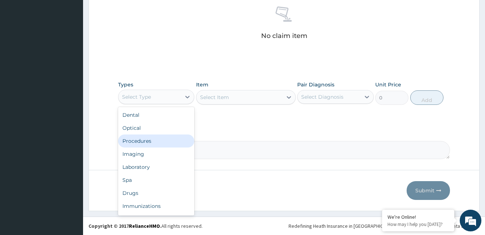
click at [164, 145] on div "Procedures" at bounding box center [156, 140] width 76 height 13
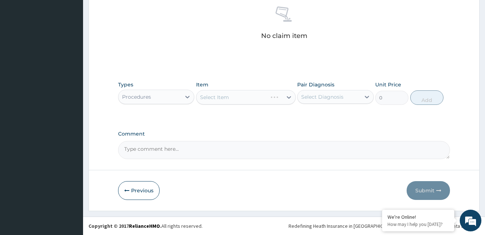
click at [313, 98] on div "Select Diagnosis" at bounding box center [322, 96] width 42 height 7
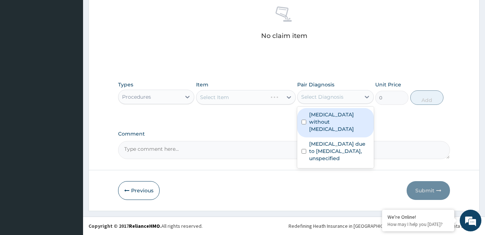
drag, startPoint x: 322, startPoint y: 122, endPoint x: 326, endPoint y: 141, distance: 19.7
click at [322, 126] on div "Sepsis without septic shock" at bounding box center [335, 122] width 76 height 29
checkbox input "true"
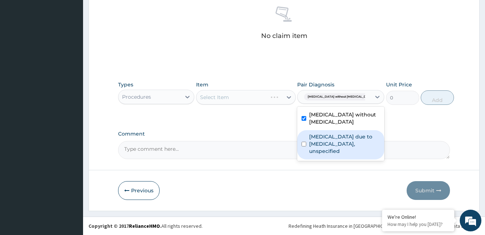
click at [326, 142] on label "Malaria due to Plasmodium falciparum, unspecified" at bounding box center [344, 144] width 71 height 22
checkbox input "true"
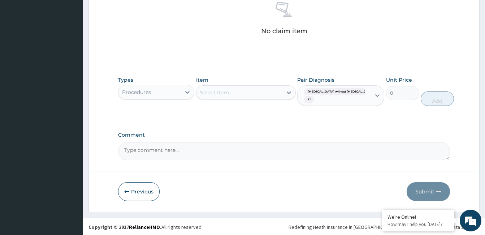
scroll to position [292, 0]
click at [252, 93] on div "Select Item" at bounding box center [240, 92] width 86 height 12
click at [249, 91] on div "Select Item" at bounding box center [240, 92] width 86 height 12
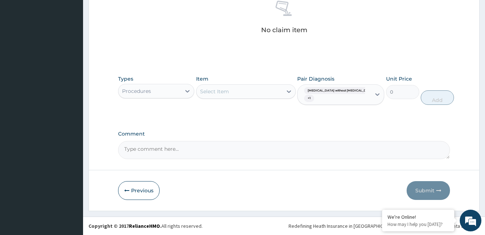
click at [250, 91] on div "Select Item" at bounding box center [240, 92] width 86 height 12
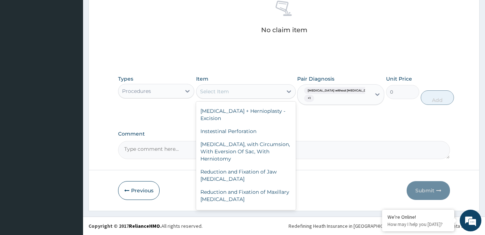
scroll to position [4949, 0]
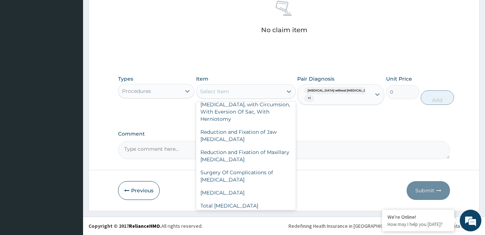
drag, startPoint x: 251, startPoint y: 140, endPoint x: 302, endPoint y: 122, distance: 54.7
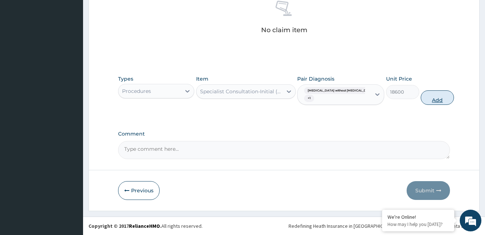
click at [427, 96] on button "Add" at bounding box center [437, 97] width 33 height 14
type input "0"
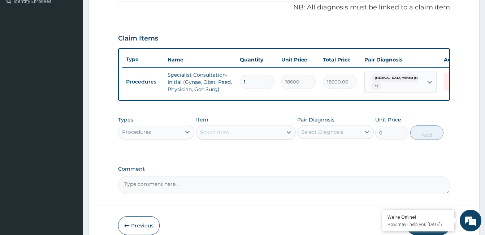
scroll to position [261, 0]
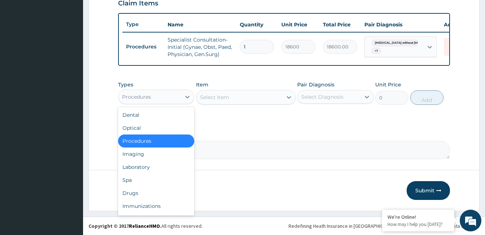
click at [169, 100] on div "Procedures" at bounding box center [150, 97] width 63 height 12
drag, startPoint x: 149, startPoint y: 169, endPoint x: 172, endPoint y: 163, distance: 24.0
click at [157, 167] on div "Laboratory" at bounding box center [156, 166] width 76 height 13
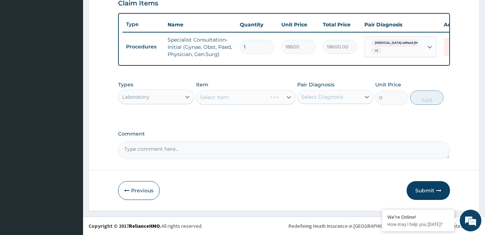
click at [334, 99] on div "Select Diagnosis" at bounding box center [322, 96] width 42 height 7
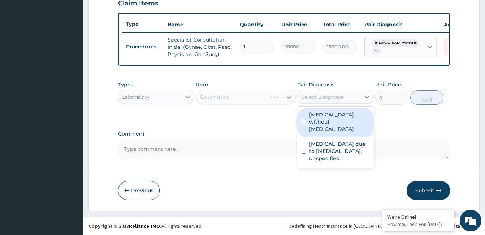
drag, startPoint x: 332, startPoint y: 114, endPoint x: 332, endPoint y: 129, distance: 15.5
click at [332, 114] on label "[MEDICAL_DATA] without [MEDICAL_DATA]" at bounding box center [339, 122] width 60 height 22
checkbox input "true"
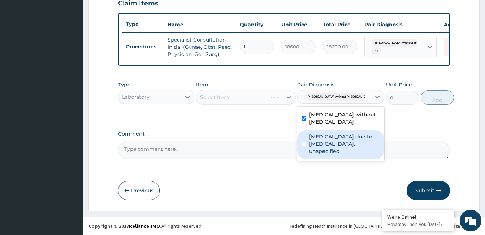
click at [332, 142] on label "Malaria due to Plasmodium falciparum, unspecified" at bounding box center [344, 144] width 71 height 22
checkbox input "true"
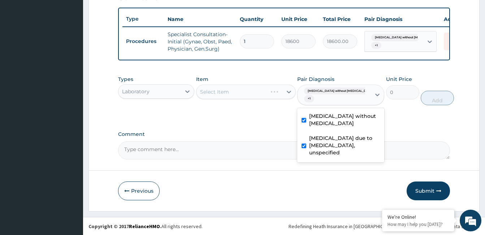
click at [332, 127] on label "[MEDICAL_DATA] without [MEDICAL_DATA]" at bounding box center [344, 119] width 71 height 14
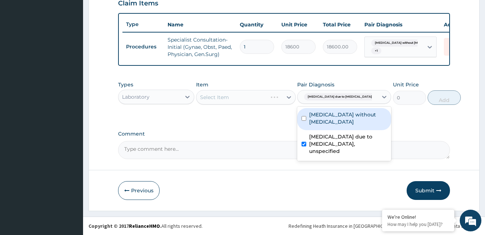
drag, startPoint x: 335, startPoint y: 123, endPoint x: 330, endPoint y: 141, distance: 19.3
click at [334, 125] on label "[MEDICAL_DATA] without [MEDICAL_DATA]" at bounding box center [348, 118] width 78 height 14
checkbox input "true"
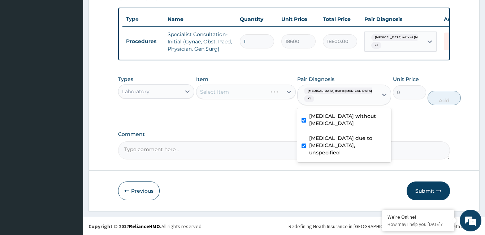
click at [330, 143] on label "Malaria due to Plasmodium falciparum, unspecified" at bounding box center [348, 145] width 78 height 22
checkbox input "false"
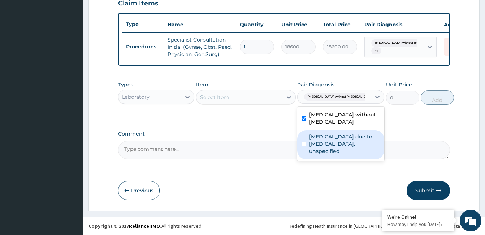
click at [267, 100] on div "Select Item" at bounding box center [240, 97] width 86 height 12
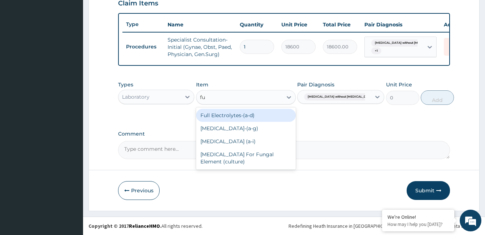
type input "ful"
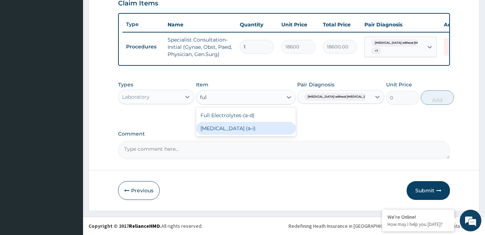
click at [267, 124] on div "[MEDICAL_DATA] (a‐i)" at bounding box center [246, 128] width 100 height 13
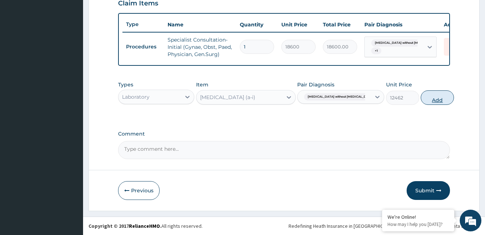
click at [435, 98] on button "Add" at bounding box center [437, 97] width 33 height 14
type input "0"
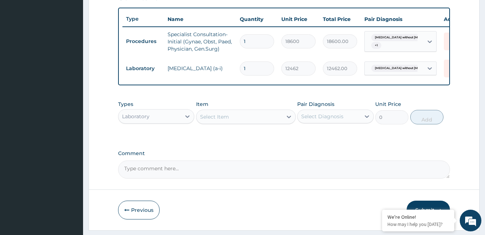
scroll to position [286, 0]
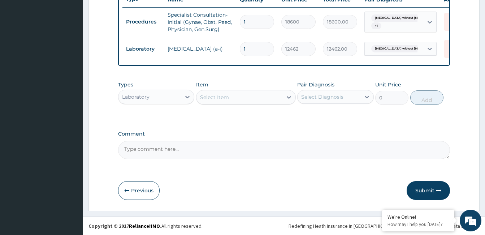
click at [249, 93] on div "Select Item" at bounding box center [240, 97] width 86 height 12
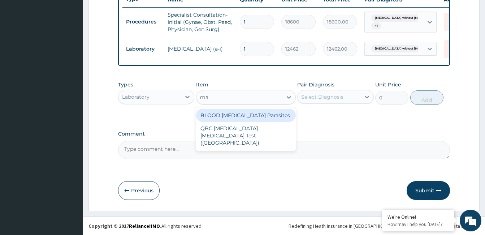
type input "mal"
drag, startPoint x: 245, startPoint y: 116, endPoint x: 324, endPoint y: 101, distance: 80.6
click at [245, 116] on div "BLOOD [MEDICAL_DATA] Parasites" at bounding box center [246, 115] width 100 height 13
type input "3255"
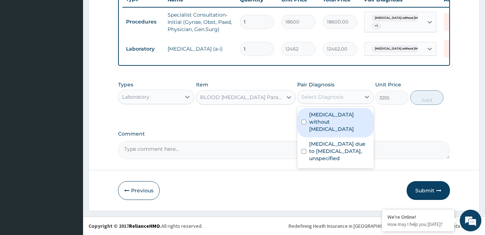
drag, startPoint x: 333, startPoint y: 98, endPoint x: 336, endPoint y: 113, distance: 15.3
click at [333, 98] on div "Select Diagnosis" at bounding box center [322, 96] width 42 height 7
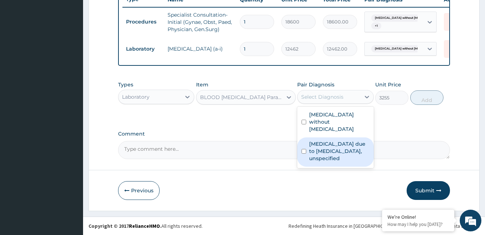
drag, startPoint x: 338, startPoint y: 140, endPoint x: 415, endPoint y: 111, distance: 82.4
click at [340, 140] on label "Malaria due to Plasmodium falciparum, unspecified" at bounding box center [339, 151] width 60 height 22
checkbox input "true"
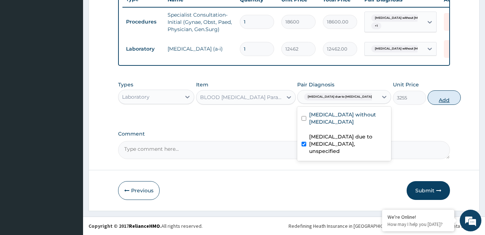
click at [434, 99] on button "Add" at bounding box center [444, 97] width 33 height 14
type input "0"
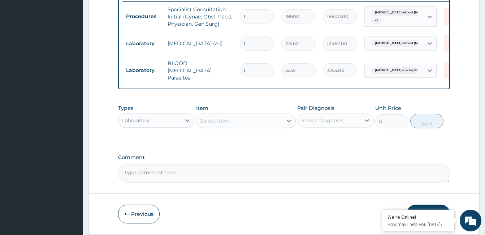
scroll to position [311, 0]
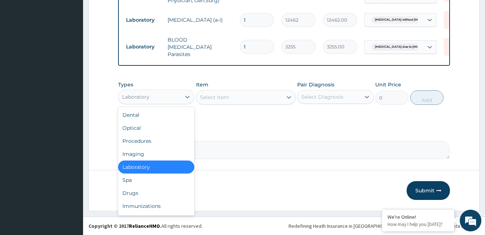
click at [181, 93] on div "Laboratory" at bounding box center [150, 97] width 63 height 12
click at [142, 196] on div "Drugs" at bounding box center [156, 192] width 76 height 13
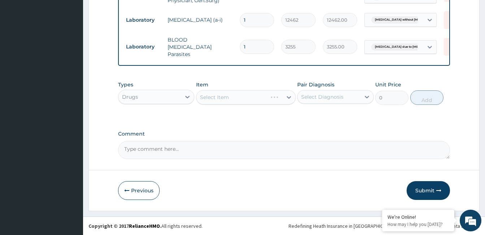
click at [335, 91] on div "Select Diagnosis" at bounding box center [329, 97] width 63 height 12
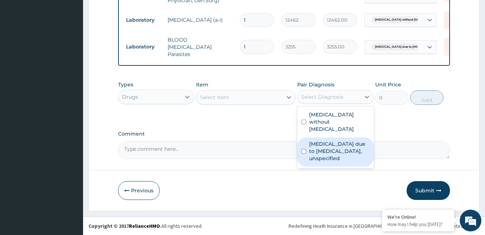
click at [332, 140] on label "Malaria due to Plasmodium falciparum, unspecified" at bounding box center [339, 151] width 60 height 22
checkbox input "true"
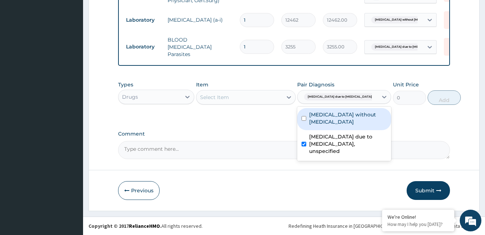
click at [338, 121] on label "[MEDICAL_DATA] without [MEDICAL_DATA]" at bounding box center [348, 118] width 78 height 14
checkbox input "true"
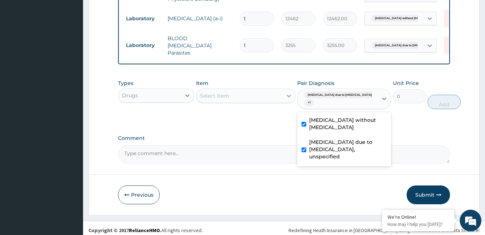
click at [285, 99] on div at bounding box center [289, 95] width 13 height 13
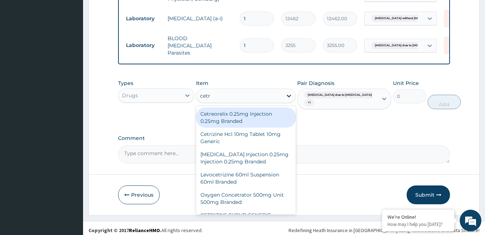
type input "cetri"
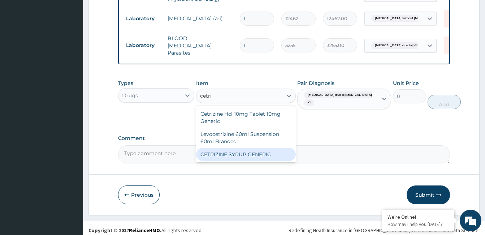
drag, startPoint x: 267, startPoint y: 151, endPoint x: 307, endPoint y: 138, distance: 41.8
click at [267, 151] on div "CETRIZINE SYRUP GENERIC" at bounding box center [246, 154] width 100 height 13
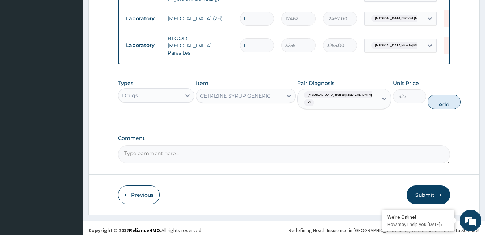
click at [428, 99] on button "Add" at bounding box center [444, 102] width 33 height 14
type input "0"
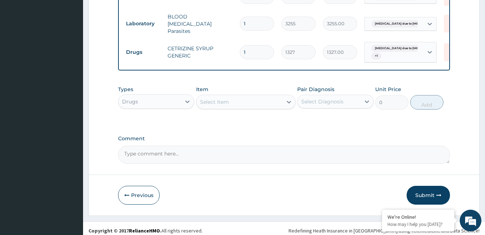
scroll to position [339, 0]
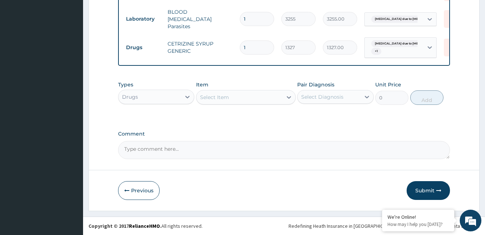
click at [244, 93] on div "Select Item" at bounding box center [240, 97] width 86 height 12
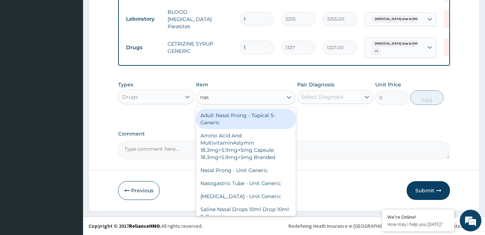
type input "nasa"
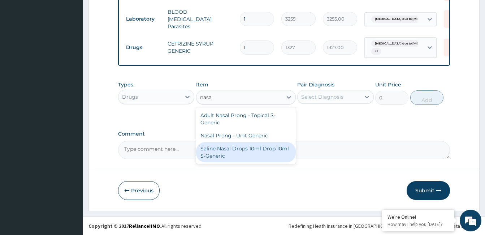
click at [238, 156] on div "Saline Nasal Drops 10ml Drop 10ml S-Generic" at bounding box center [246, 152] width 100 height 20
type input "4480"
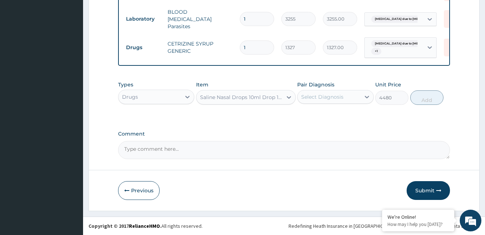
click at [332, 94] on div "Select Diagnosis" at bounding box center [322, 96] width 42 height 7
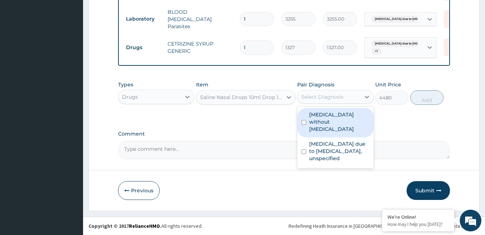
click at [336, 118] on label "[MEDICAL_DATA] without [MEDICAL_DATA]" at bounding box center [339, 122] width 60 height 22
checkbox input "true"
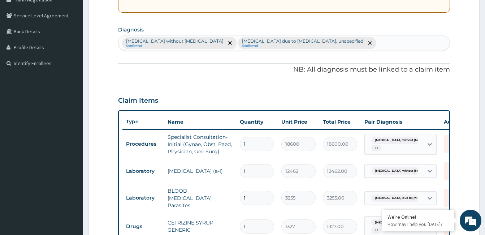
scroll to position [158, 0]
click at [356, 39] on div "Sepsis without septic shock Confirmed Malaria due to Plasmodium falciparum, uns…" at bounding box center [284, 43] width 331 height 15
type input "upper"
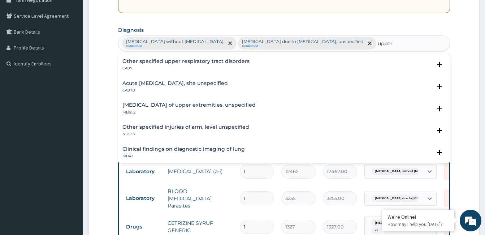
click at [169, 83] on h4 "Acute upper respiratory infection, site unspecified" at bounding box center [176, 83] width 106 height 5
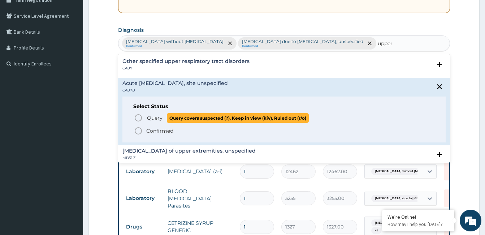
drag, startPoint x: 154, startPoint y: 116, endPoint x: 173, endPoint y: 114, distance: 19.6
click at [154, 116] on span "Query" at bounding box center [155, 117] width 16 height 7
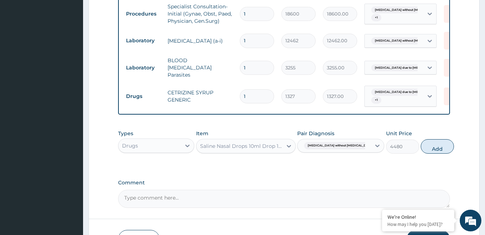
scroll to position [303, 0]
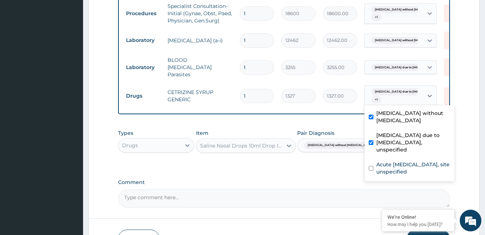
click at [395, 88] on span "Malaria due to Plasmodium falc..." at bounding box center [412, 91] width 80 height 7
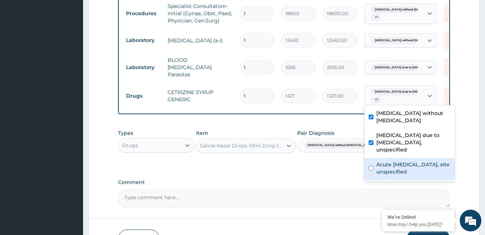
click at [381, 161] on label "Acute upper respiratory infection, site unspecified" at bounding box center [414, 168] width 74 height 14
checkbox input "true"
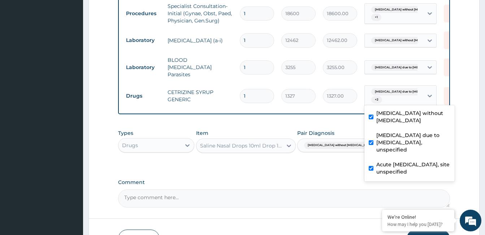
click at [383, 135] on label "Malaria due to Plasmodium falciparum, unspecified" at bounding box center [414, 143] width 74 height 22
checkbox input "false"
click at [385, 117] on div "[MEDICAL_DATA] without [MEDICAL_DATA]" at bounding box center [410, 118] width 90 height 22
checkbox input "false"
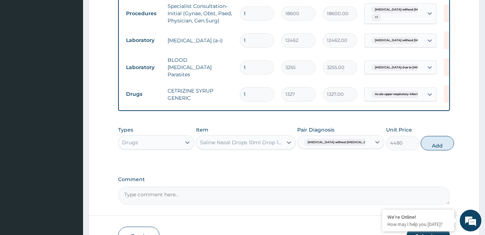
click at [345, 154] on div "Types Drugs Item Saline Nasal Drops 10ml Drop 10ml S-Generic Pair Diagnosis Sep…" at bounding box center [284, 138] width 332 height 31
click at [371, 145] on div at bounding box center [377, 142] width 13 height 13
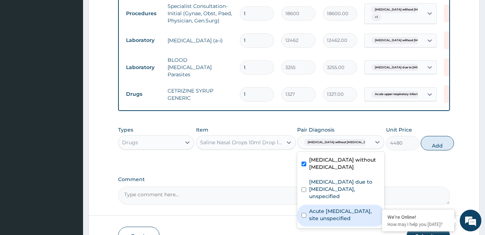
drag, startPoint x: 330, startPoint y: 222, endPoint x: 331, endPoint y: 189, distance: 33.3
click at [330, 222] on label "Acute upper respiratory infection, site unspecified" at bounding box center [344, 214] width 71 height 14
checkbox input "true"
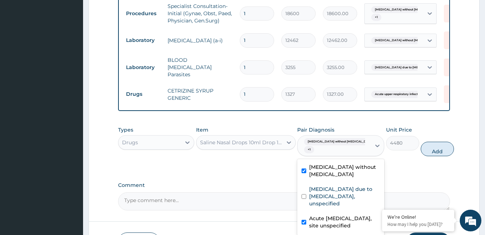
drag, startPoint x: 333, startPoint y: 173, endPoint x: 344, endPoint y: 171, distance: 11.8
click at [334, 173] on label "[MEDICAL_DATA] without [MEDICAL_DATA]" at bounding box center [344, 170] width 71 height 14
checkbox input "false"
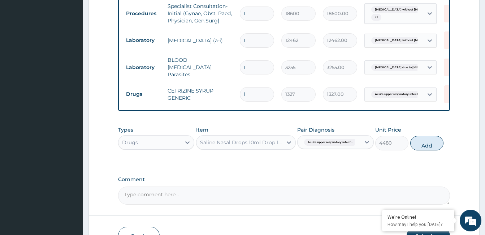
click at [426, 145] on button "Add" at bounding box center [427, 143] width 33 height 14
type input "0"
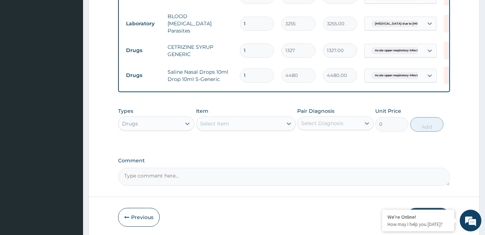
scroll to position [375, 0]
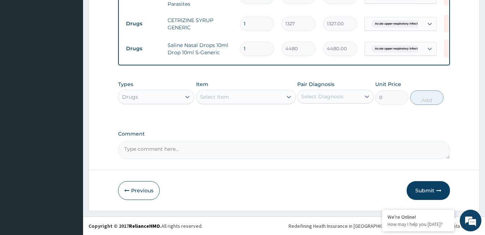
click at [220, 96] on div "Select Item" at bounding box center [214, 96] width 29 height 7
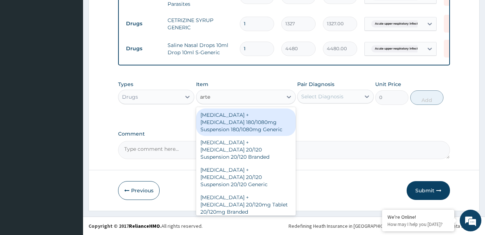
type input "artes"
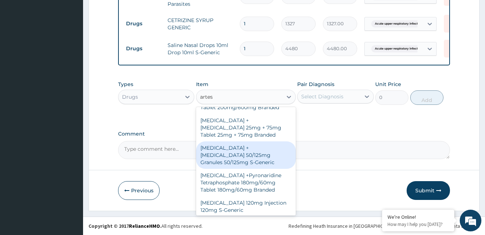
scroll to position [108, 0]
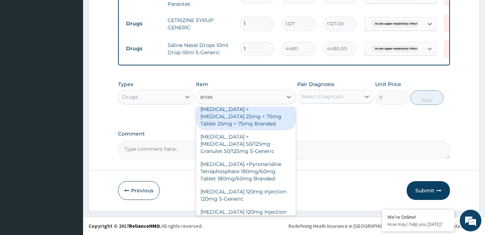
click at [246, 113] on div "[MEDICAL_DATA] + [MEDICAL_DATA] 25mg + 75mg Tablet 25mg + 75mg Branded" at bounding box center [246, 116] width 100 height 27
type input "231"
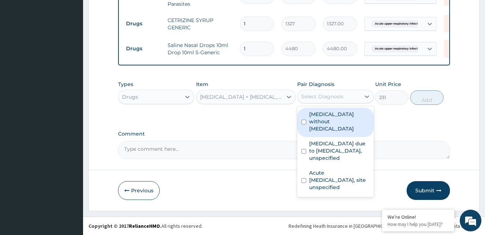
drag, startPoint x: 339, startPoint y: 91, endPoint x: 339, endPoint y: 98, distance: 6.5
click at [339, 91] on div "Select Diagnosis" at bounding box center [329, 97] width 63 height 12
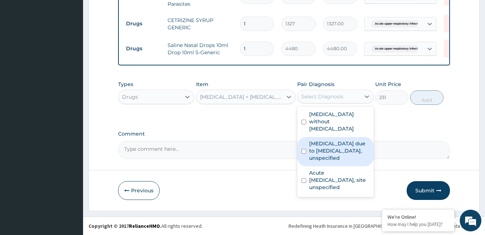
drag, startPoint x: 336, startPoint y: 141, endPoint x: 389, endPoint y: 121, distance: 56.5
click at [338, 141] on label "Malaria due to Plasmodium falciparum, unspecified" at bounding box center [339, 151] width 60 height 22
checkbox input "true"
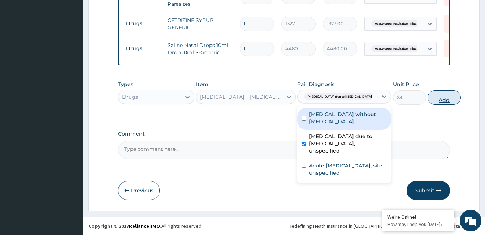
click at [430, 97] on button "Add" at bounding box center [444, 97] width 33 height 14
type input "0"
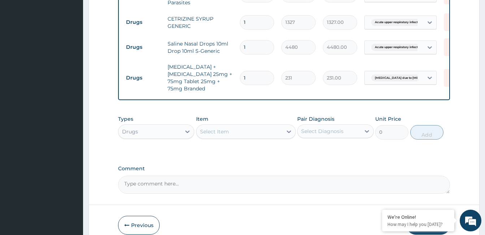
type input "0.00"
type input "6"
type input "1386.00"
type input "6"
click at [252, 131] on div "Select Item" at bounding box center [240, 132] width 86 height 12
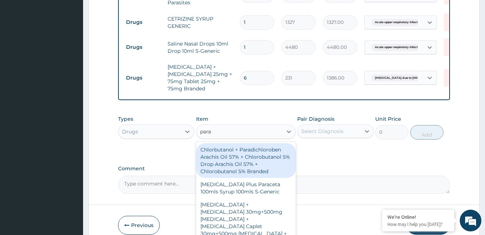
type input "parac"
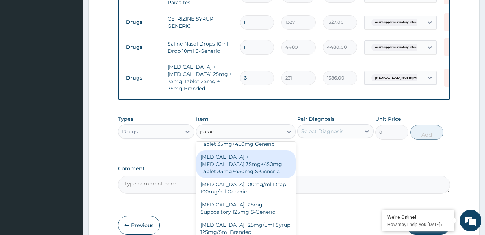
scroll to position [181, 0]
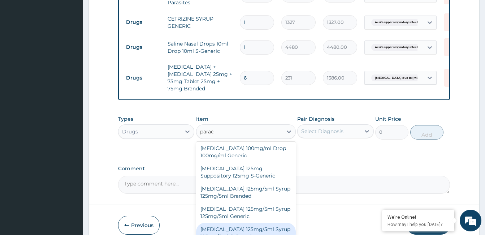
click at [250, 226] on div "[MEDICAL_DATA] 125mg/5ml Syrup 125mg/5ml S-Generic" at bounding box center [246, 233] width 100 height 20
type input "660"
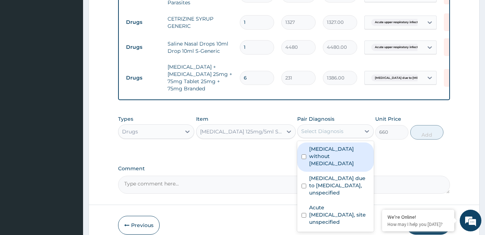
click at [345, 130] on div "Select Diagnosis" at bounding box center [329, 131] width 63 height 12
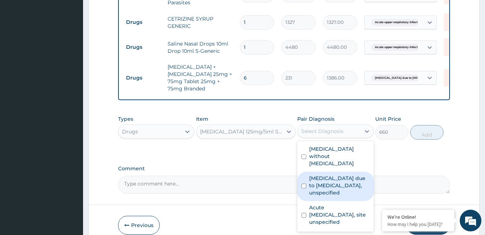
drag, startPoint x: 339, startPoint y: 175, endPoint x: 350, endPoint y: 170, distance: 12.0
click at [340, 175] on label "Malaria due to Plasmodium falciparum, unspecified" at bounding box center [339, 186] width 60 height 22
checkbox input "true"
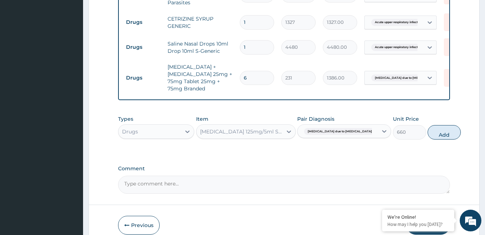
drag, startPoint x: 437, startPoint y: 131, endPoint x: 439, endPoint y: 135, distance: 4.7
click at [437, 130] on button "Add" at bounding box center [444, 132] width 33 height 14
type input "0"
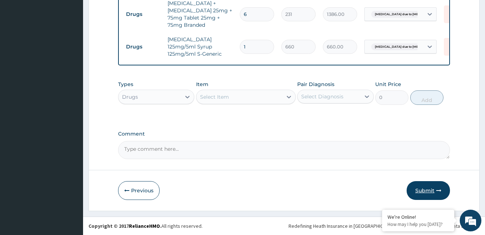
scroll to position [440, 0]
click at [415, 184] on button "Submit" at bounding box center [428, 190] width 43 height 19
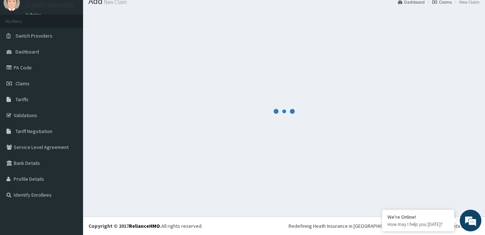
scroll to position [27, 0]
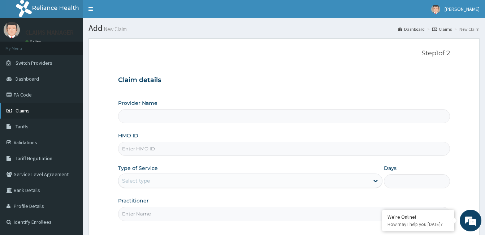
drag, startPoint x: 27, startPoint y: 106, endPoint x: 38, endPoint y: 106, distance: 10.1
click at [28, 106] on link "Claims" at bounding box center [41, 111] width 83 height 16
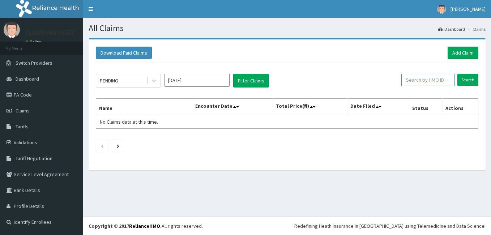
click at [421, 80] on input "text" at bounding box center [427, 80] width 53 height 12
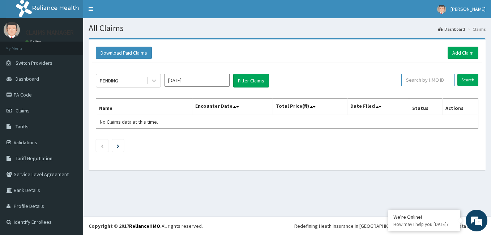
paste input "RSJ/10029/C"
type input "RSJ/10029/C"
click at [467, 81] on input "Search" at bounding box center [467, 80] width 21 height 12
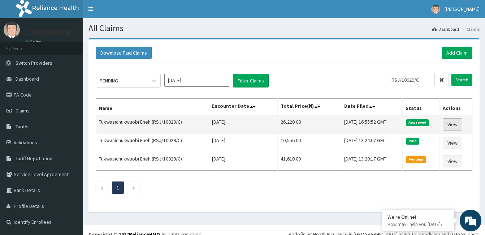
click at [452, 123] on link "View" at bounding box center [453, 124] width 20 height 12
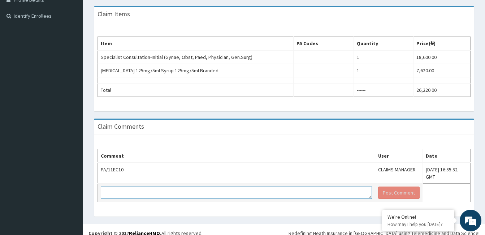
click at [147, 186] on textarea at bounding box center [236, 192] width 271 height 12
paste textarea "PA/CC11F2"
type textarea "PA/CC11F2"
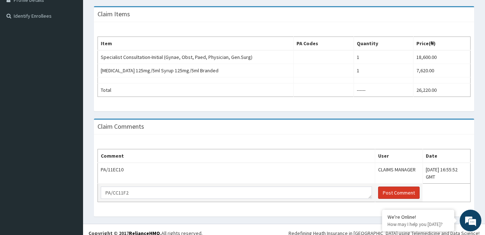
click at [378, 186] on button "Post Comment" at bounding box center [399, 192] width 42 height 12
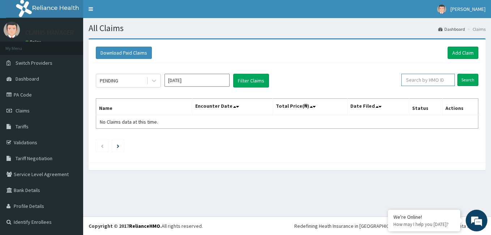
click at [448, 79] on input "text" at bounding box center [427, 80] width 53 height 12
paste input "NTD/10025/E"
type input "NTD/10025/E"
click at [468, 79] on input "Search" at bounding box center [467, 80] width 21 height 12
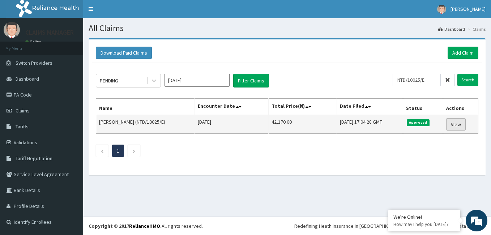
click at [463, 123] on link "View" at bounding box center [456, 124] width 20 height 12
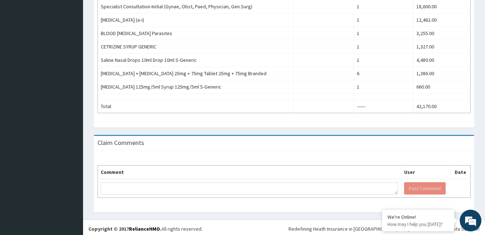
scroll to position [282, 0]
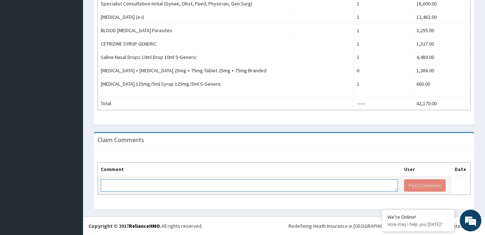
click at [216, 183] on textarea at bounding box center [249, 185] width 297 height 12
paste textarea "PA/A72633"
type textarea "PA/A72633"
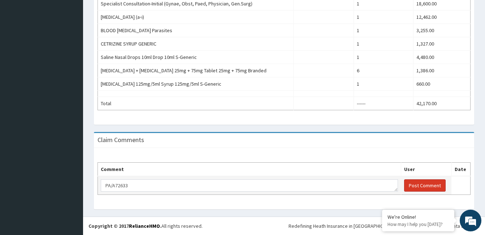
click at [407, 184] on button "Post Comment" at bounding box center [425, 185] width 42 height 12
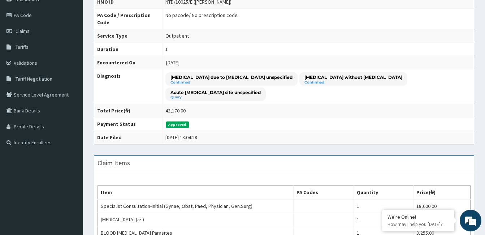
scroll to position [6, 0]
